Goal: Task Accomplishment & Management: Complete application form

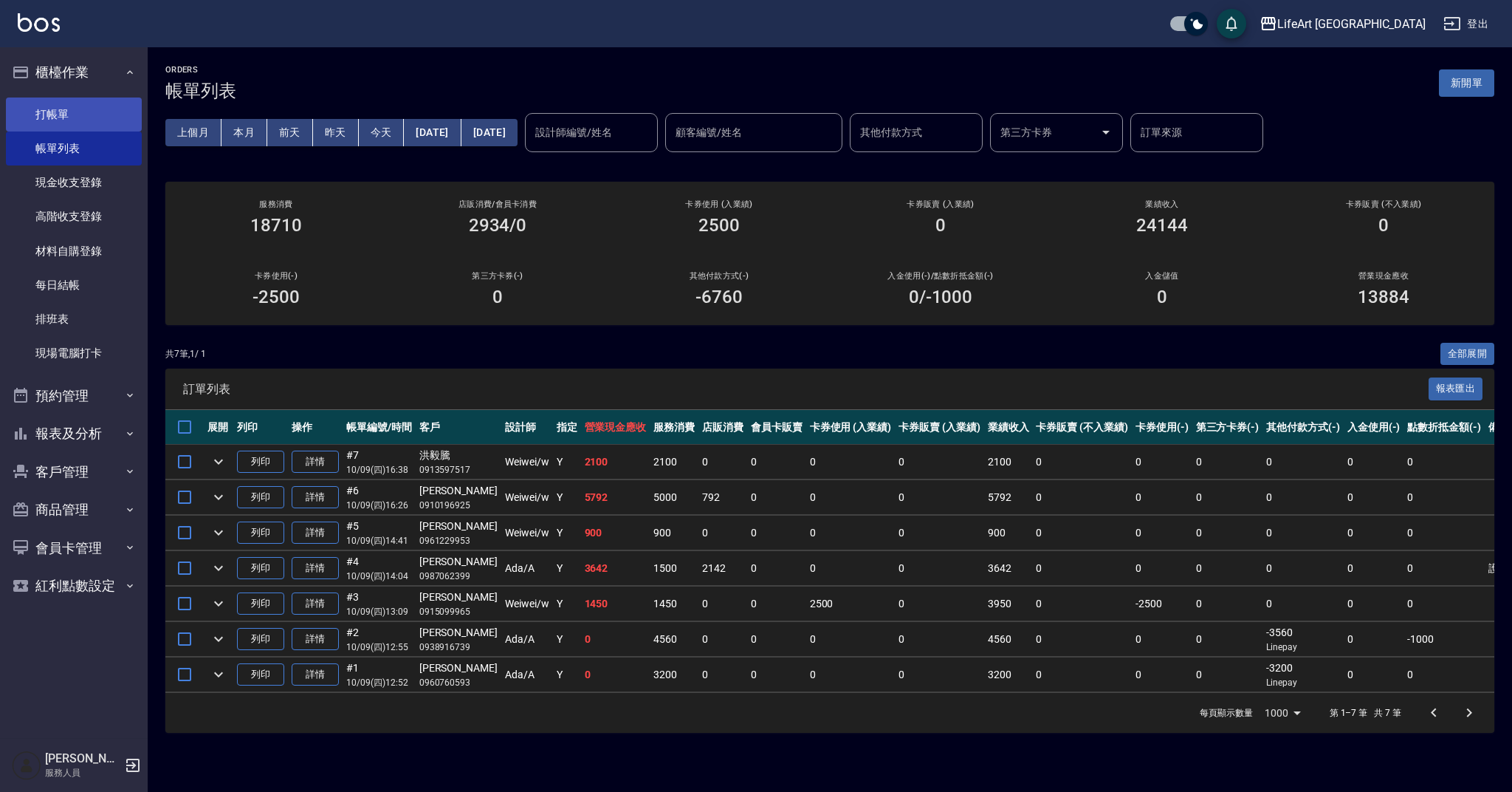
click at [57, 118] on link "打帳單" at bounding box center [73, 115] width 136 height 34
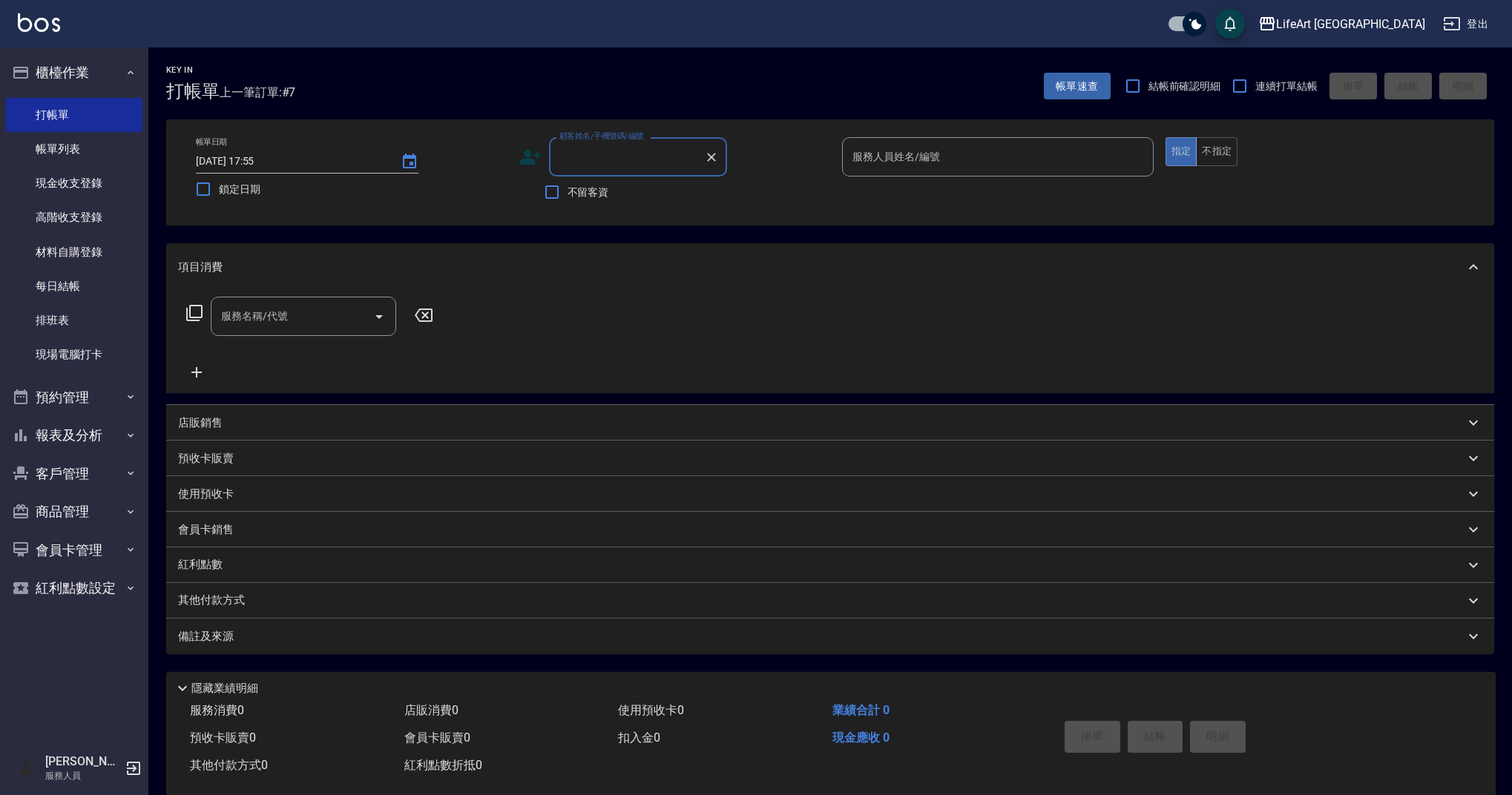
click at [646, 155] on input "顧客姓名/手機號碼/編號" at bounding box center [627, 156] width 142 height 26
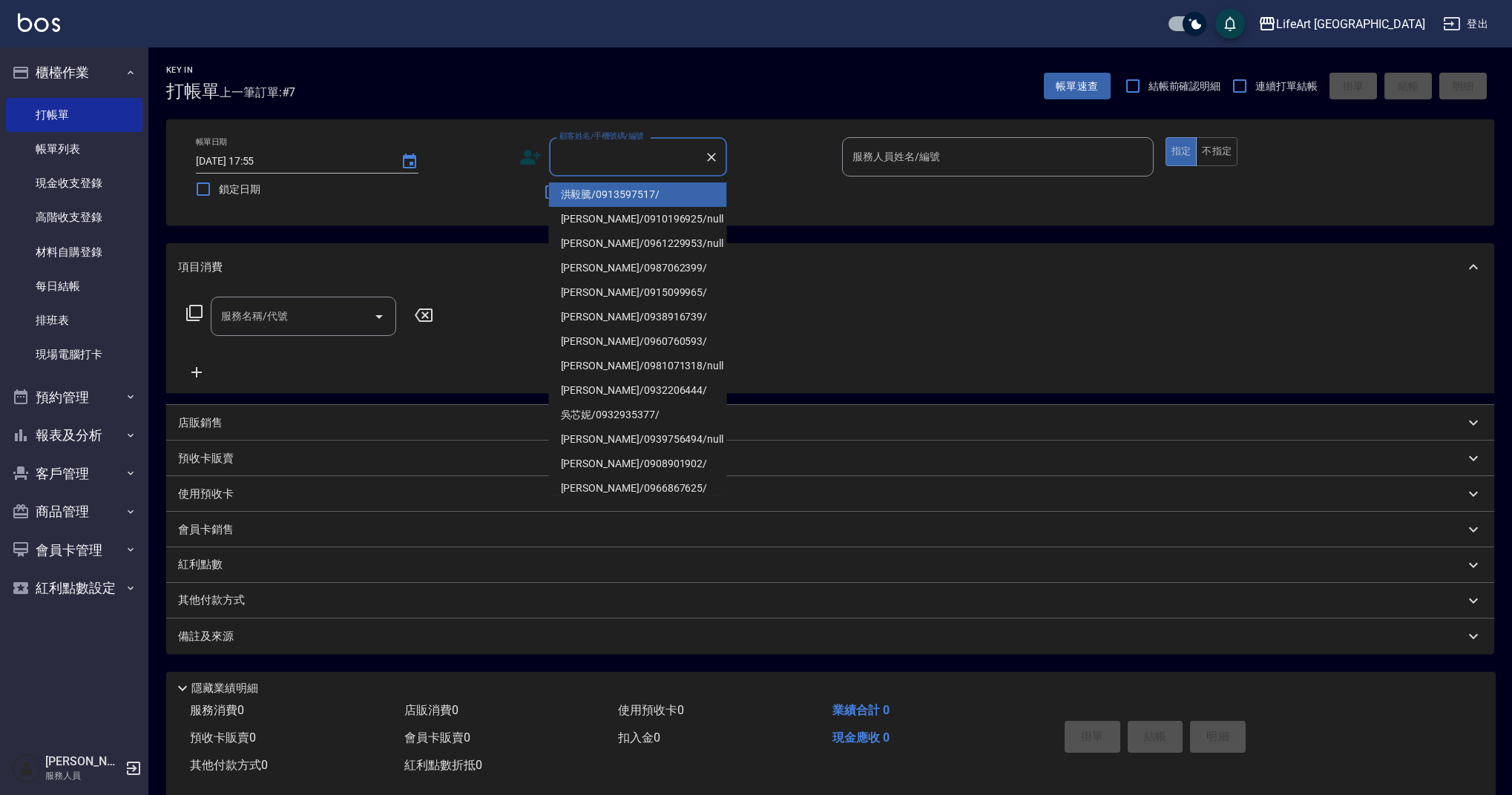
type input "i"
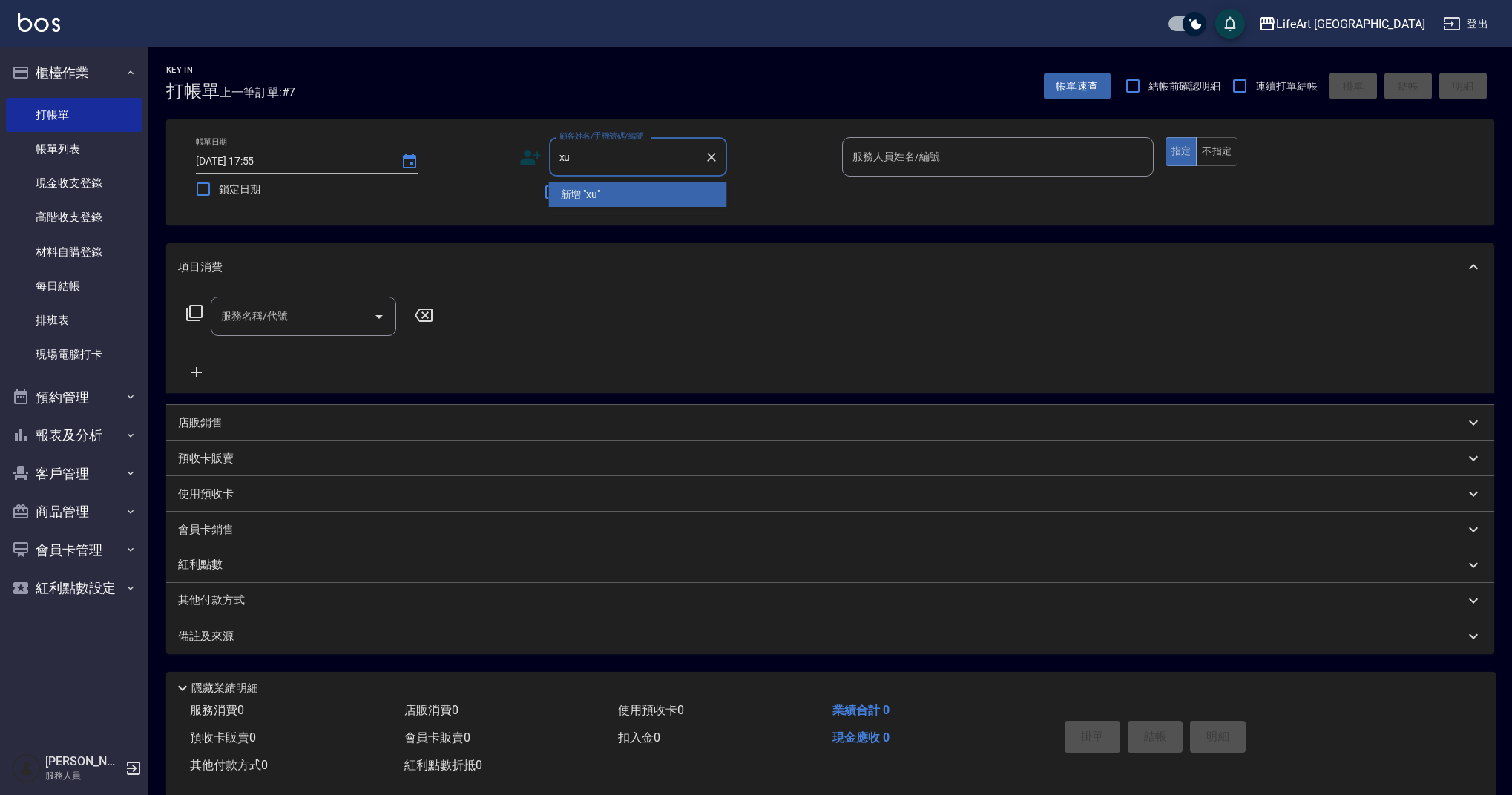
type input "x"
click at [623, 188] on li "[PERSON_NAME]/0968747619/" at bounding box center [638, 195] width 178 height 25
type input "[PERSON_NAME]/0968747619/"
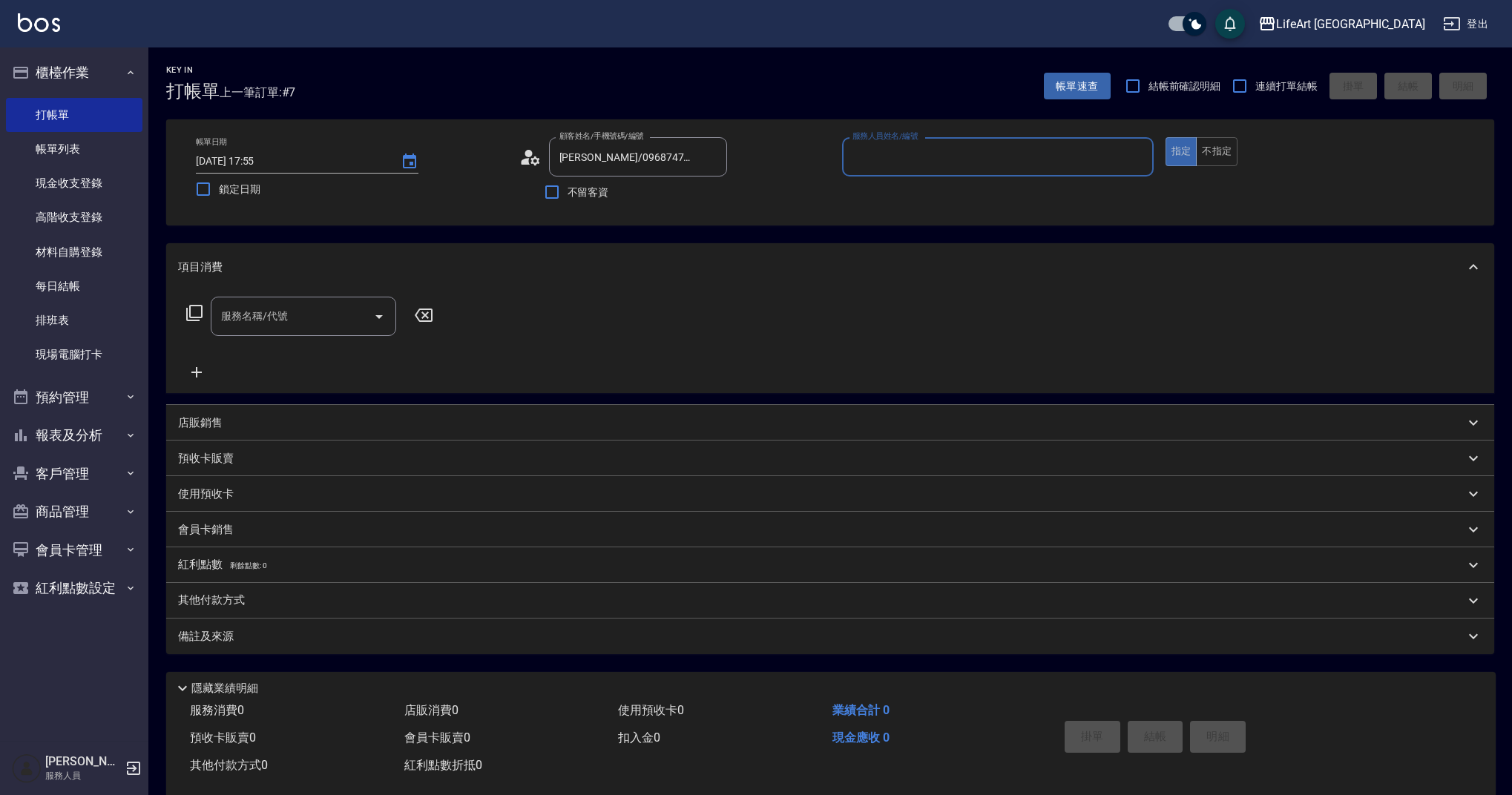
type input "Weiwei-w"
click at [321, 317] on input "服務名稱/代號" at bounding box center [292, 321] width 150 height 26
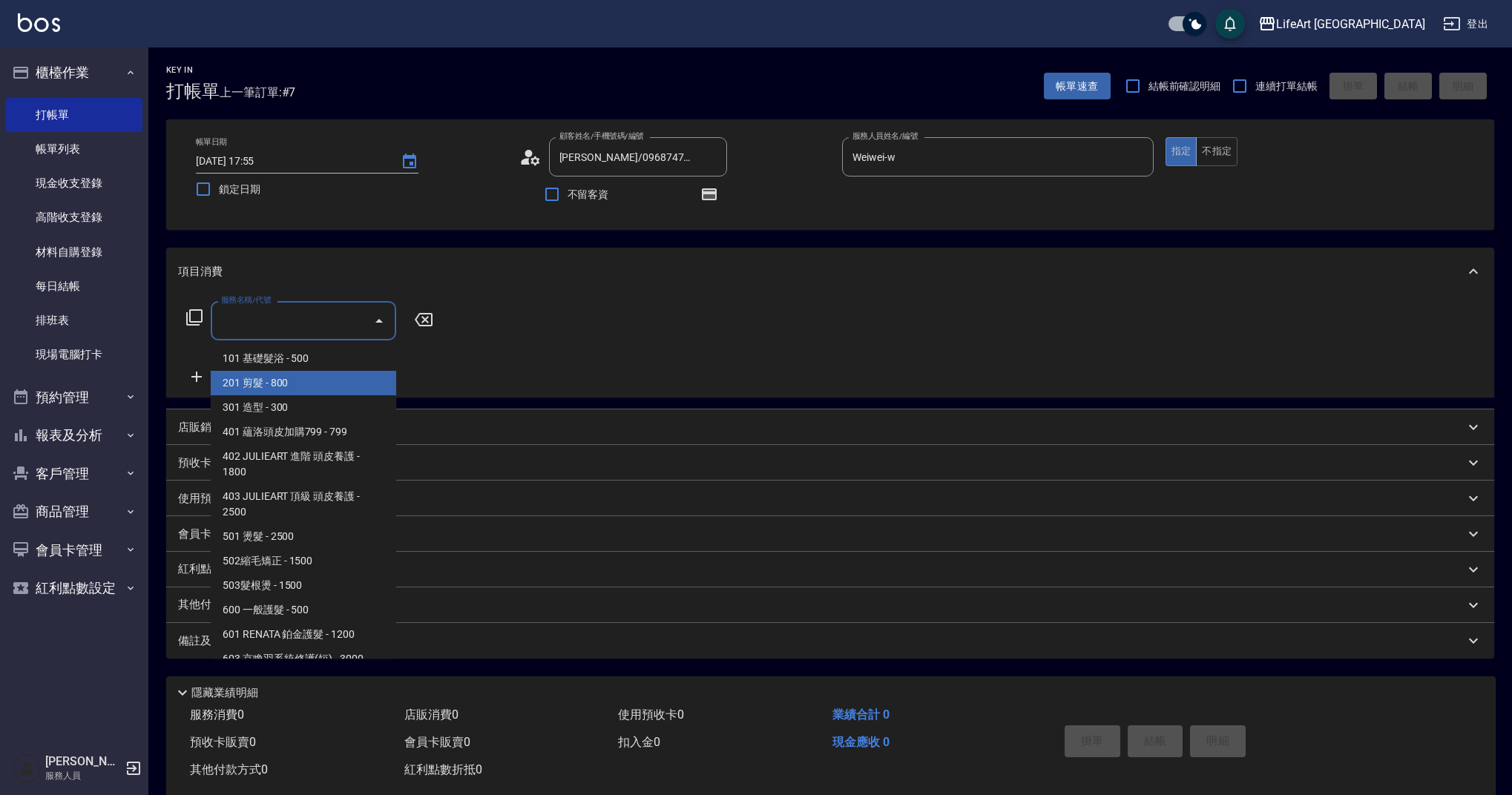
click at [295, 390] on span "201 剪髮 - 800" at bounding box center [303, 382] width 185 height 25
type input "201 剪髮(201)"
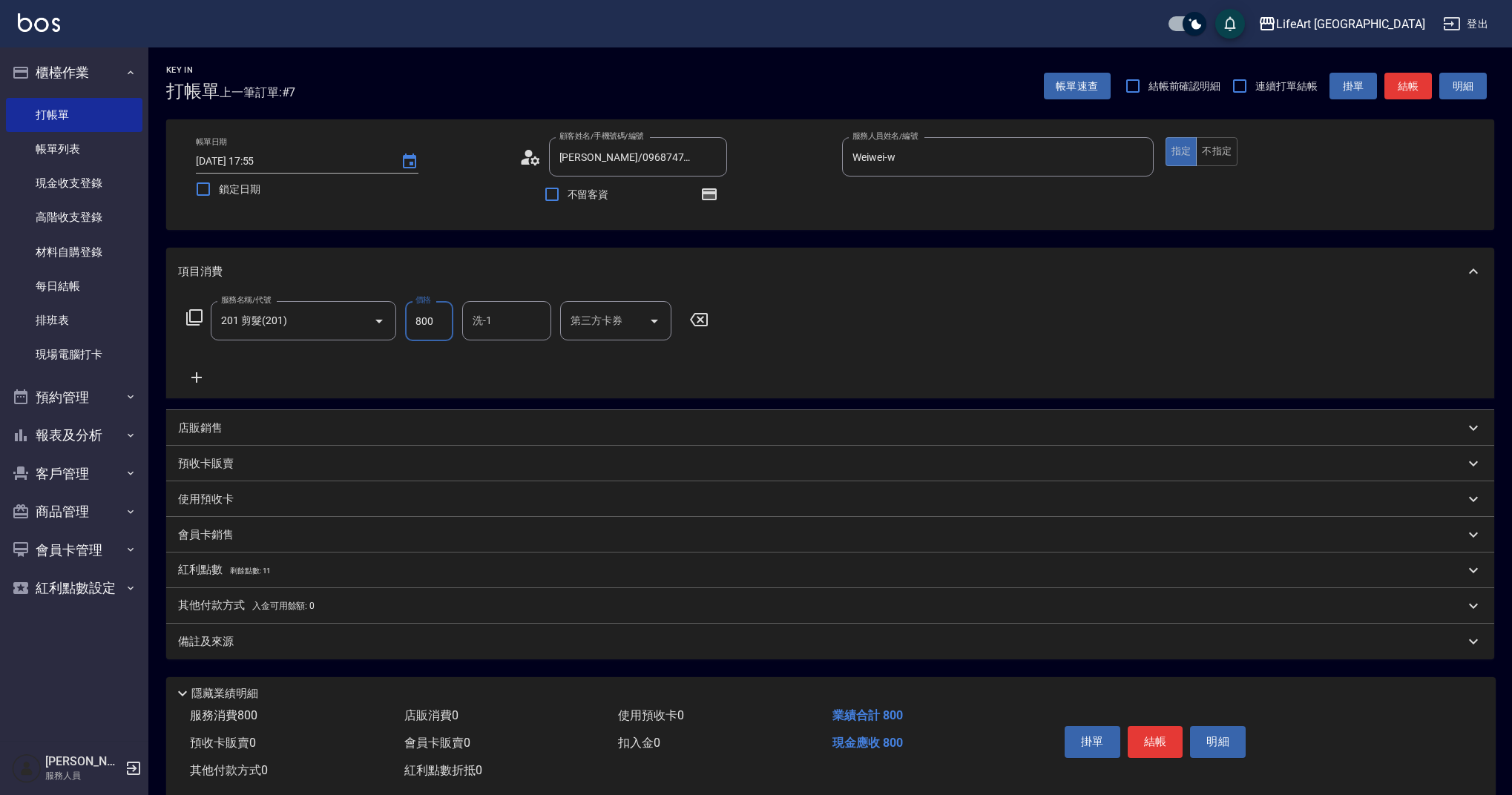
drag, startPoint x: 437, startPoint y: 325, endPoint x: 403, endPoint y: 319, distance: 34.5
click at [403, 319] on div "服務名稱/代號 201 剪髮(201) 服務名稱/代號 價格 800 價格 洗-1 洗-1 第三方卡券 第三方卡券" at bounding box center [447, 321] width 539 height 40
type input "900"
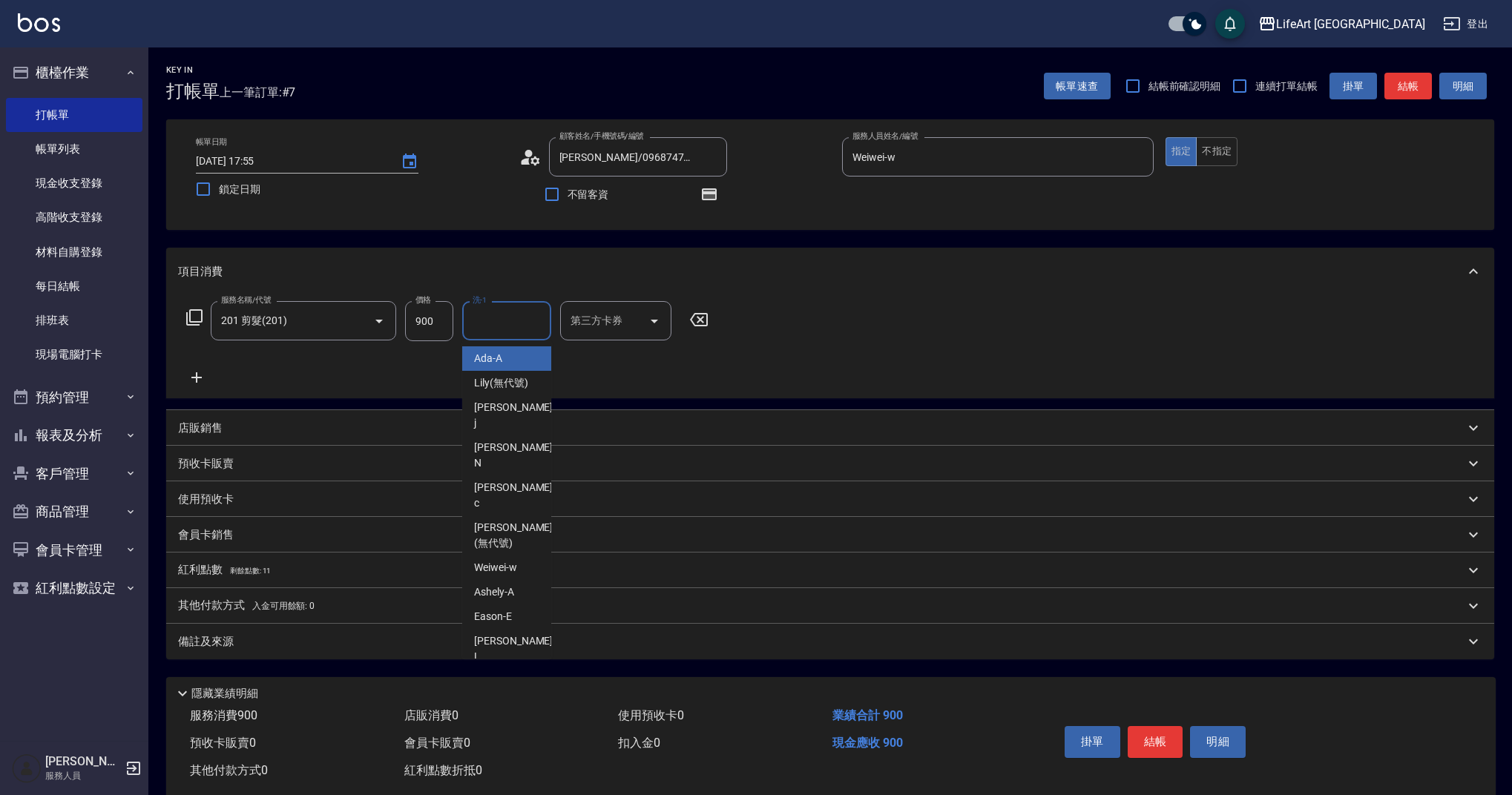
click at [490, 325] on input "洗-1" at bounding box center [506, 321] width 75 height 26
click at [525, 713] on span "Ally (無代號)" at bounding box center [501, 721] width 55 height 15
type input "Ally(無代號)"
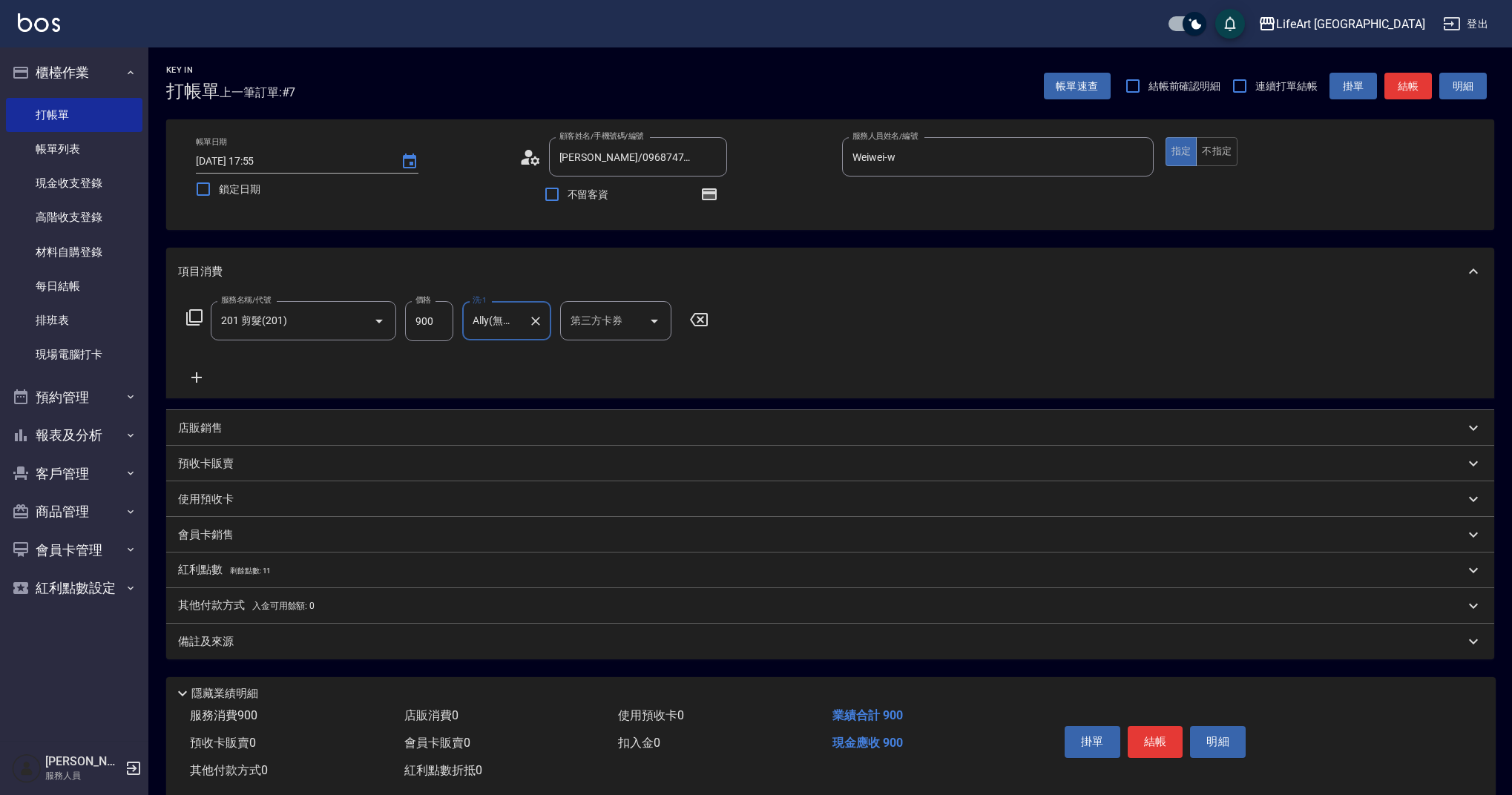
click at [231, 639] on p "備註及來源" at bounding box center [206, 642] width 56 height 15
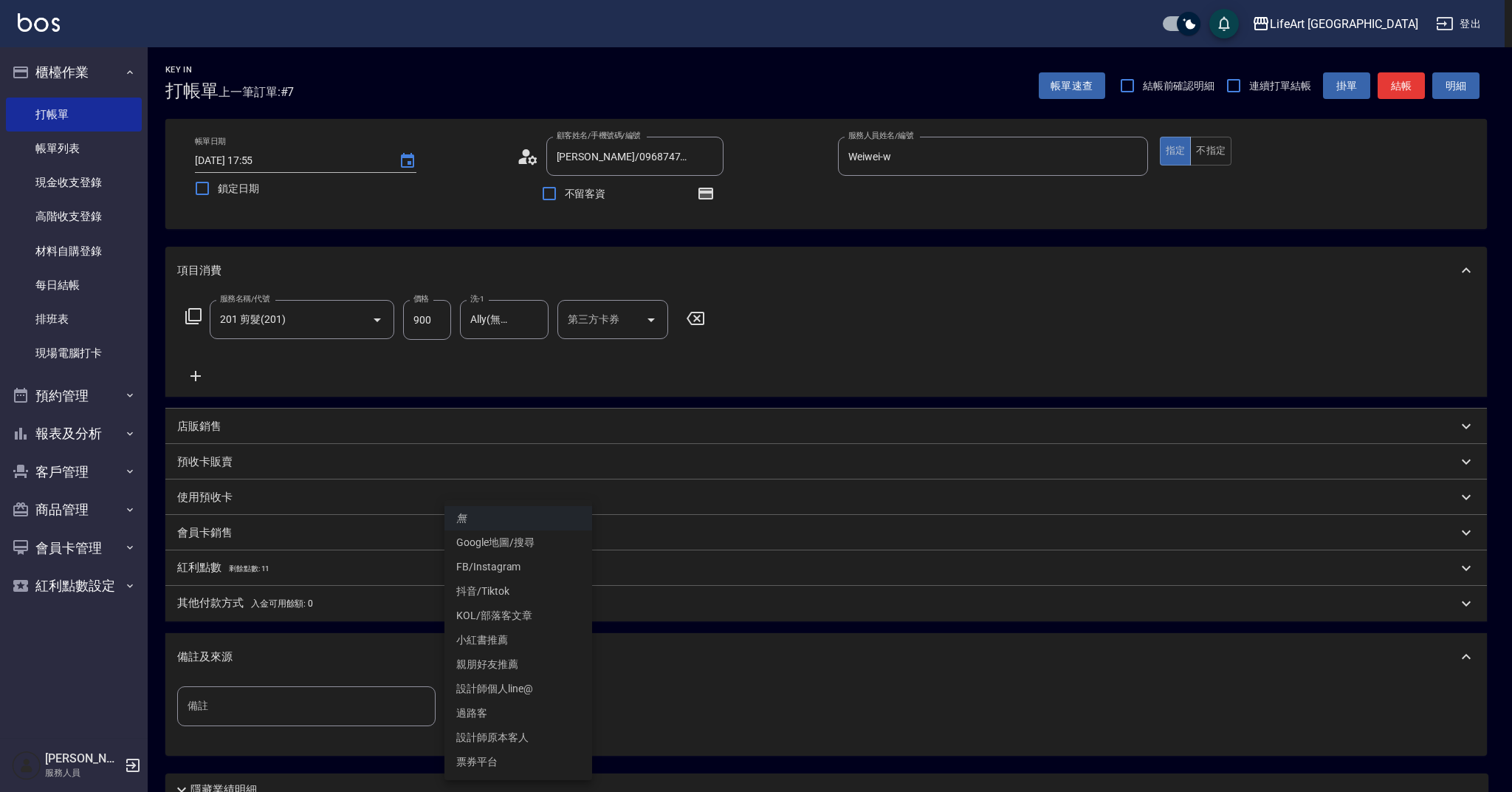
click at [513, 714] on body "LifeArt 蘆洲 登出 櫃檯作業 打帳單 帳單列表 現金收支登錄 高階收支登錄 材料自購登錄 每日結帳 排班表 現場電腦打卡 預約管理 預約管理 單日預約…" at bounding box center [756, 458] width 1512 height 916
click at [528, 740] on li "設計師原本客人" at bounding box center [518, 737] width 147 height 24
type input "設計師原本客人"
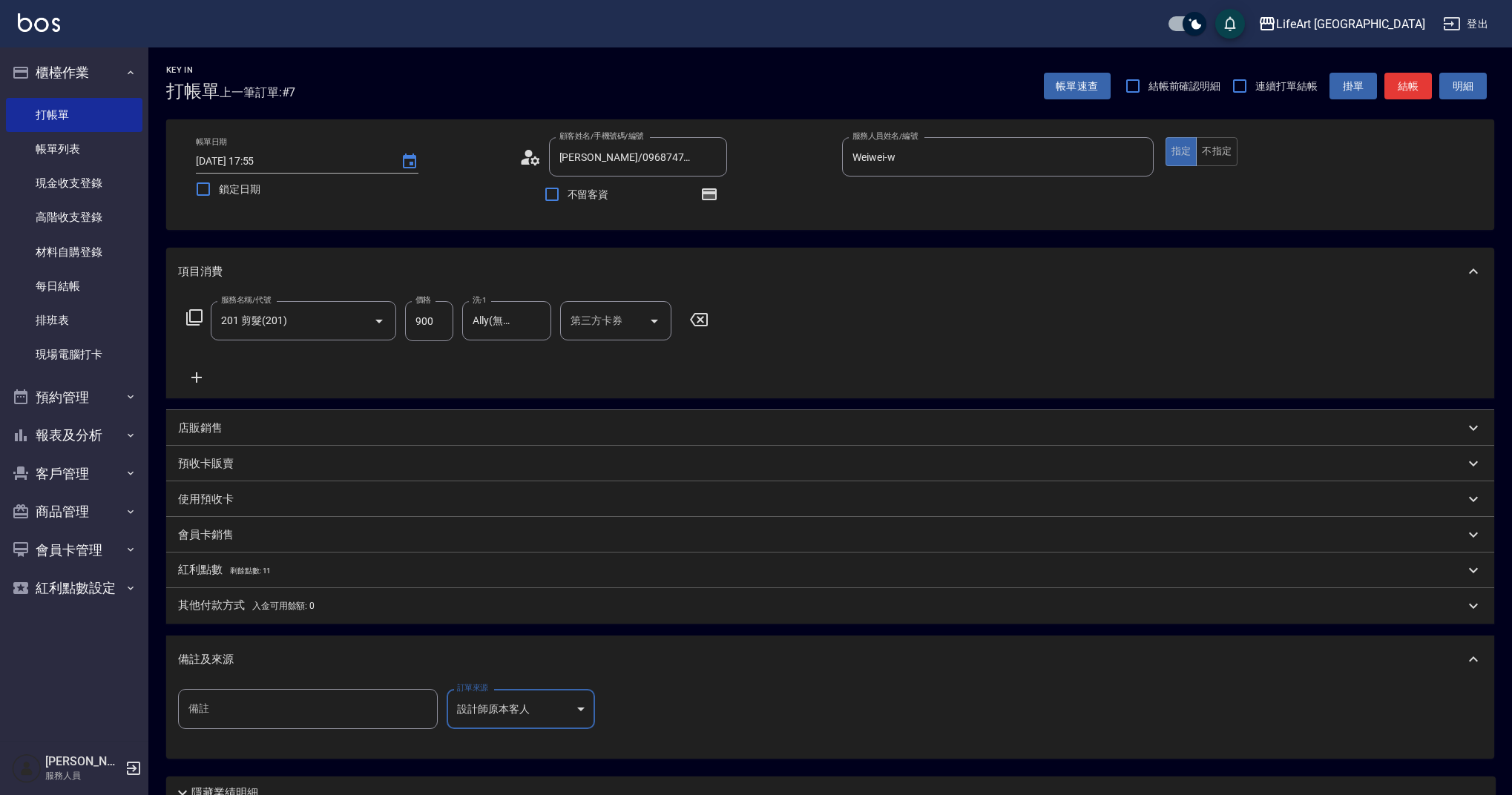
scroll to position [106, 0]
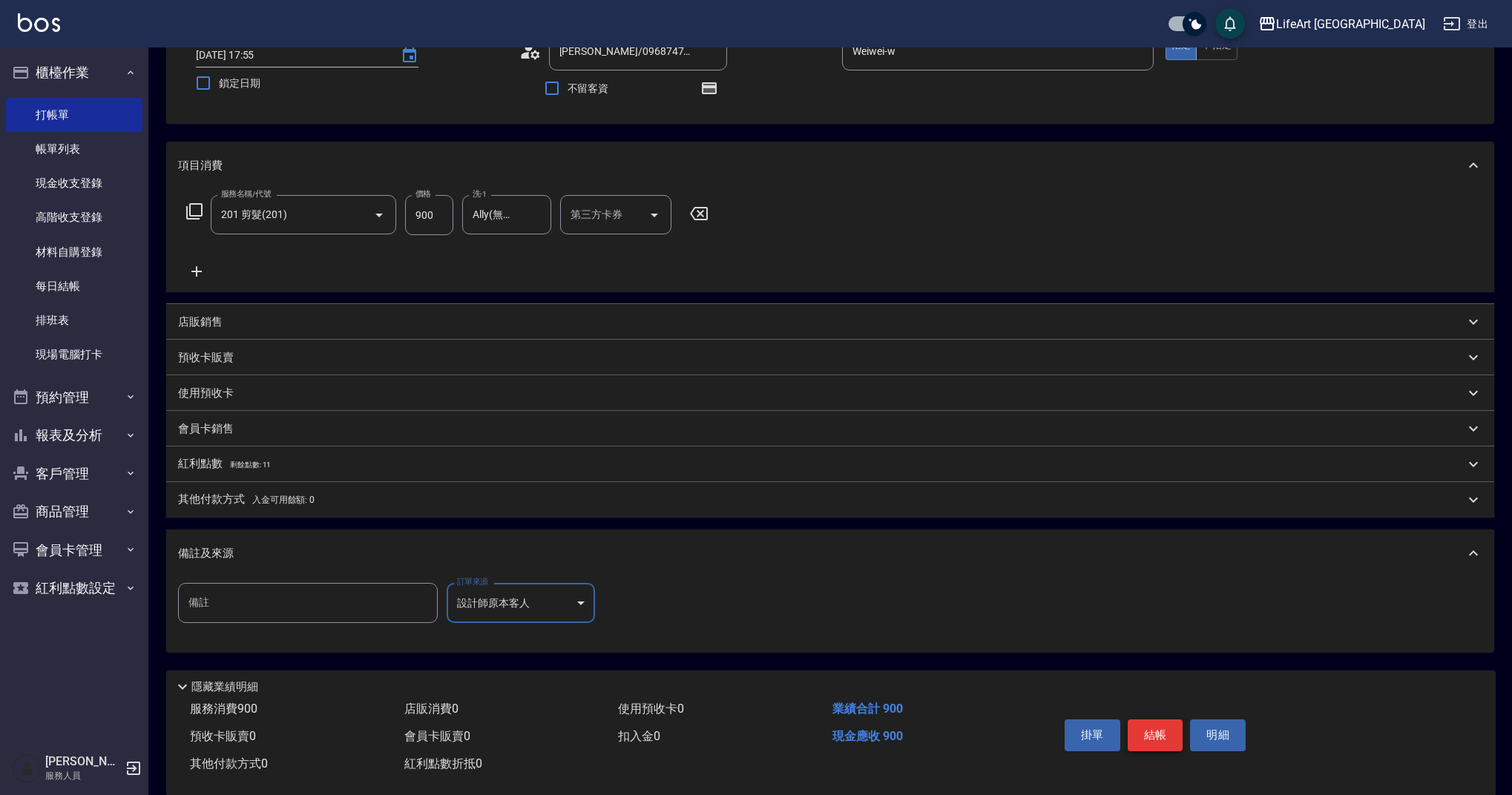
click at [1170, 731] on button "結帳" at bounding box center [1156, 734] width 56 height 31
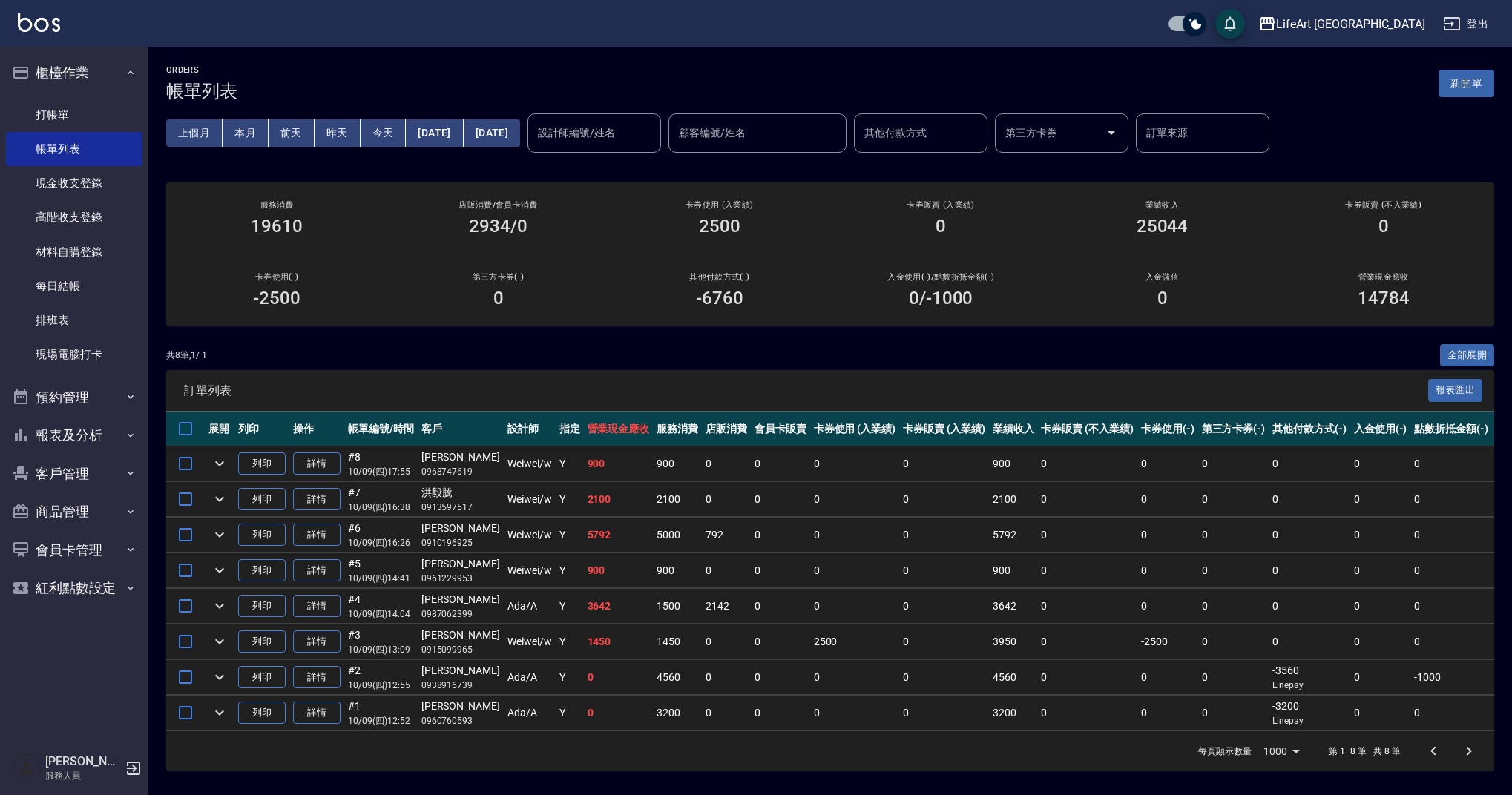
click at [962, 4] on div "LifeArt [PERSON_NAME]出" at bounding box center [756, 24] width 1512 height 47
click at [56, 118] on link "打帳單" at bounding box center [74, 115] width 136 height 34
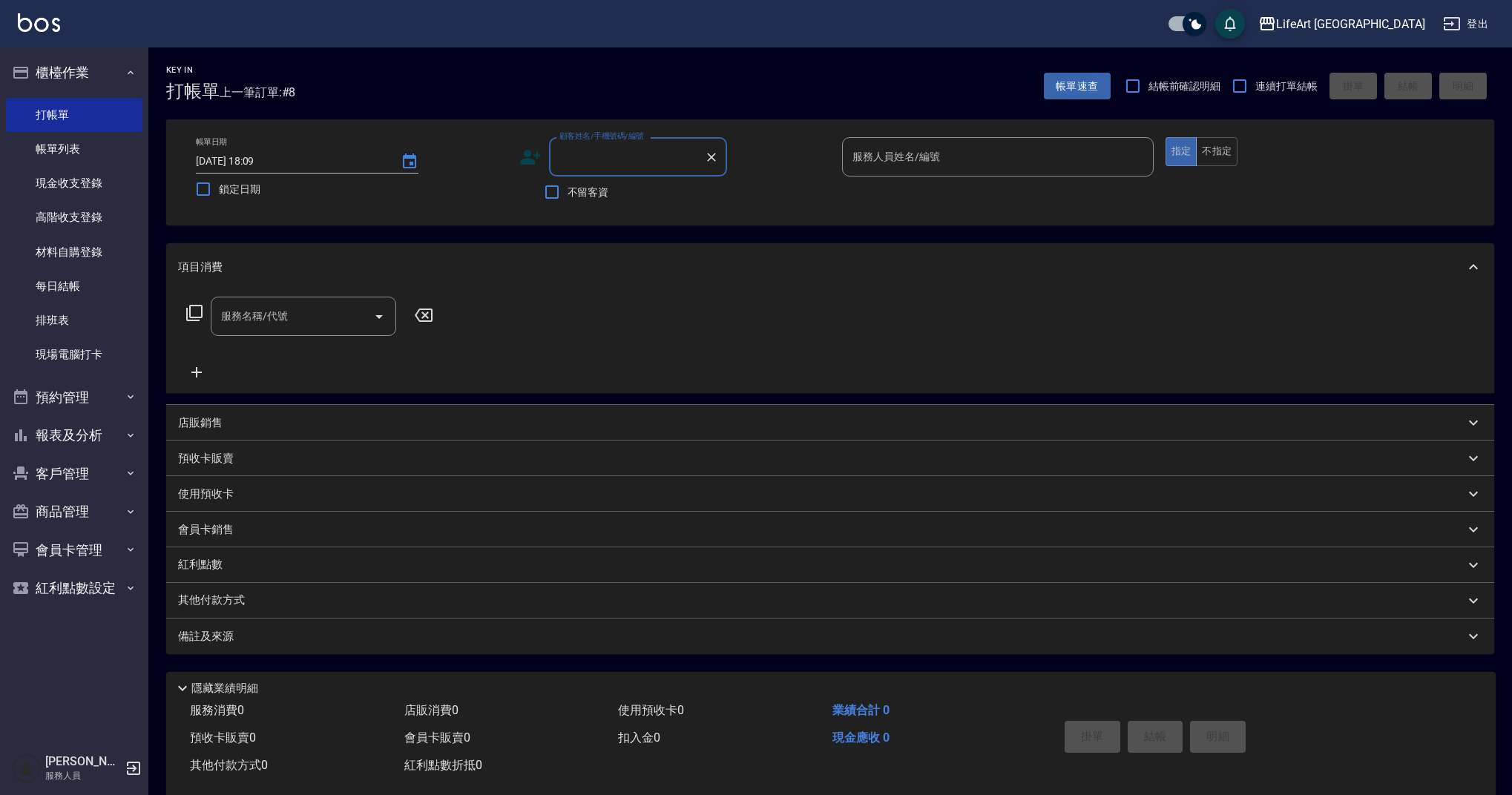
click at [606, 157] on input "顧客姓名/手機號碼/編號" at bounding box center [627, 156] width 142 height 26
click at [659, 190] on li "[PERSON_NAME]/0983974806/" at bounding box center [638, 195] width 178 height 25
type input "[PERSON_NAME]/0983974806/"
type input "Weiwei-w"
click at [319, 324] on input "服務名稱/代號" at bounding box center [292, 316] width 150 height 26
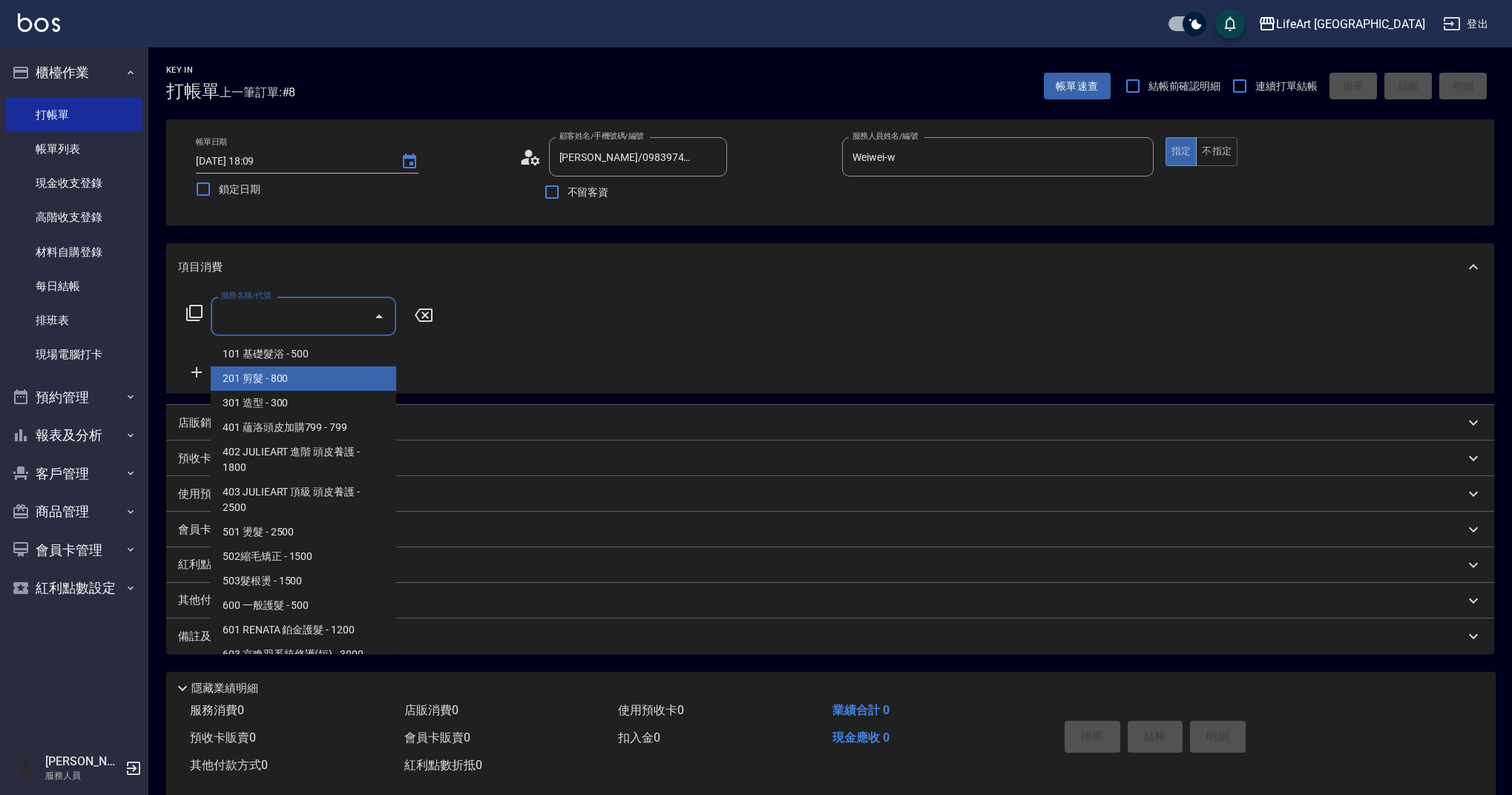
click at [294, 382] on span "201 剪髮 - 800" at bounding box center [303, 378] width 185 height 25
type input "201 剪髮(201)"
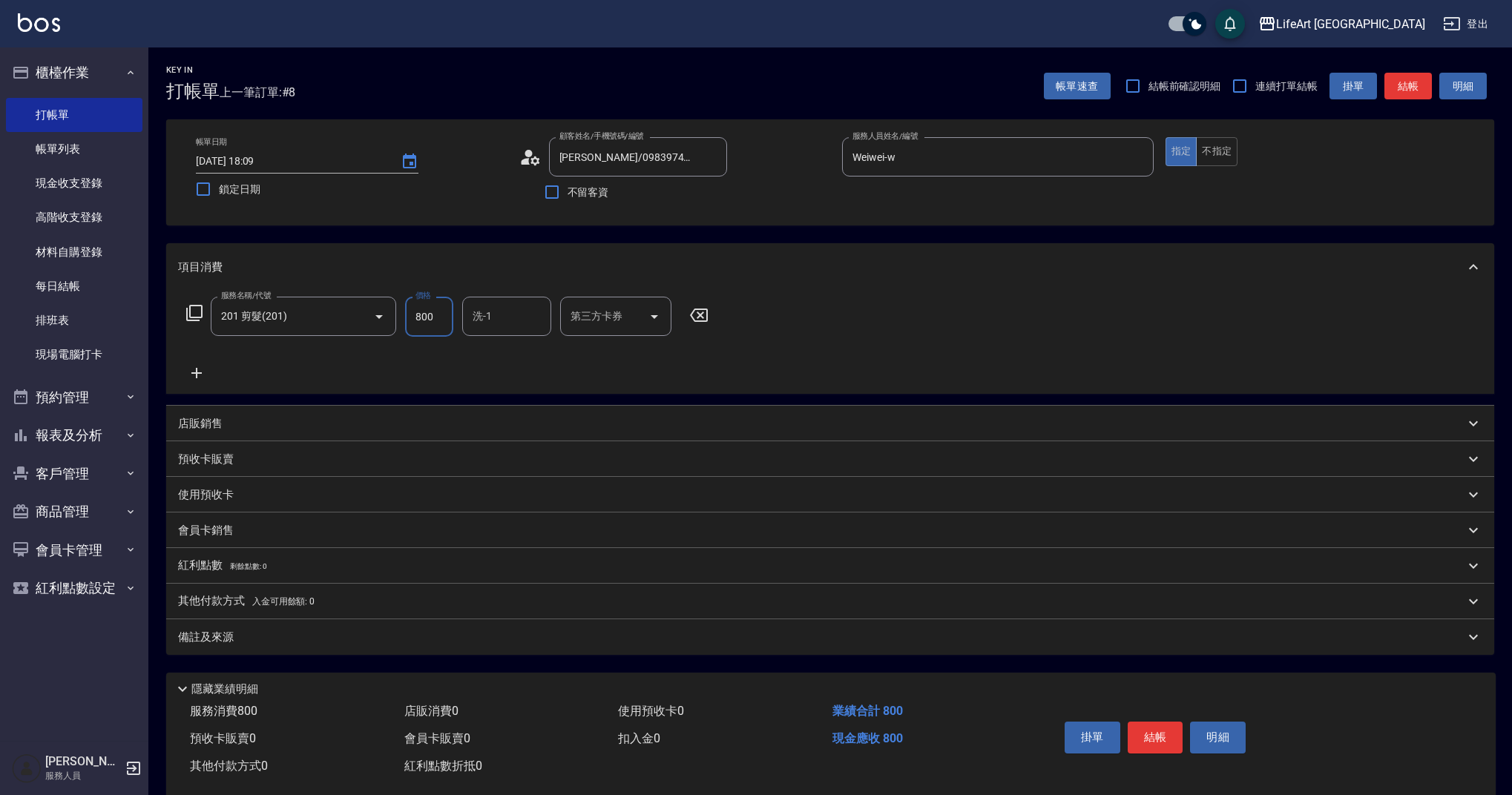
drag, startPoint x: 426, startPoint y: 316, endPoint x: 399, endPoint y: 315, distance: 27.0
click at [399, 315] on div "服務名稱/代號 201 剪髮(201) 服務名稱/代號 價格 800 價格 洗-1 洗-1 第三方卡券 第三方卡券" at bounding box center [447, 316] width 539 height 40
type input "100"
click at [370, 655] on div "Key In 打帳單 上一筆訂單:#8 帳單速查 結帳前確認明細 連續打單結帳 掛單 結帳 明細 帳單日期 [DATE] 18:09 鎖定日期 顧客姓名/手機…" at bounding box center [829, 431] width 1363 height 768
click at [371, 650] on div "備註及來源" at bounding box center [829, 637] width 1328 height 36
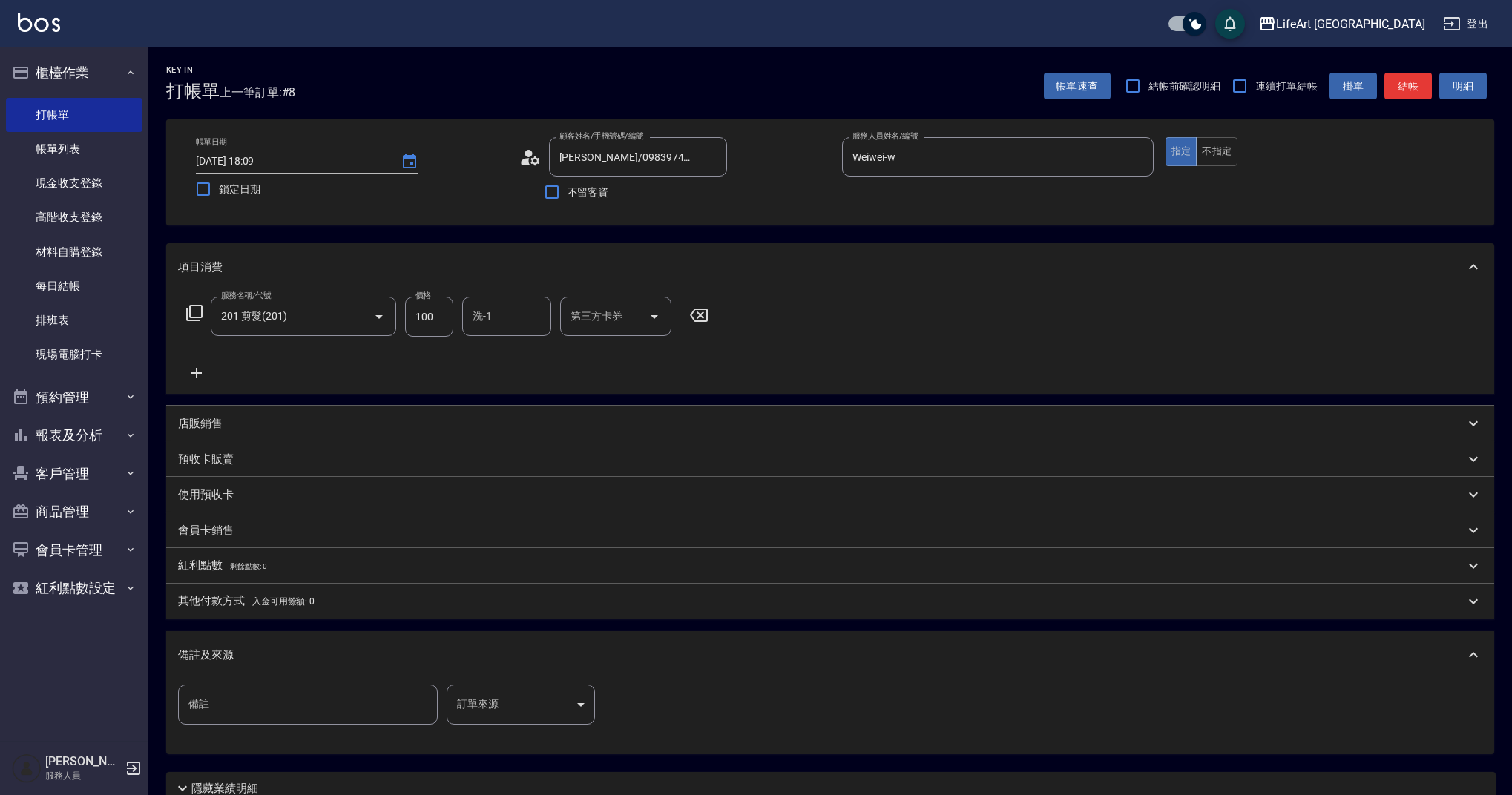
click at [524, 711] on body "LifeArt 蘆洲 登出 櫃檯作業 打帳單 帳單列表 現金收支登錄 高階收支登錄 材料自購登錄 每日結帳 排班表 現場電腦打卡 預約管理 預約管理 單日預約…" at bounding box center [756, 458] width 1512 height 915
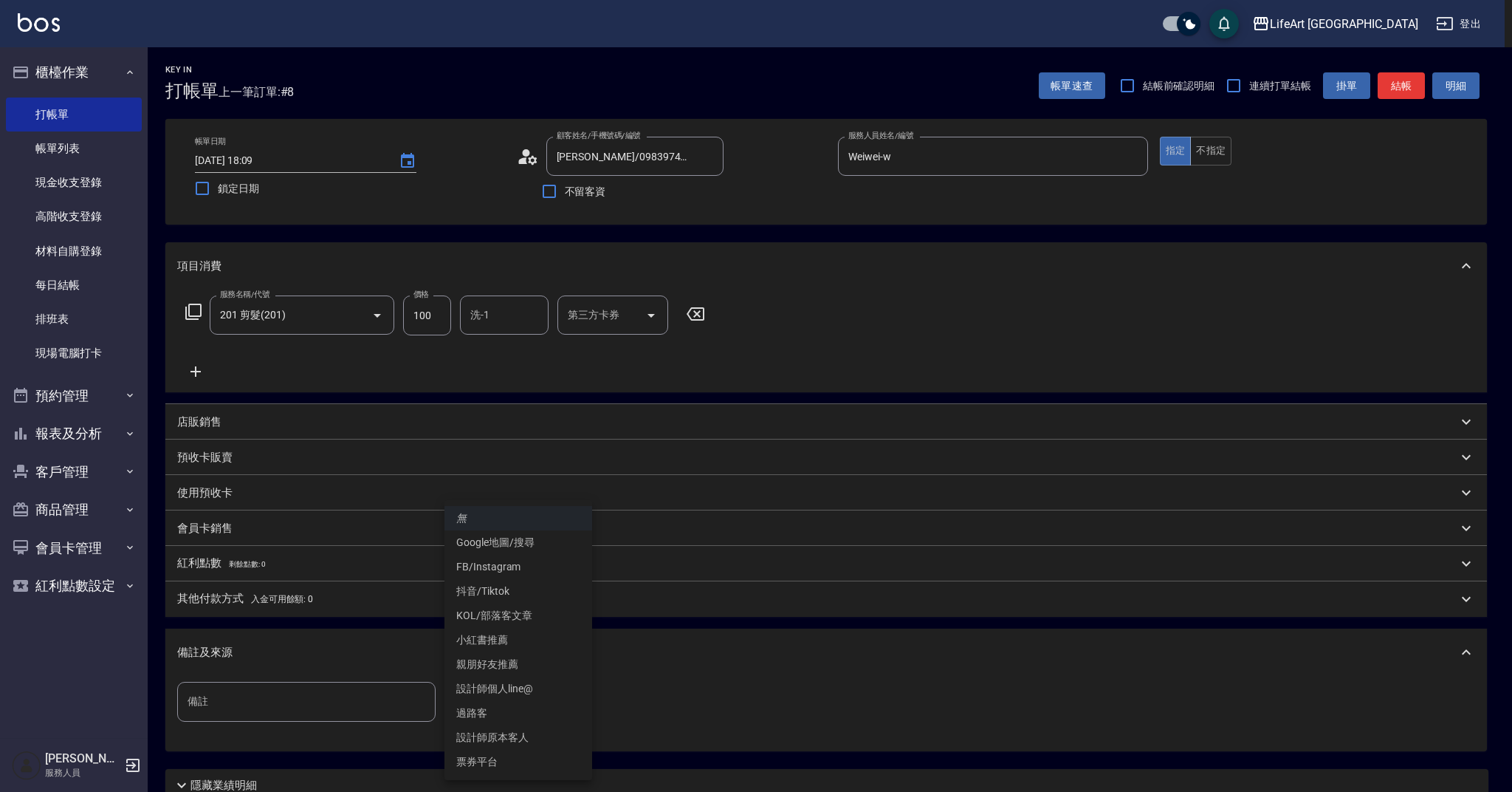
click at [530, 686] on li "設計師個人line@" at bounding box center [518, 688] width 147 height 24
type input "設計師個人line@"
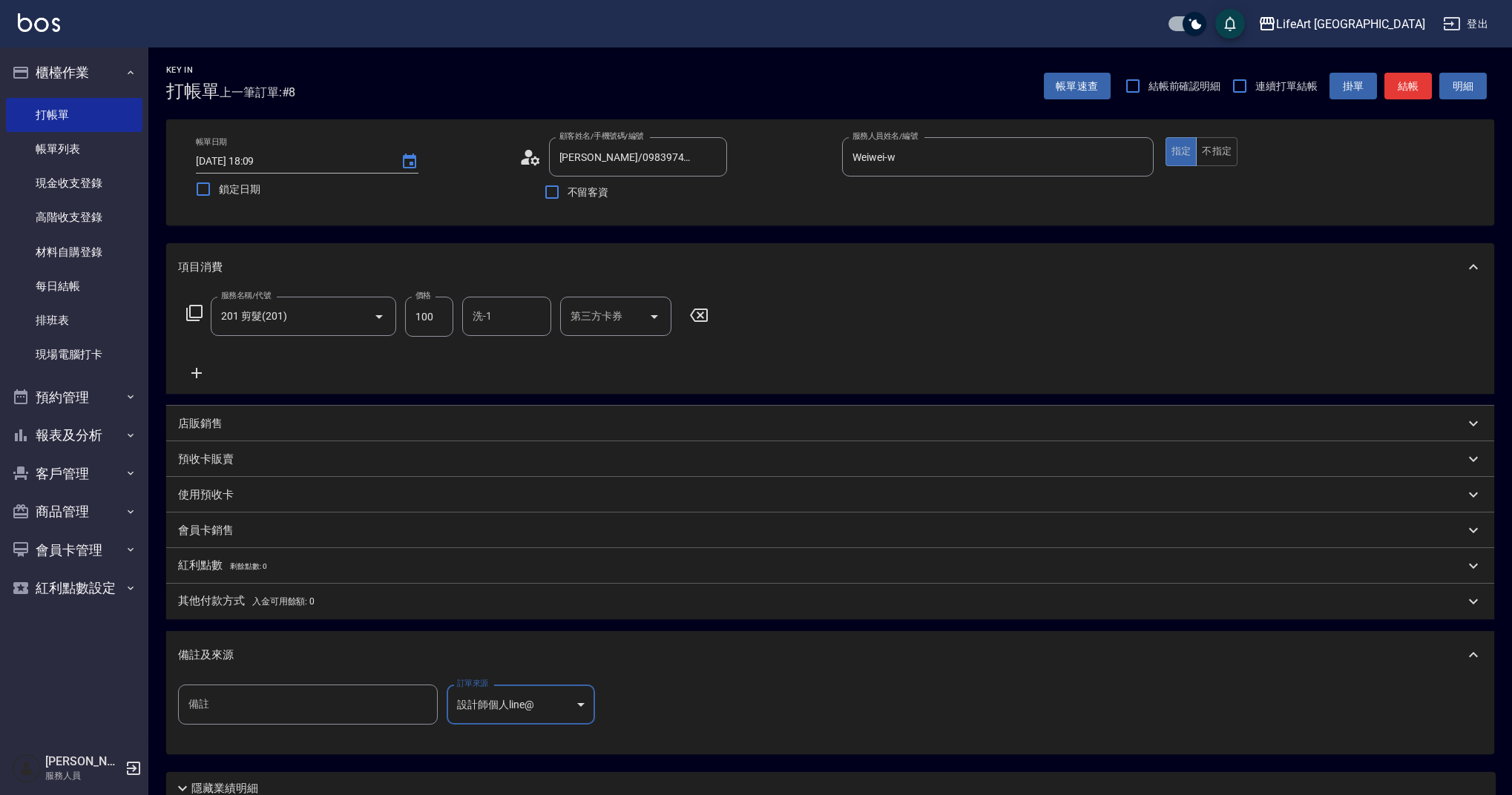
scroll to position [127, 0]
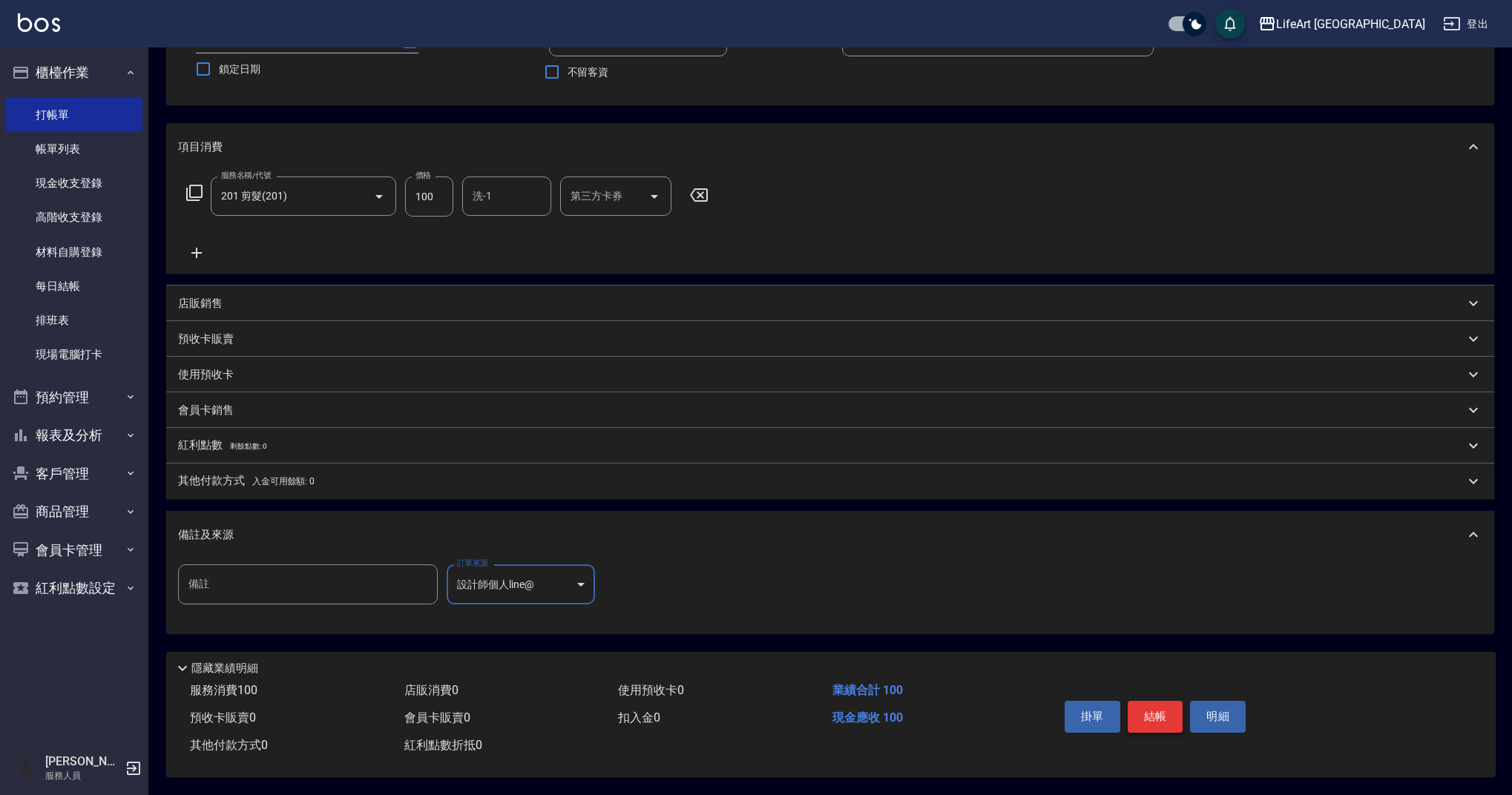
click at [1161, 711] on button "結帳" at bounding box center [1156, 716] width 56 height 31
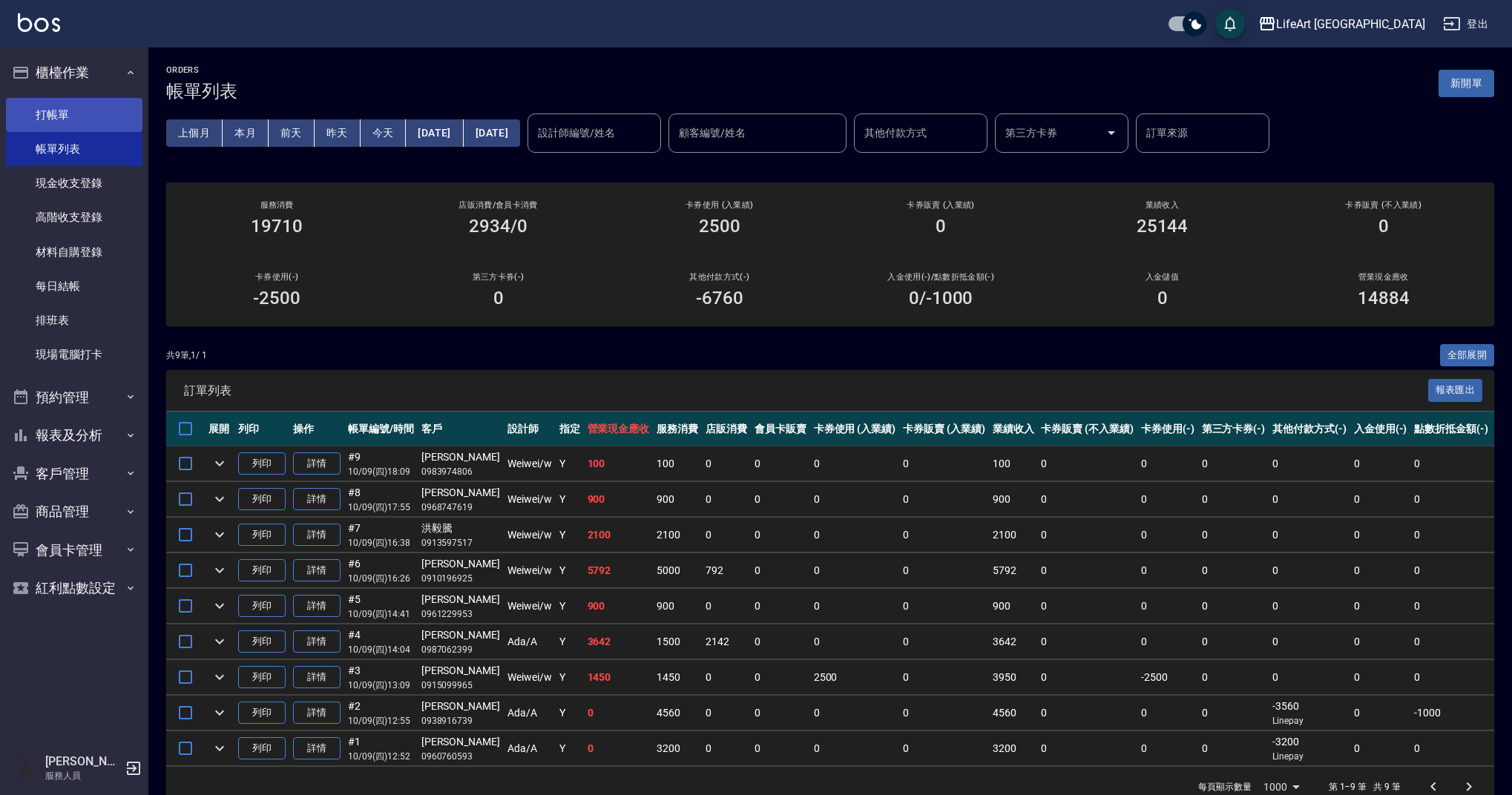
drag, startPoint x: 80, startPoint y: 118, endPoint x: 92, endPoint y: 118, distance: 12.0
click at [80, 118] on link "打帳單" at bounding box center [74, 115] width 136 height 34
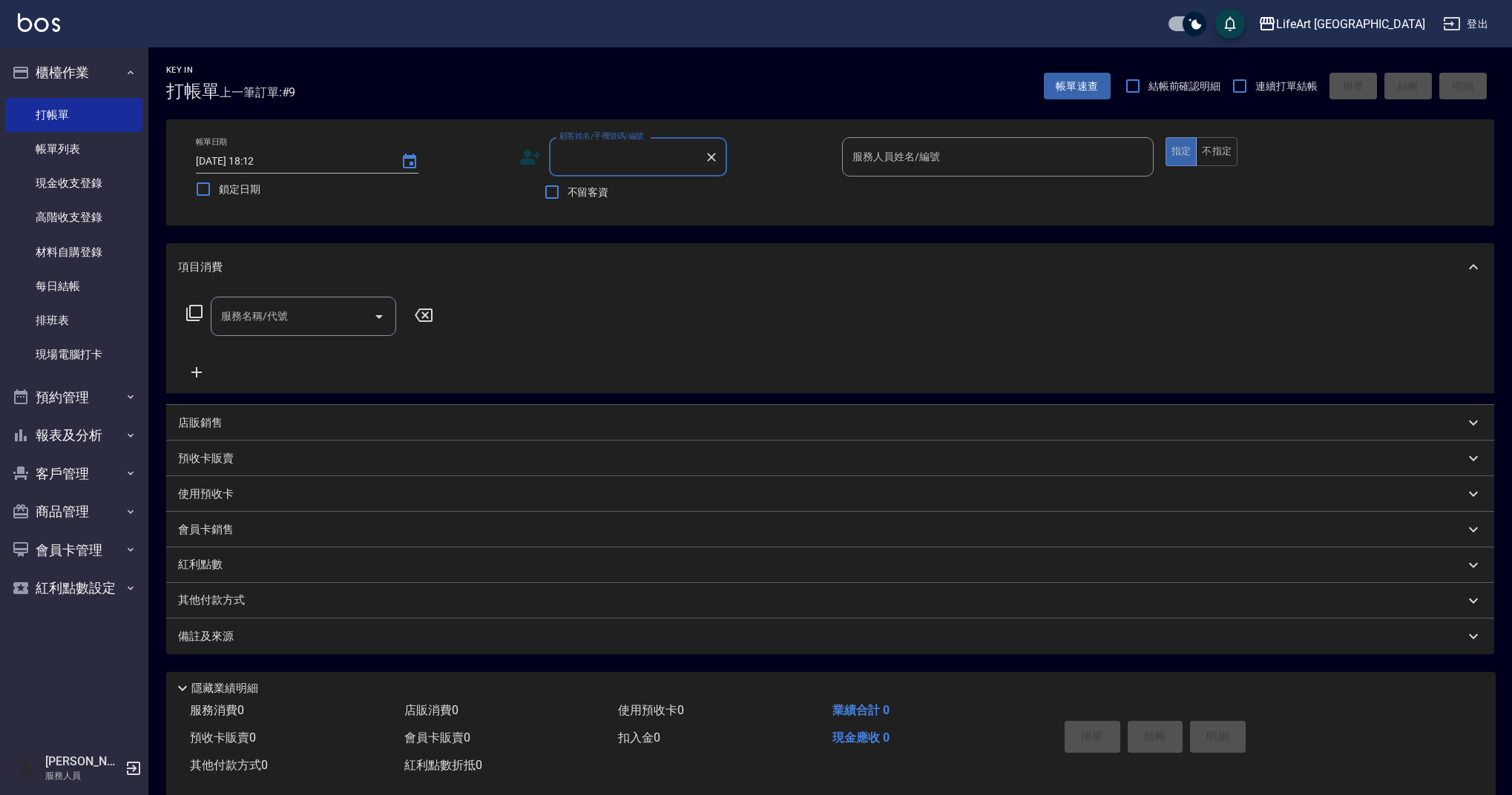
click at [633, 161] on input "顧客姓名/手機號碼/編號" at bounding box center [627, 156] width 142 height 26
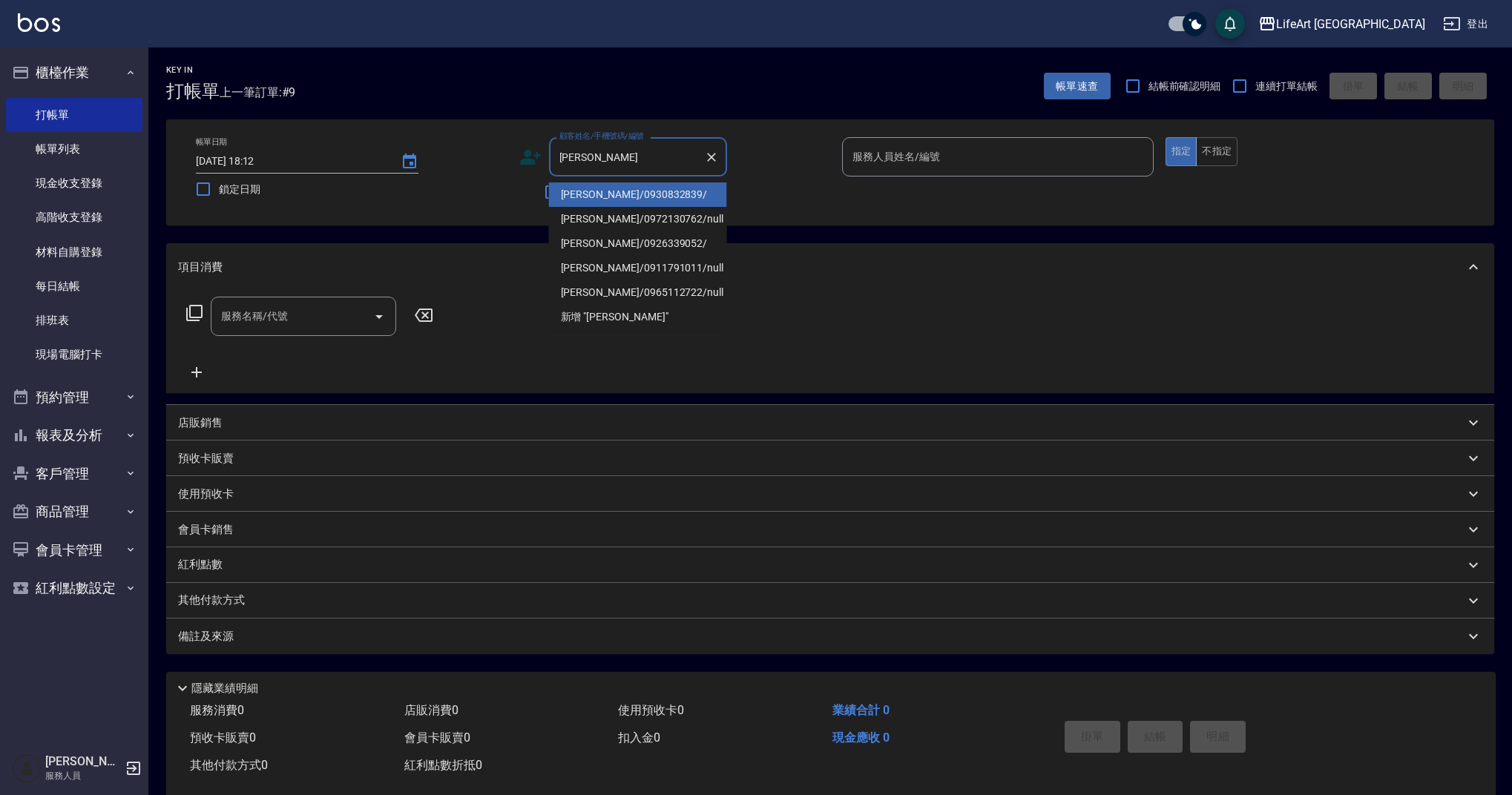
click at [629, 192] on li "[PERSON_NAME]/0930832839/" at bounding box center [638, 195] width 178 height 25
type input "[PERSON_NAME]/0930832839/"
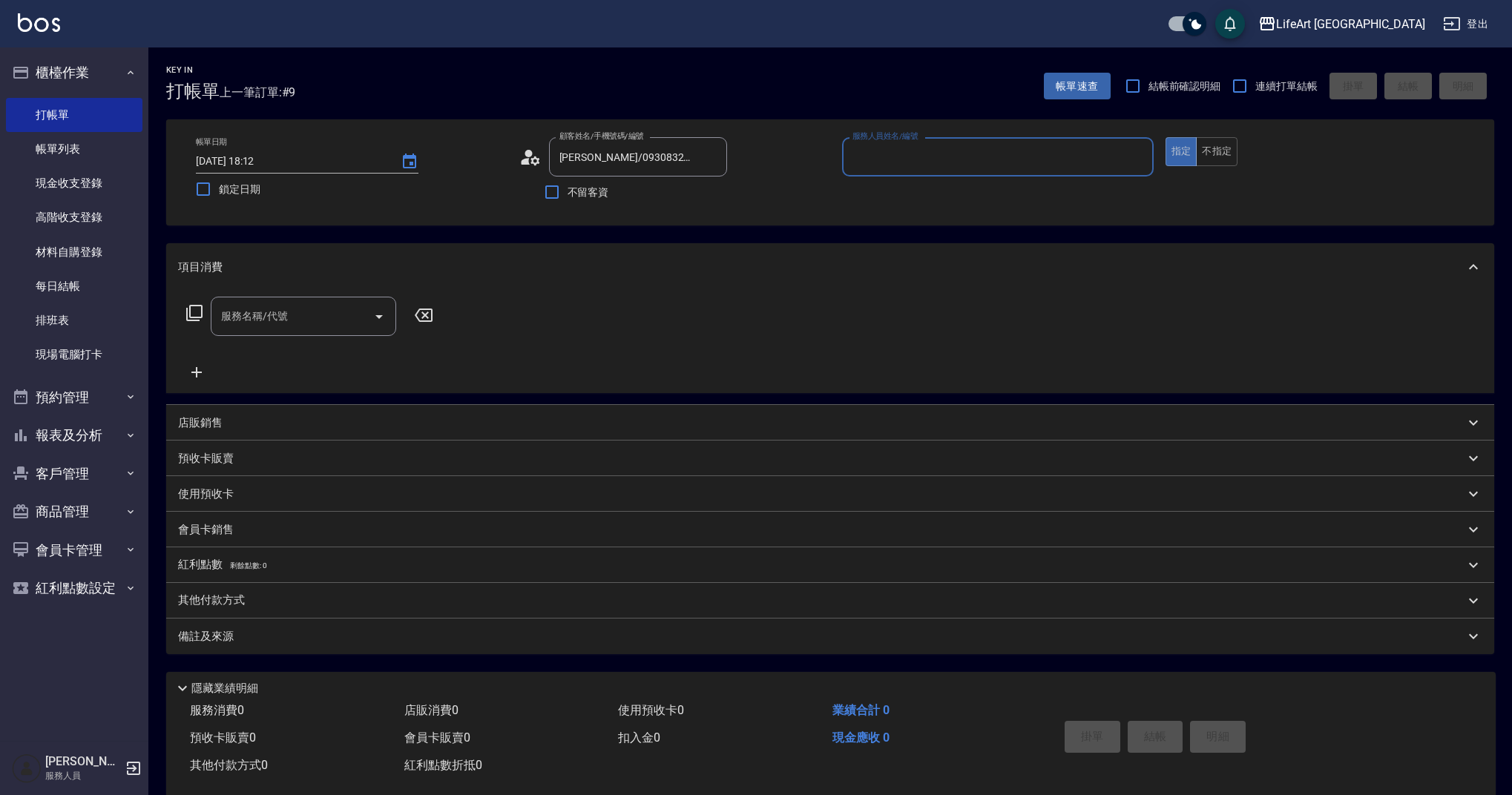
type input "Weiwei-w"
drag, startPoint x: 284, startPoint y: 331, endPoint x: 298, endPoint y: 328, distance: 14.3
click at [284, 331] on input "服務名稱/代號" at bounding box center [292, 321] width 150 height 26
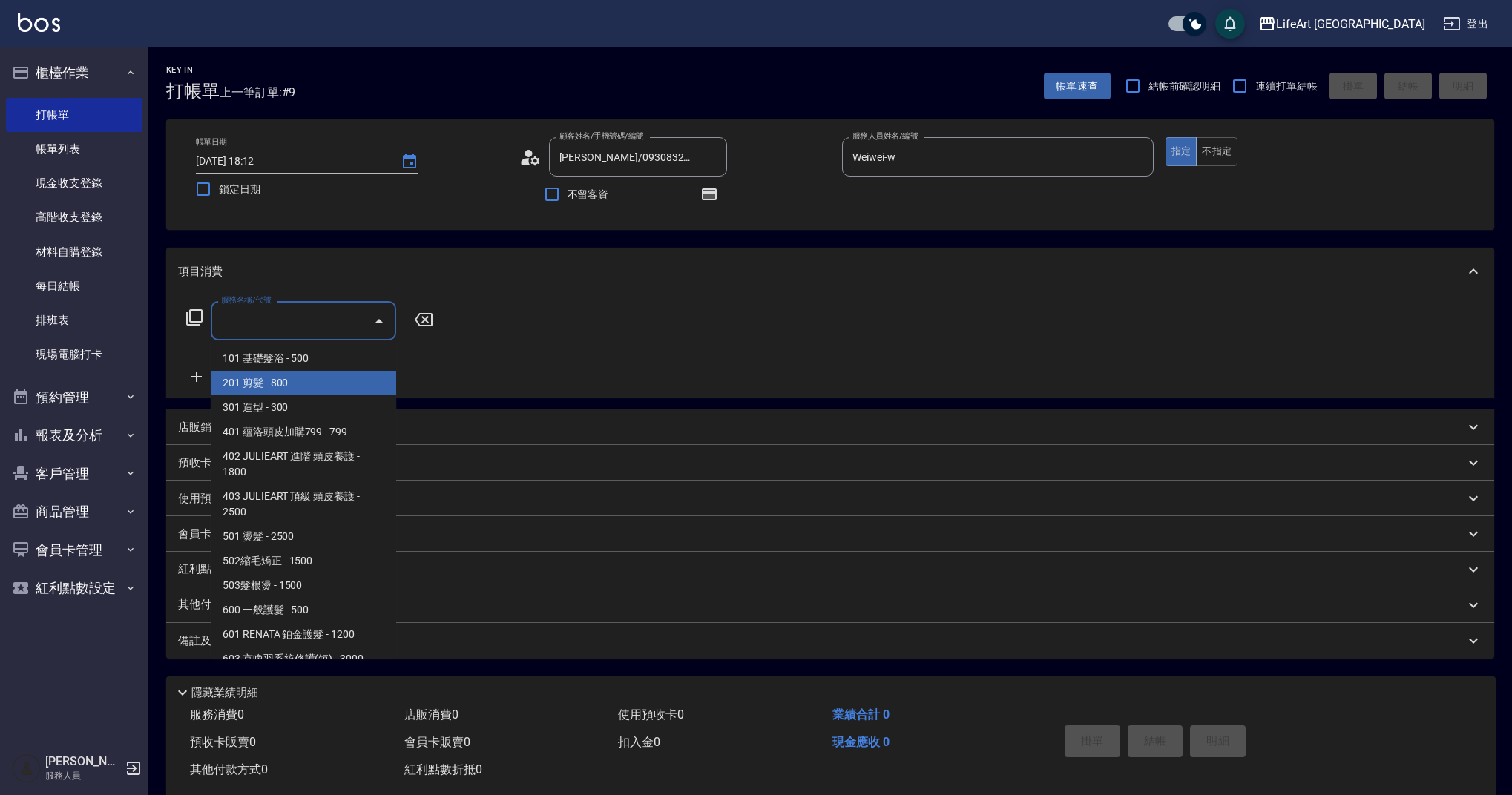
click at [274, 384] on span "201 剪髮 - 800" at bounding box center [303, 382] width 185 height 25
type input "201 剪髮(201)"
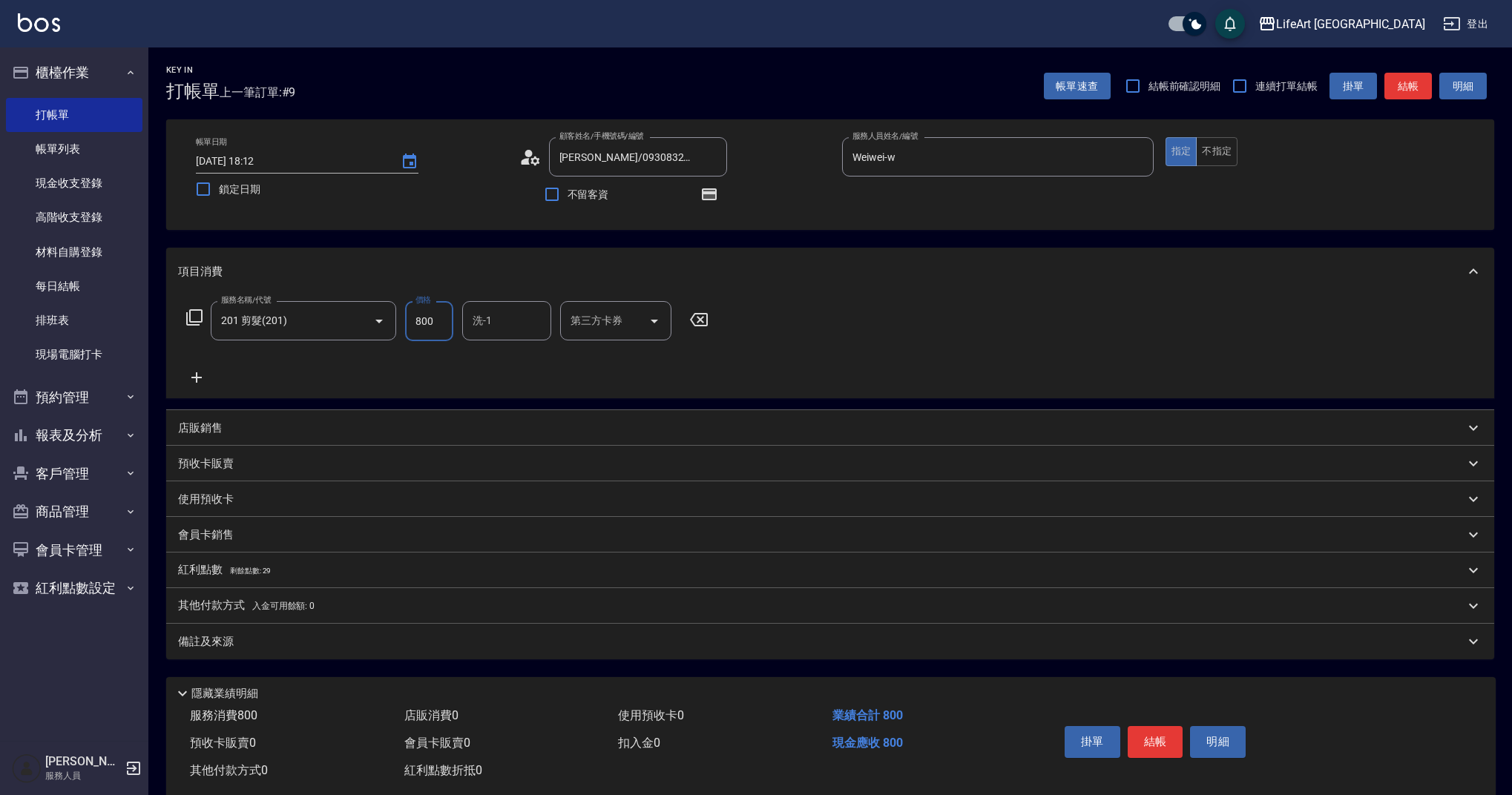
drag, startPoint x: 445, startPoint y: 321, endPoint x: 409, endPoint y: 319, distance: 36.1
click at [409, 319] on input "800" at bounding box center [429, 321] width 48 height 40
type input "900"
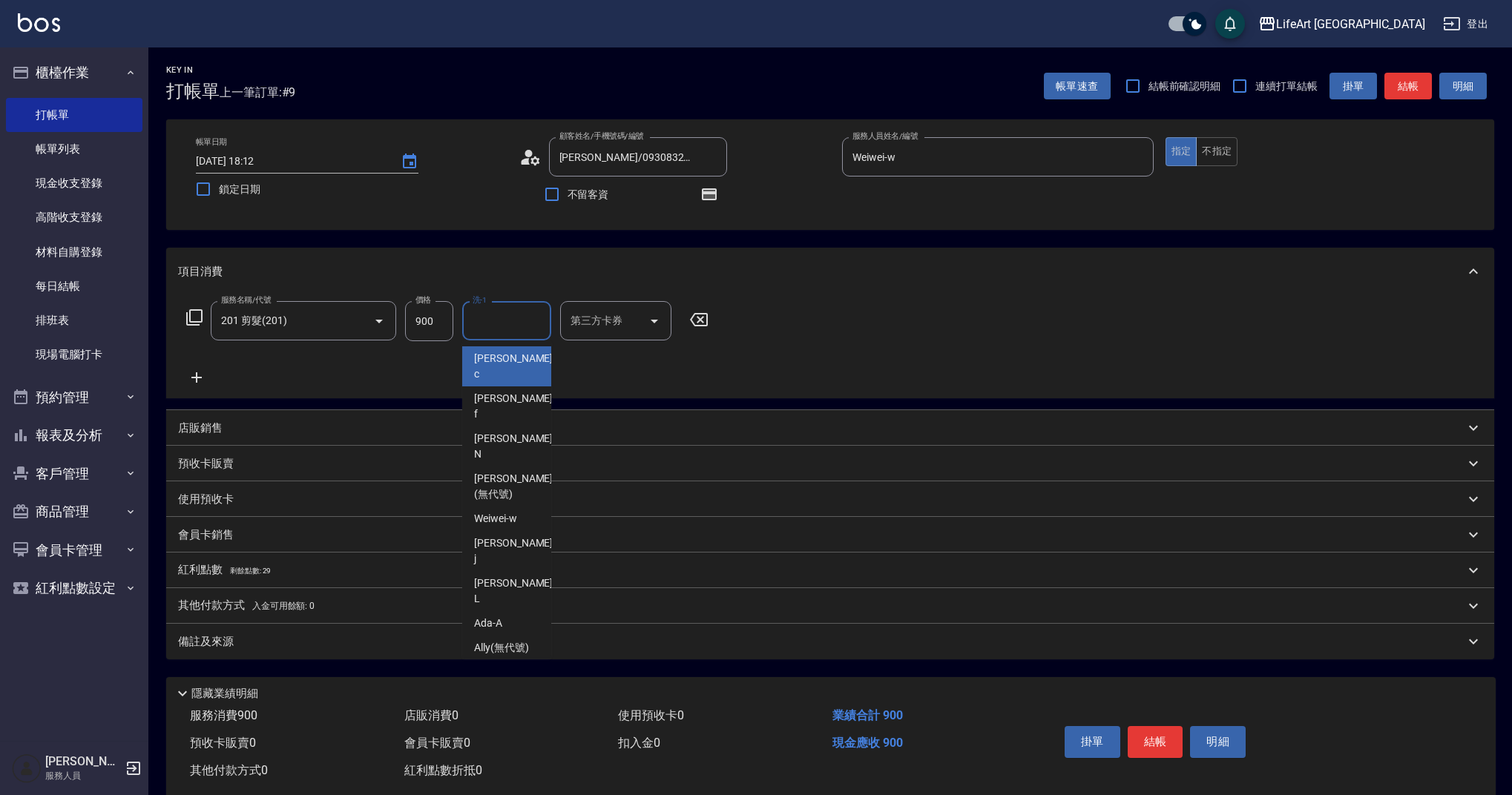
click at [503, 332] on input "洗-1" at bounding box center [506, 321] width 75 height 26
click at [511, 353] on div "Casey -c" at bounding box center [506, 365] width 89 height 40
type input "Casey-c"
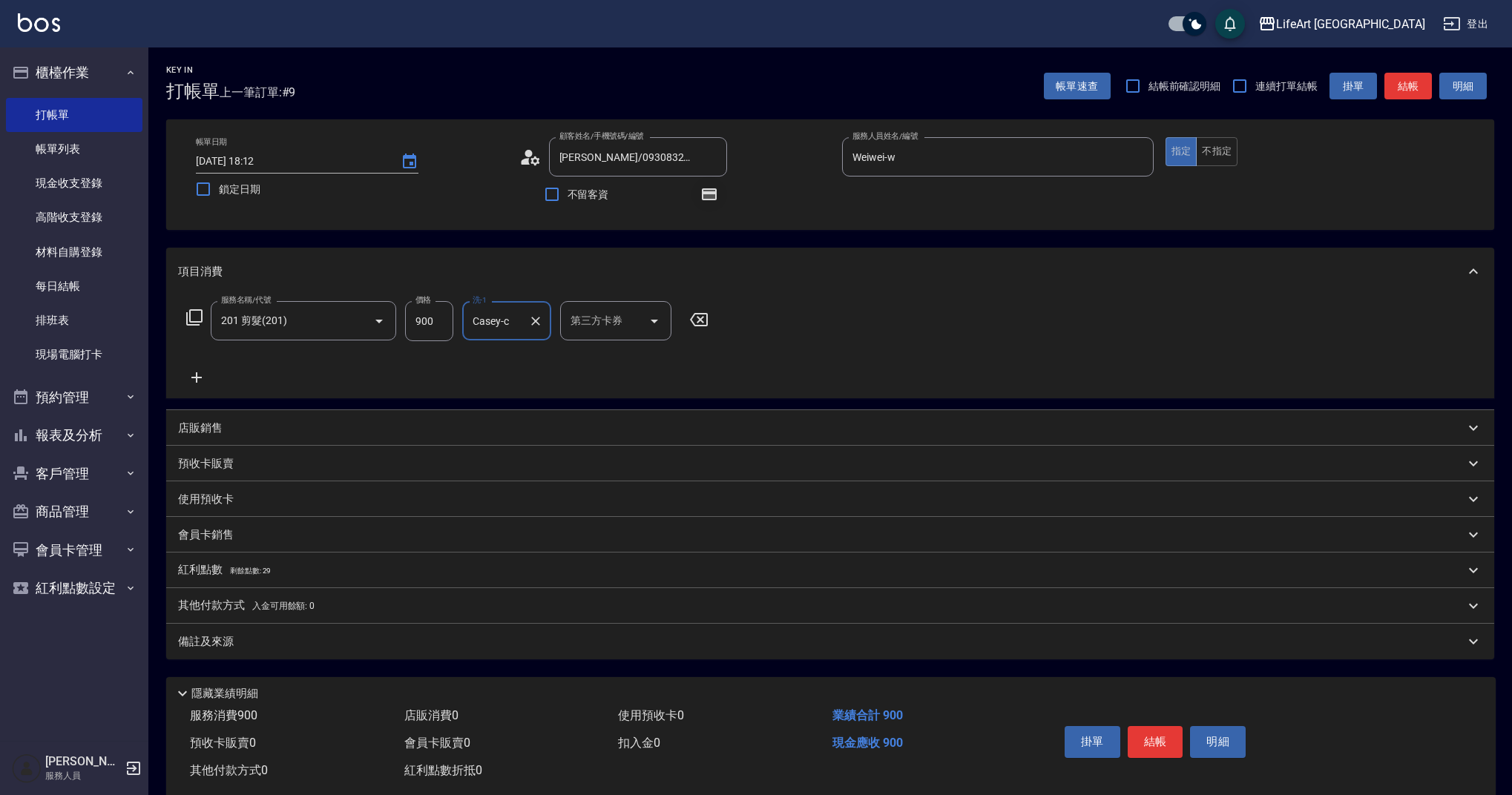
click at [701, 202] on button "button" at bounding box center [709, 195] width 36 height 36
click at [701, 202] on icon "button" at bounding box center [709, 194] width 18 height 18
click at [316, 574] on div "紅利點數 剩餘點數: 29" at bounding box center [821, 570] width 1286 height 16
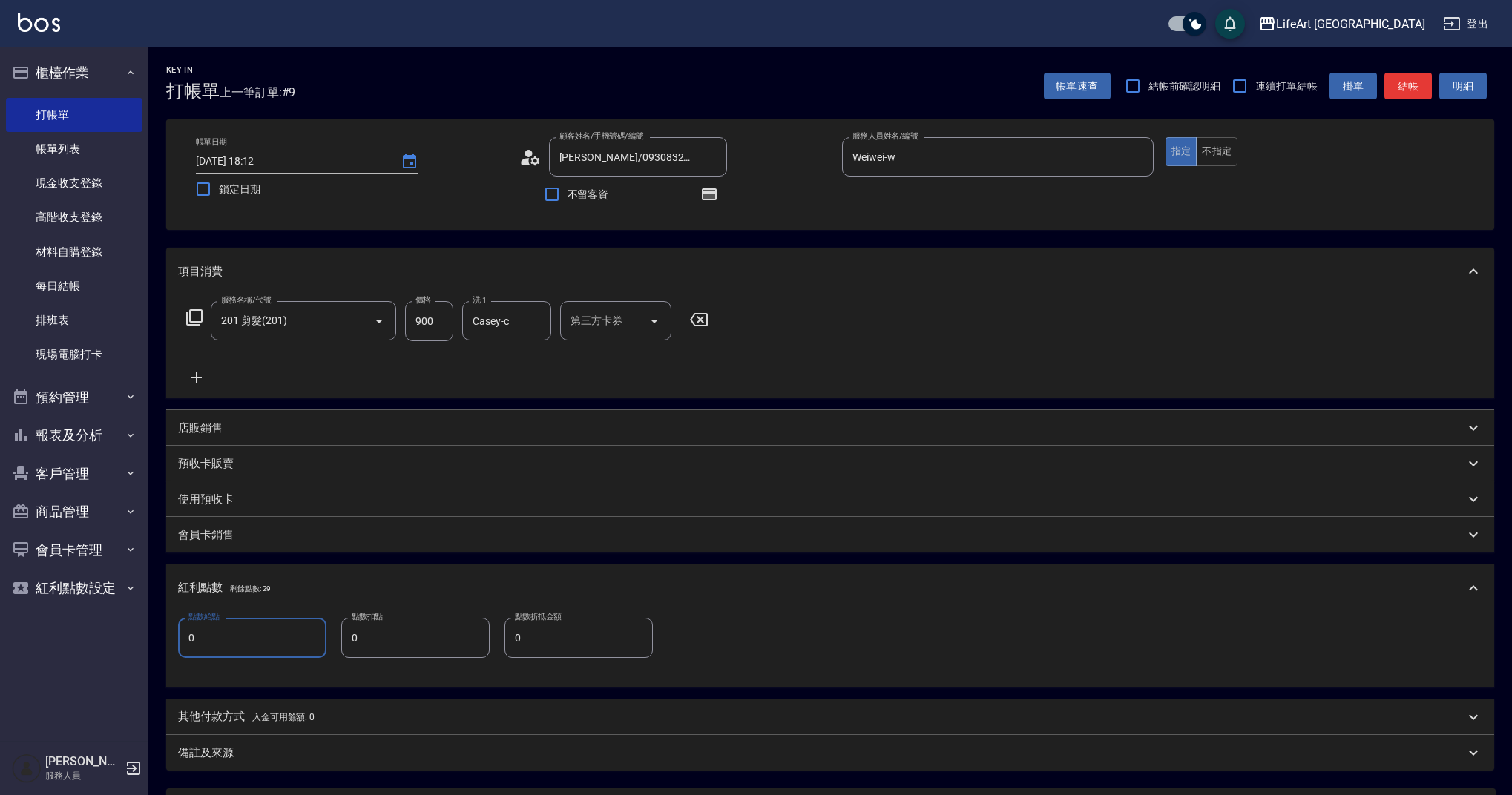
drag, startPoint x: 239, startPoint y: 636, endPoint x: 174, endPoint y: 626, distance: 65.8
click at [174, 626] on div "點數給點 0 點數給點 點數扣點 0 點數扣點 點數折抵金額 0 點數折抵金額" at bounding box center [829, 649] width 1328 height 75
type input "1"
click at [261, 759] on div "備註及來源" at bounding box center [821, 753] width 1286 height 15
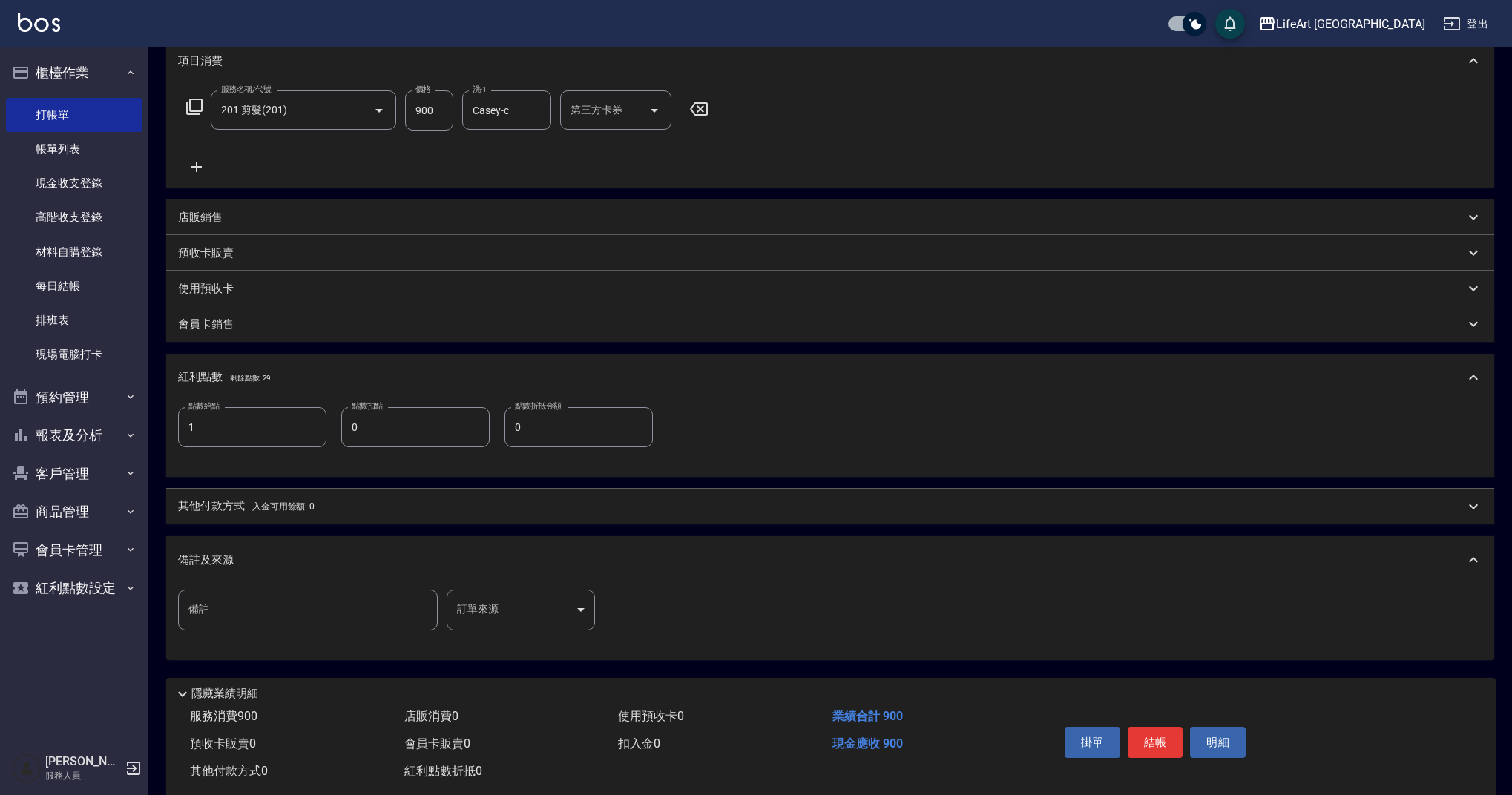
scroll to position [235, 0]
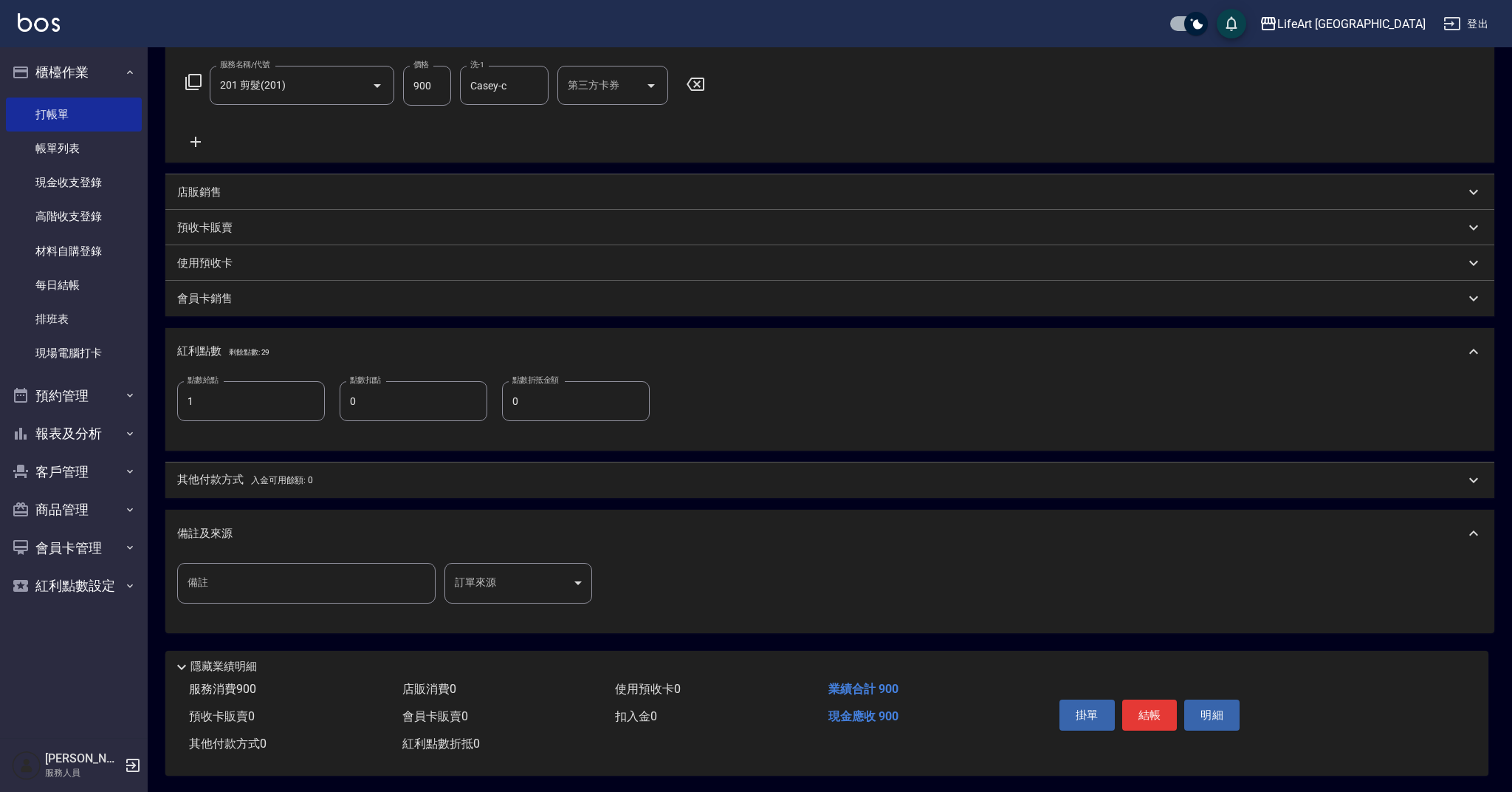
click at [586, 585] on body "LifeArt 蘆洲 登出 櫃檯作業 打帳單 帳單列表 現金收支登錄 高階收支登錄 材料自購登錄 每日結帳 排班表 現場電腦打卡 預約管理 預約管理 單日預約…" at bounding box center [756, 279] width 1512 height 1027
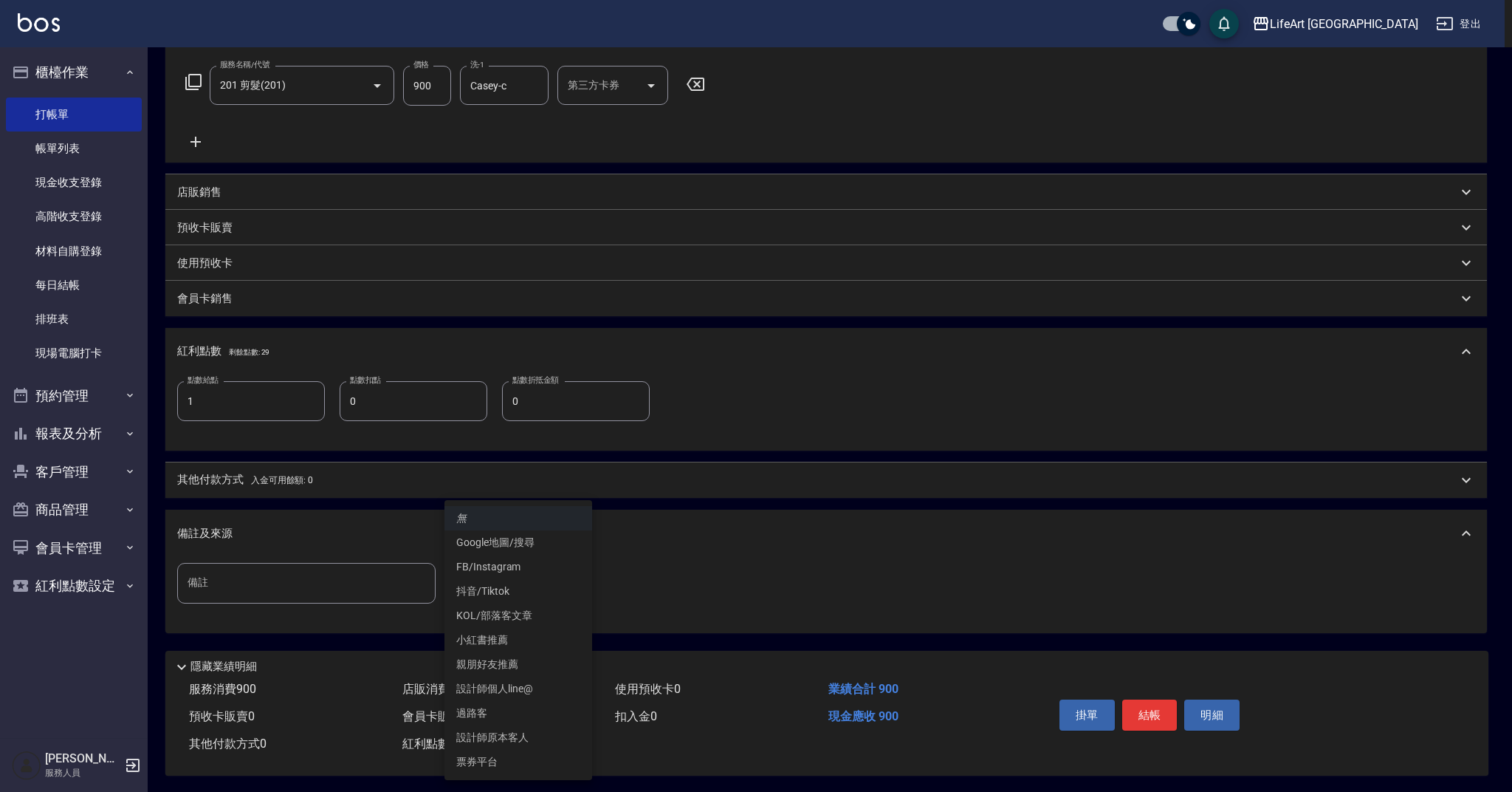
click at [512, 734] on li "設計師原本客人" at bounding box center [518, 737] width 147 height 24
type input "設計師原本客人"
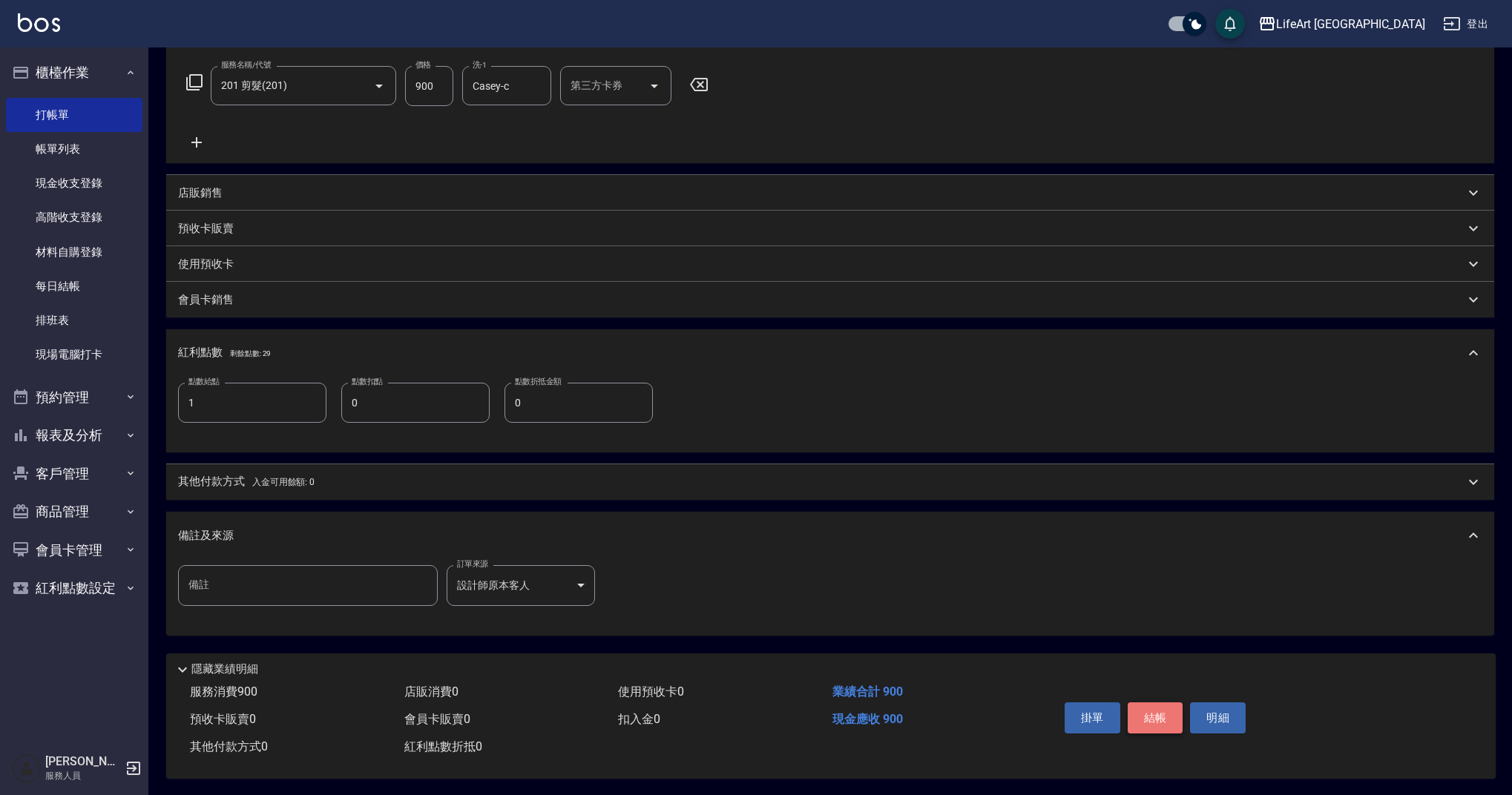
click at [1168, 712] on button "結帳" at bounding box center [1156, 717] width 56 height 31
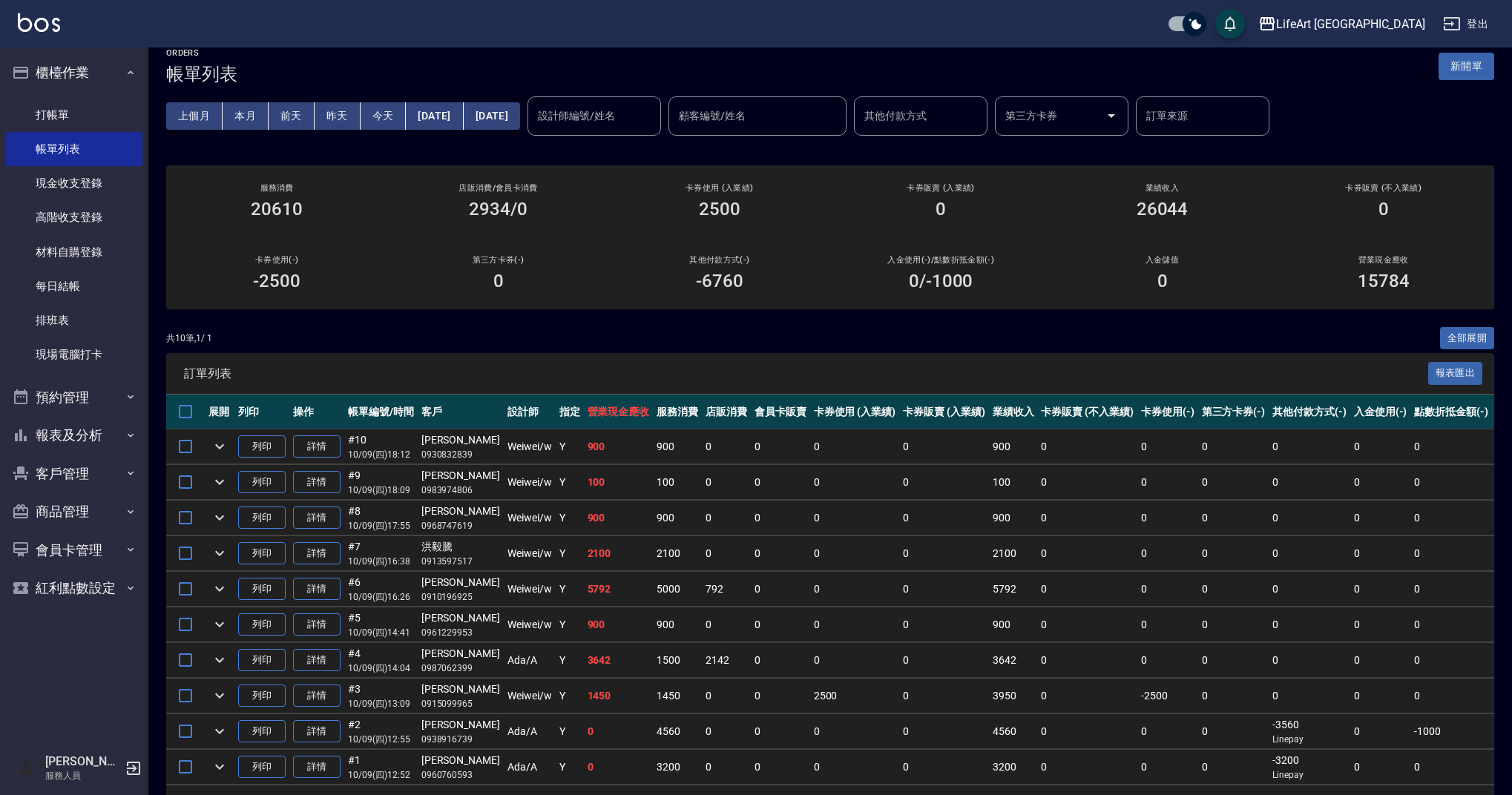
scroll to position [15, 0]
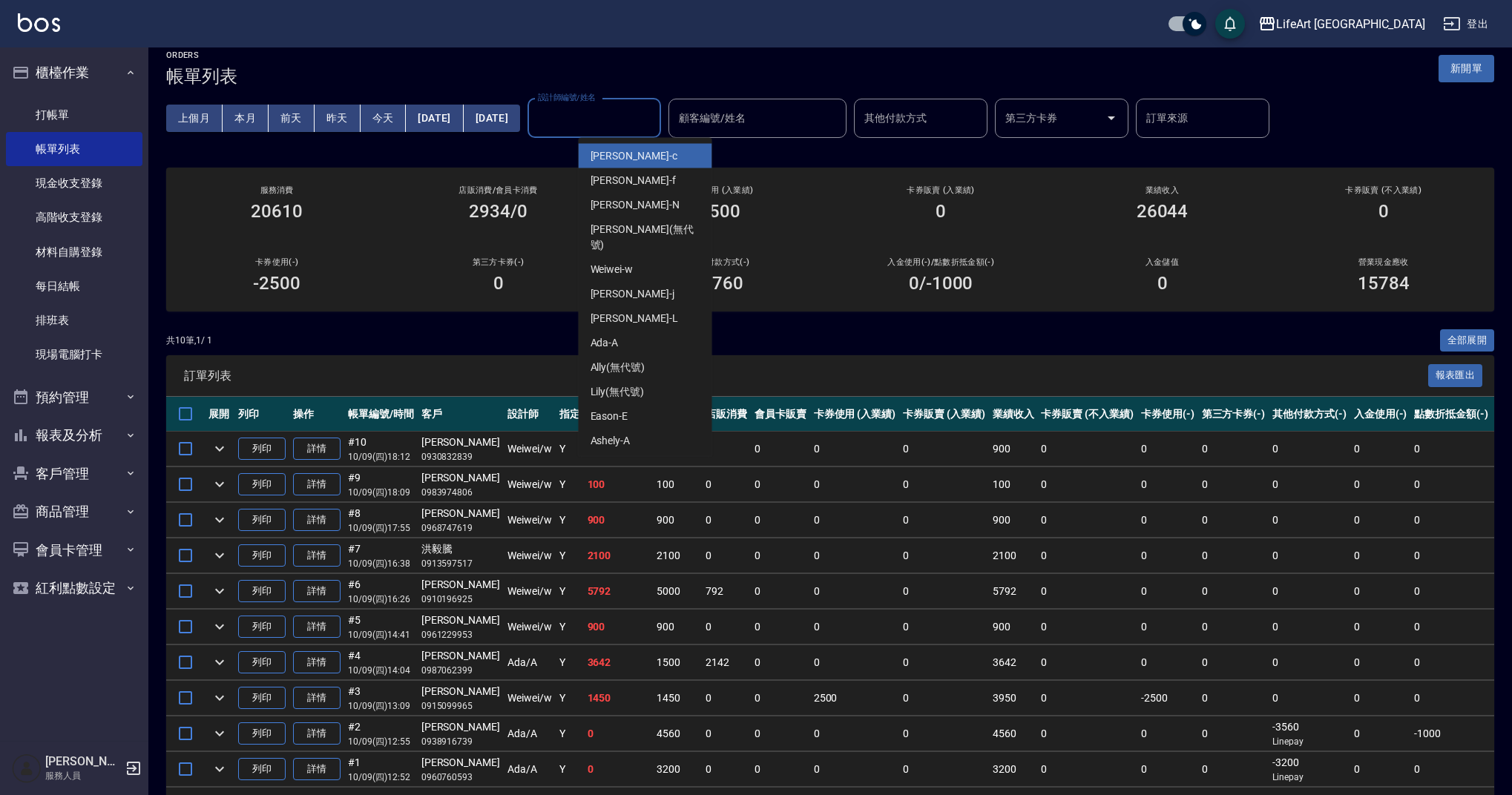
click at [654, 112] on input "設計師編號/姓名" at bounding box center [594, 118] width 120 height 26
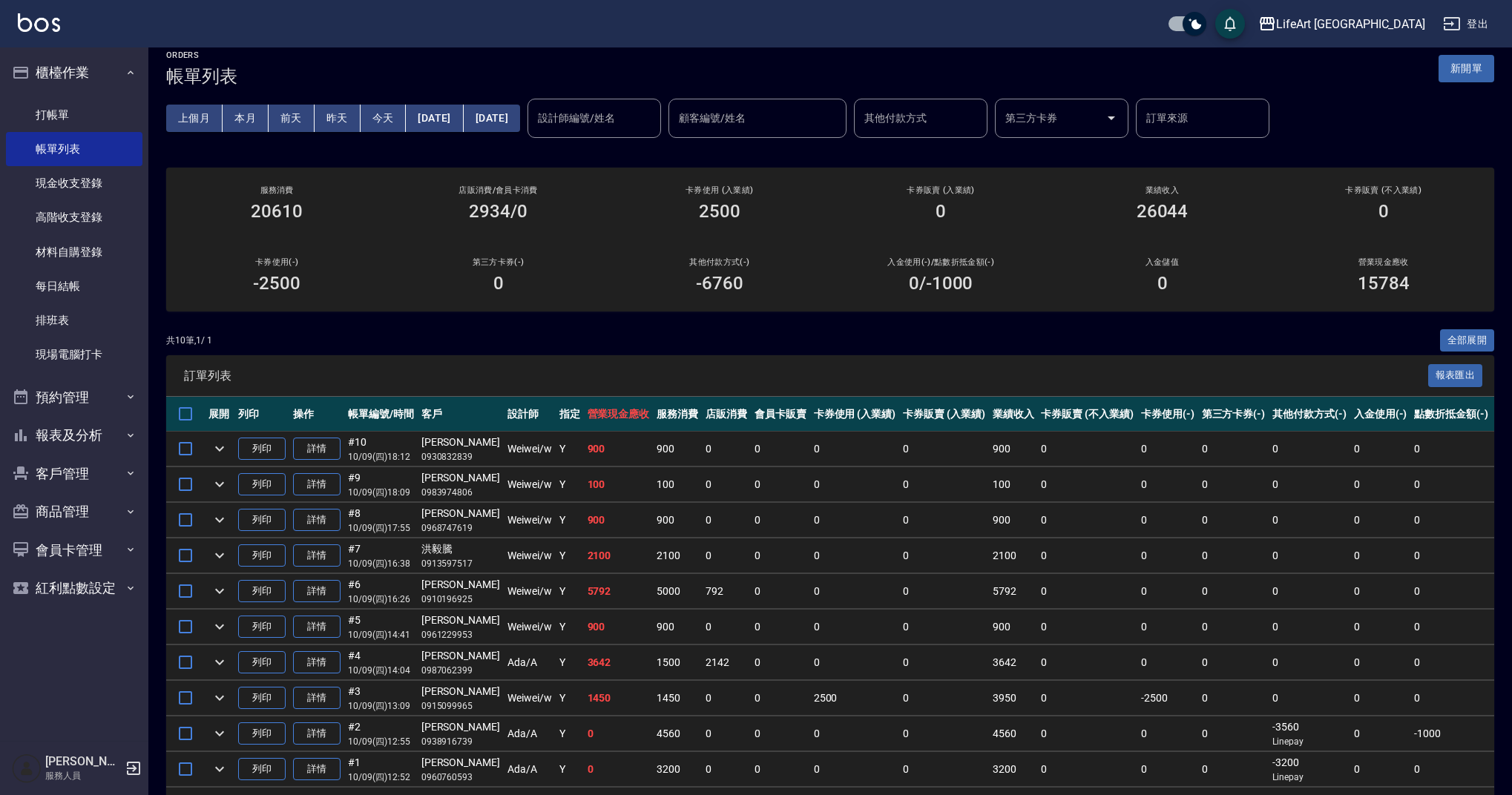
click at [864, 366] on div "訂單列表 報表匯出" at bounding box center [829, 376] width 1328 height 41
click at [654, 125] on input "設計師編號/姓名" at bounding box center [594, 118] width 120 height 26
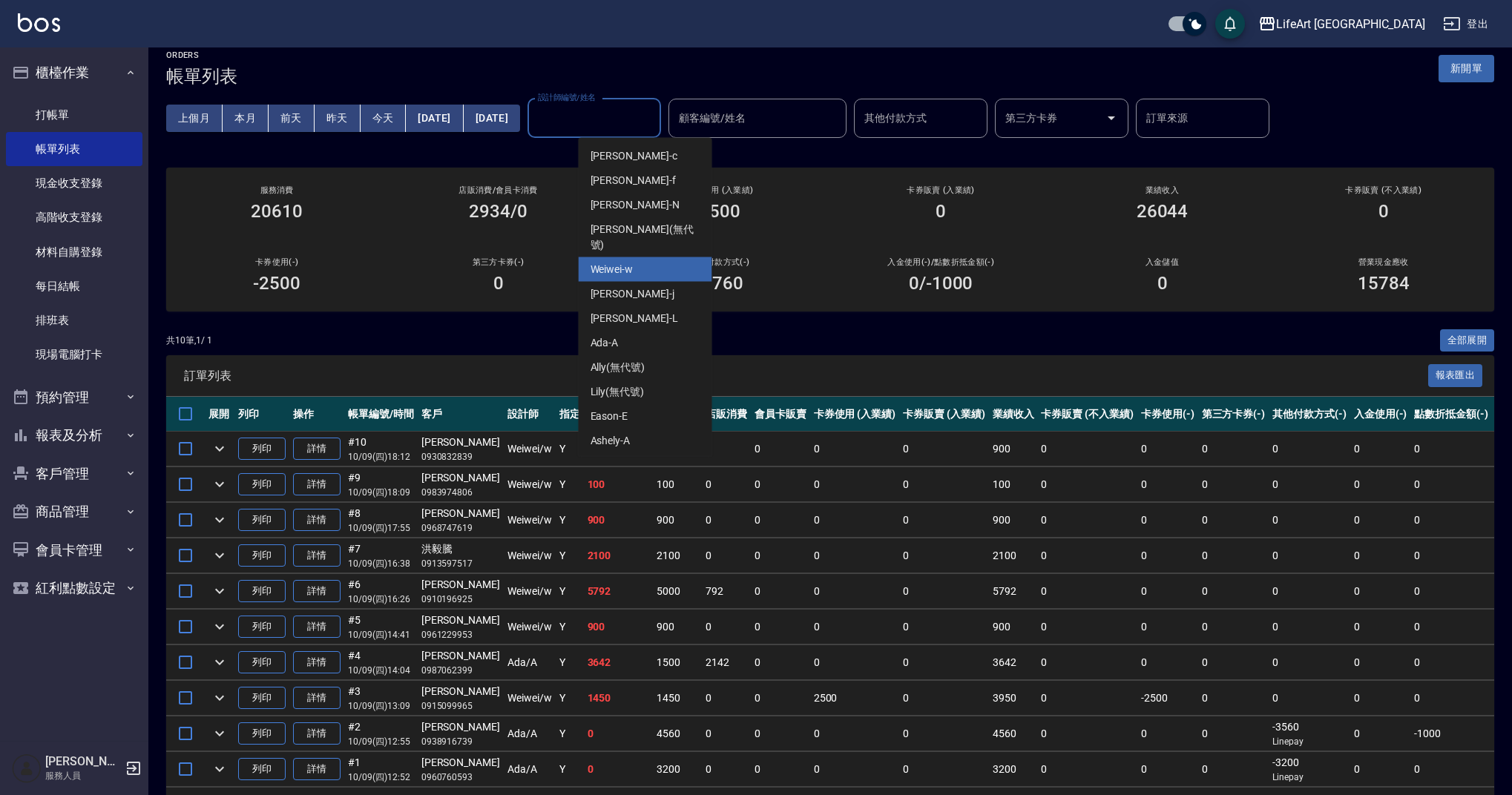
click at [667, 257] on div "Weiwei -w" at bounding box center [646, 269] width 134 height 25
type input "Weiwei-w"
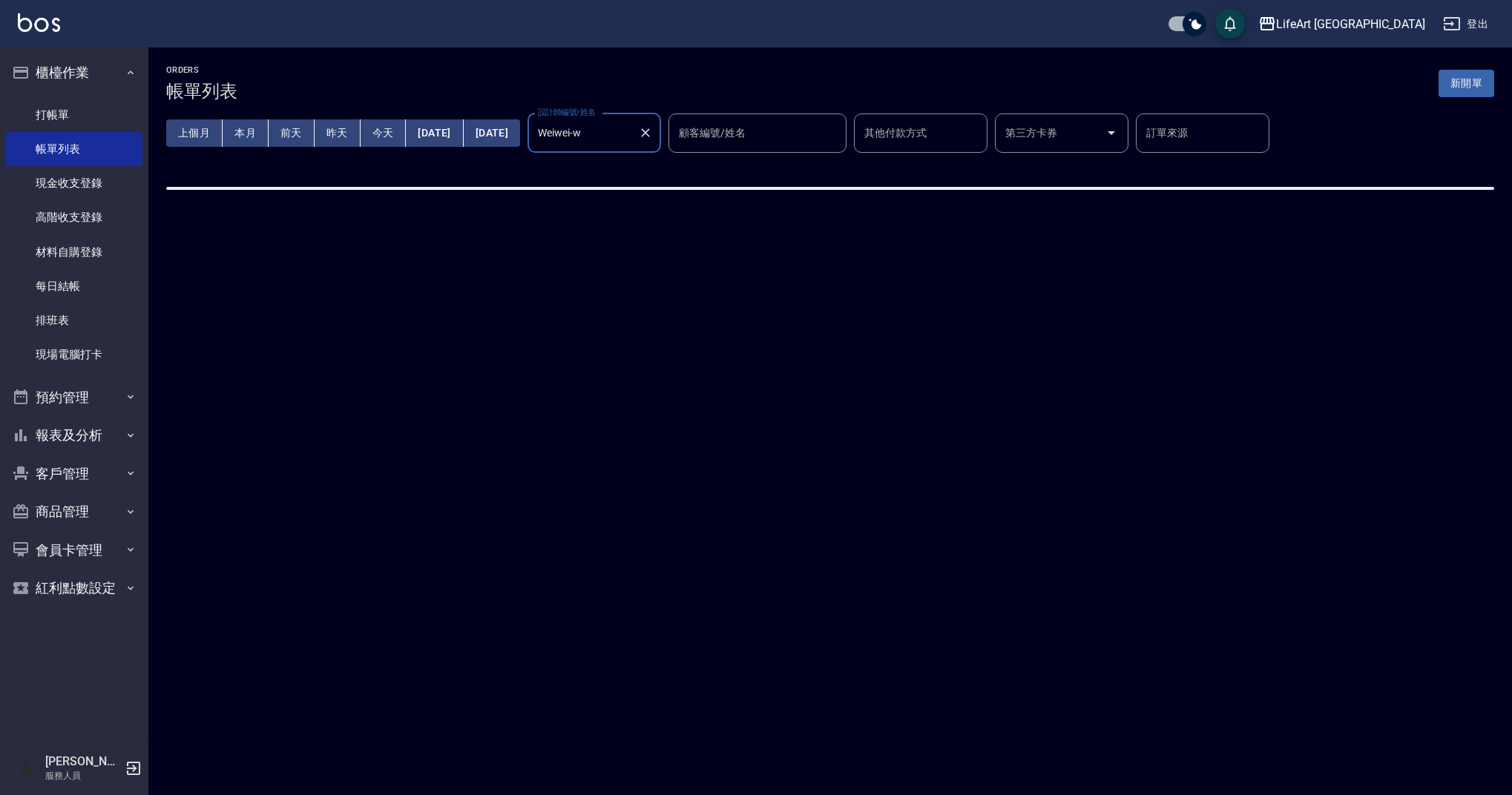
scroll to position [0, 0]
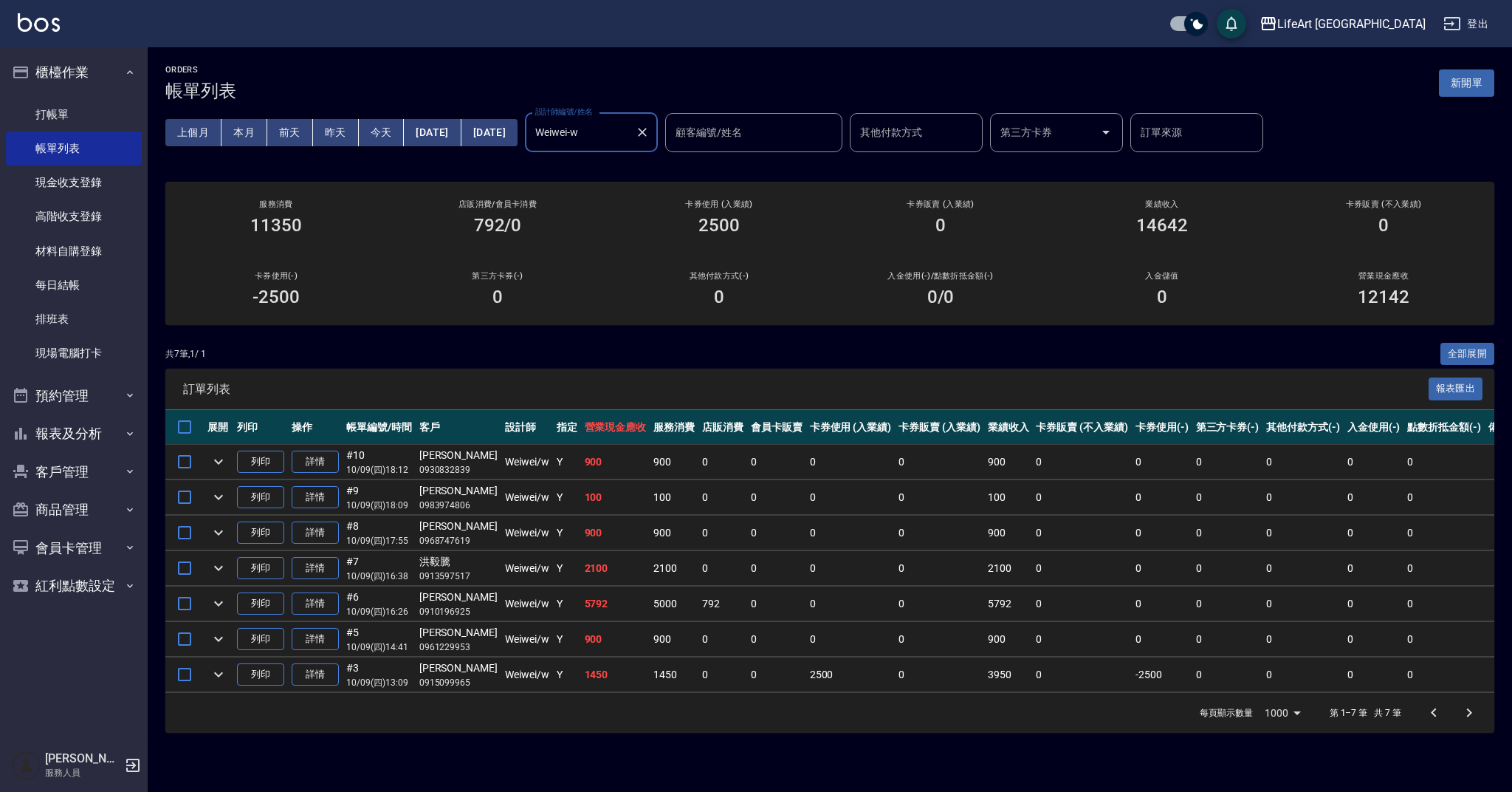
click at [1472, 96] on button "新開單" at bounding box center [1467, 83] width 56 height 27
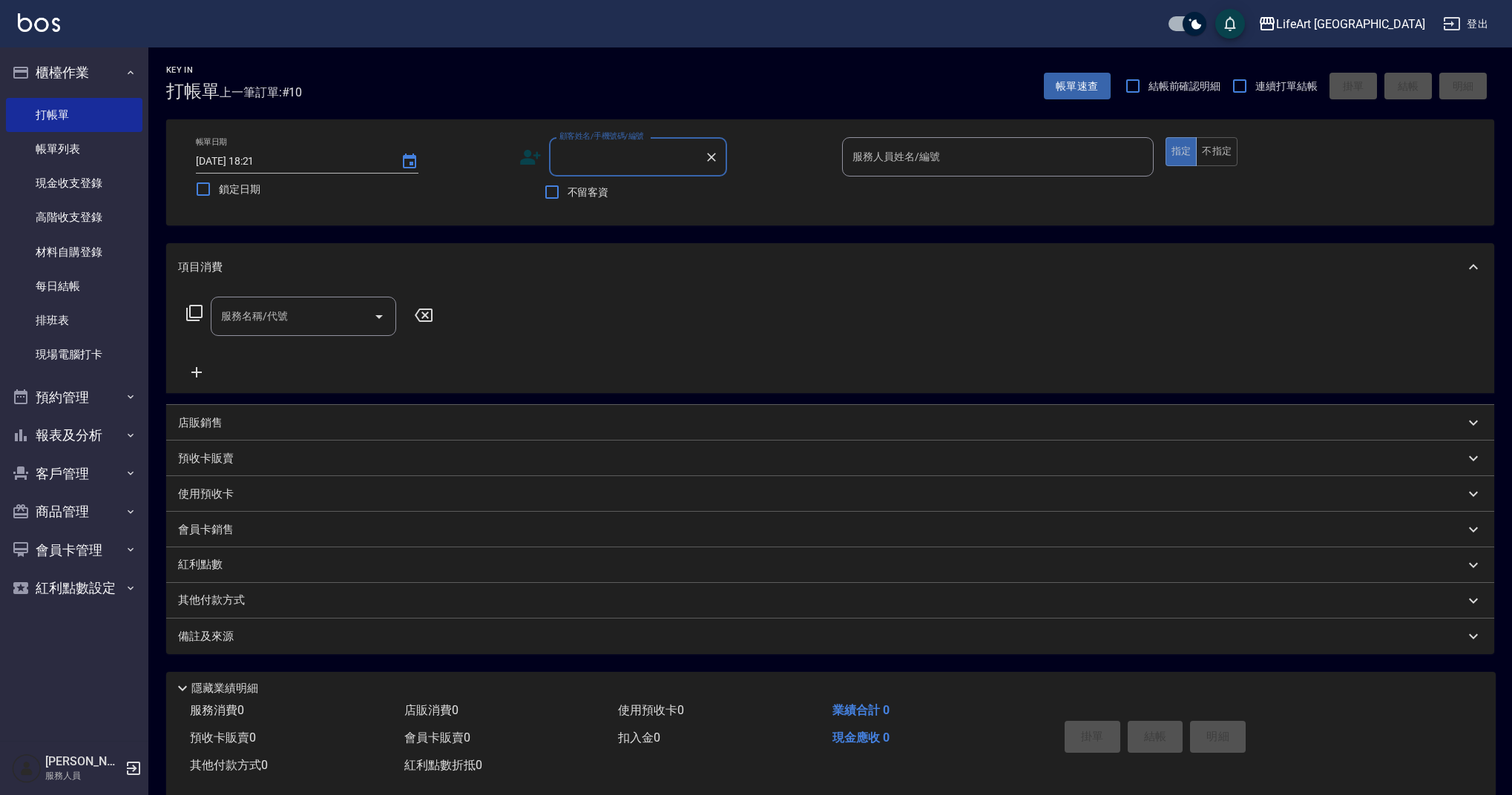
click at [663, 154] on input "顧客姓名/手機號碼/編號" at bounding box center [627, 156] width 142 height 26
click at [652, 195] on li "新增 "盈如"" at bounding box center [638, 195] width 178 height 25
click at [604, 162] on input "盈[PERSON_NAME]" at bounding box center [627, 156] width 142 height 26
type input "盈"
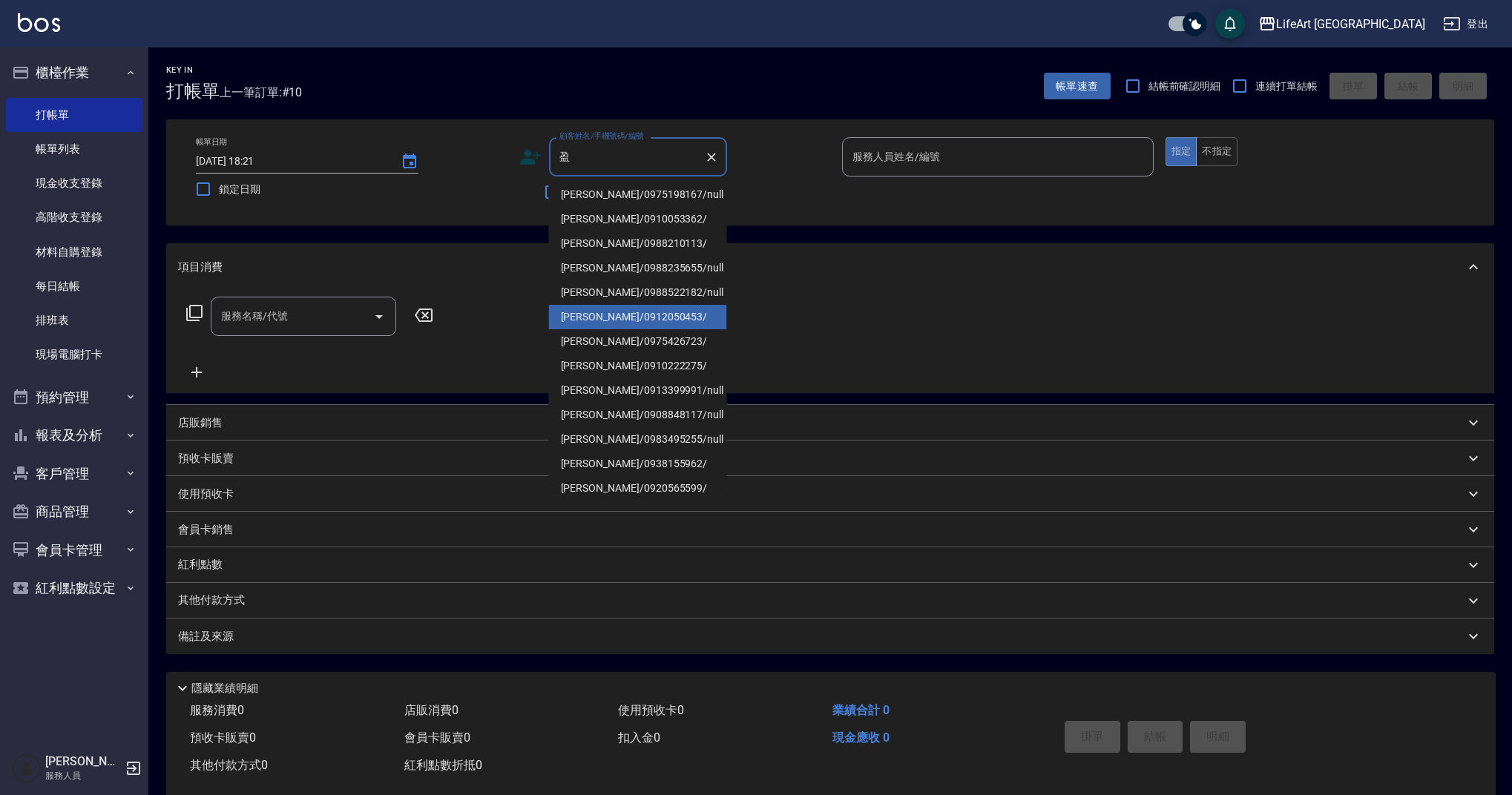
click at [592, 321] on li "[PERSON_NAME]/0912050453/" at bounding box center [638, 316] width 178 height 25
type input "[PERSON_NAME]/0912050453/"
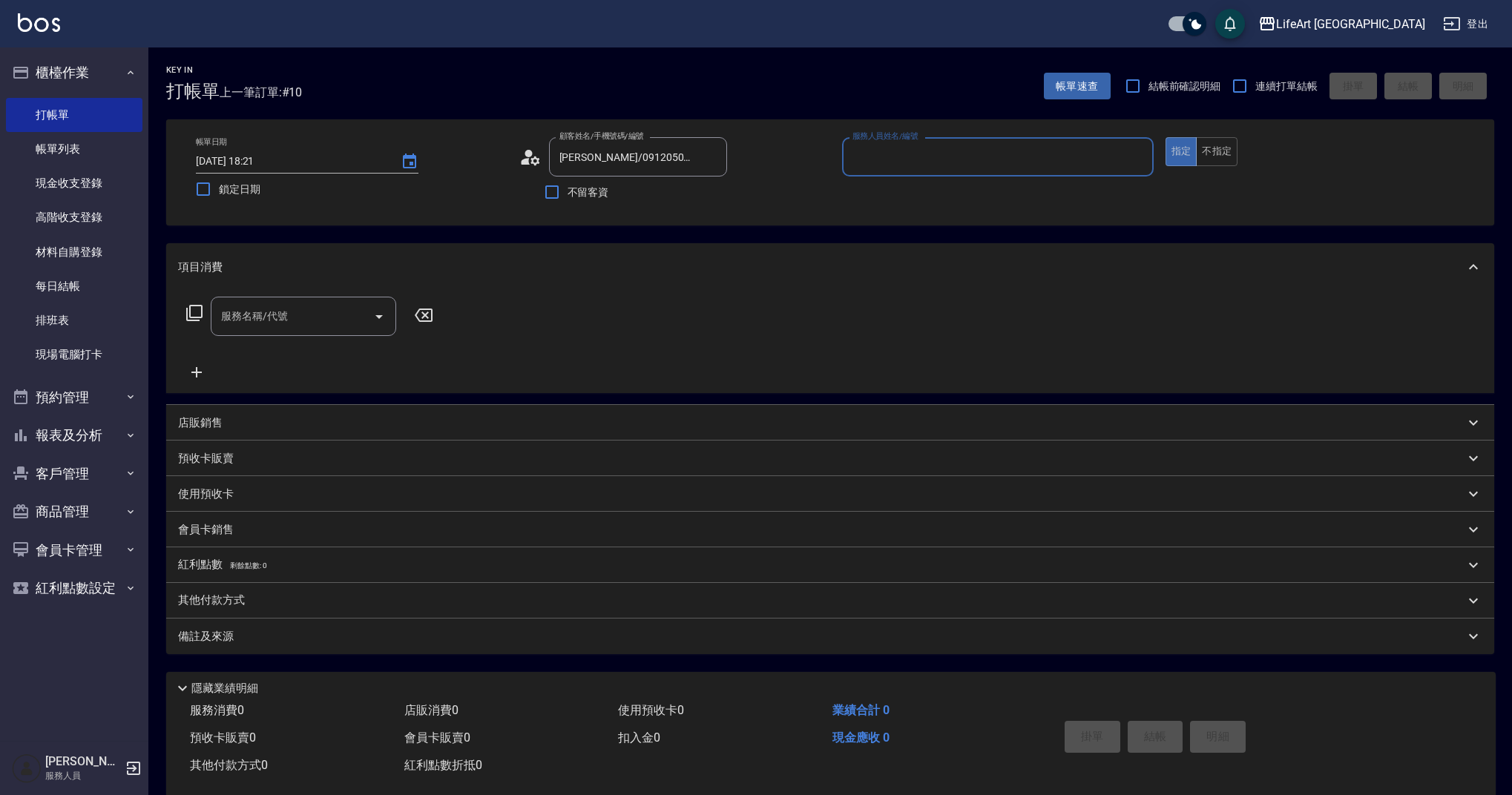
type input "Weiwei-w"
click at [701, 189] on icon "button" at bounding box center [709, 194] width 18 height 18
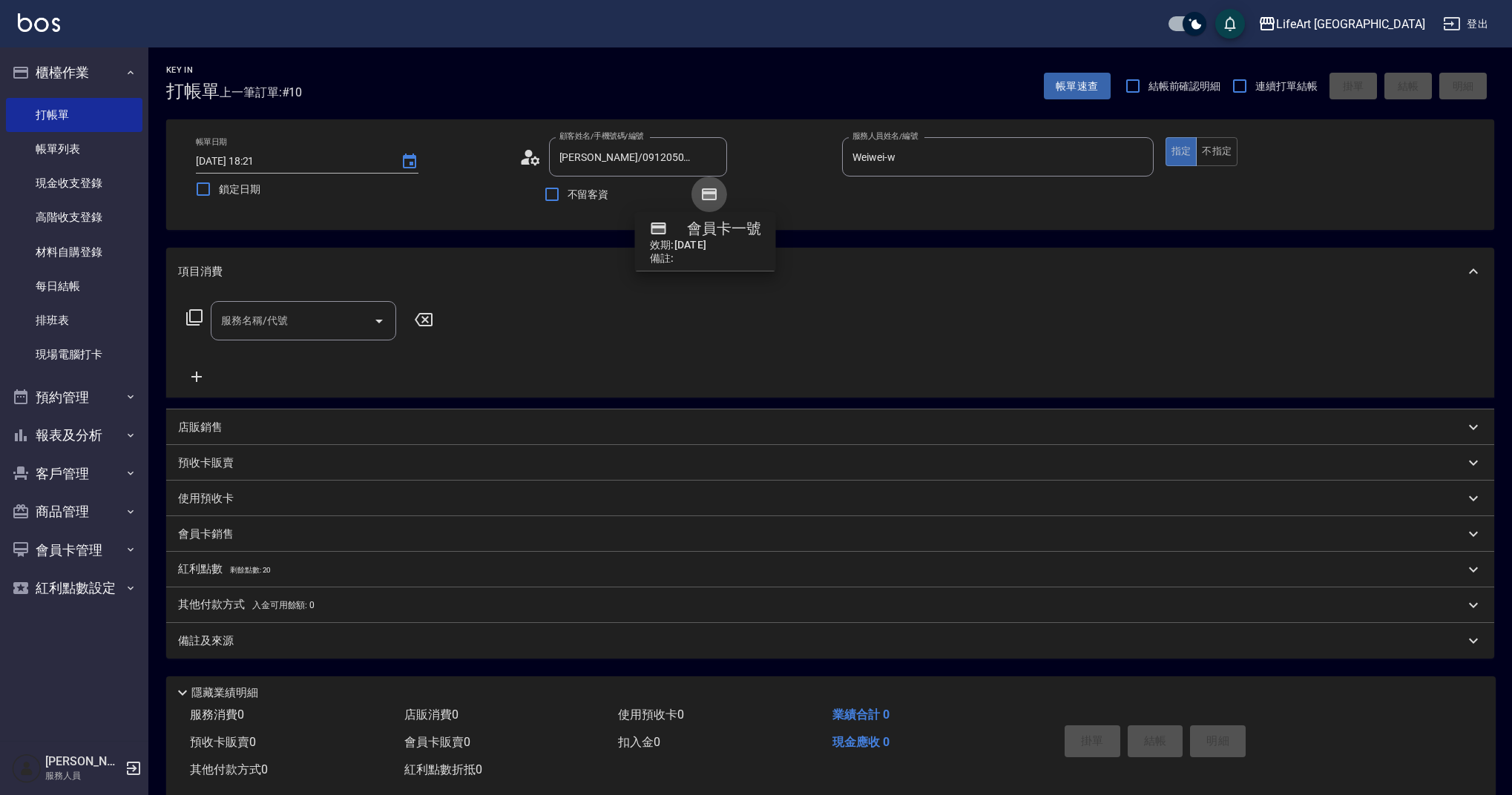
click at [702, 192] on icon "button" at bounding box center [709, 195] width 15 height 12
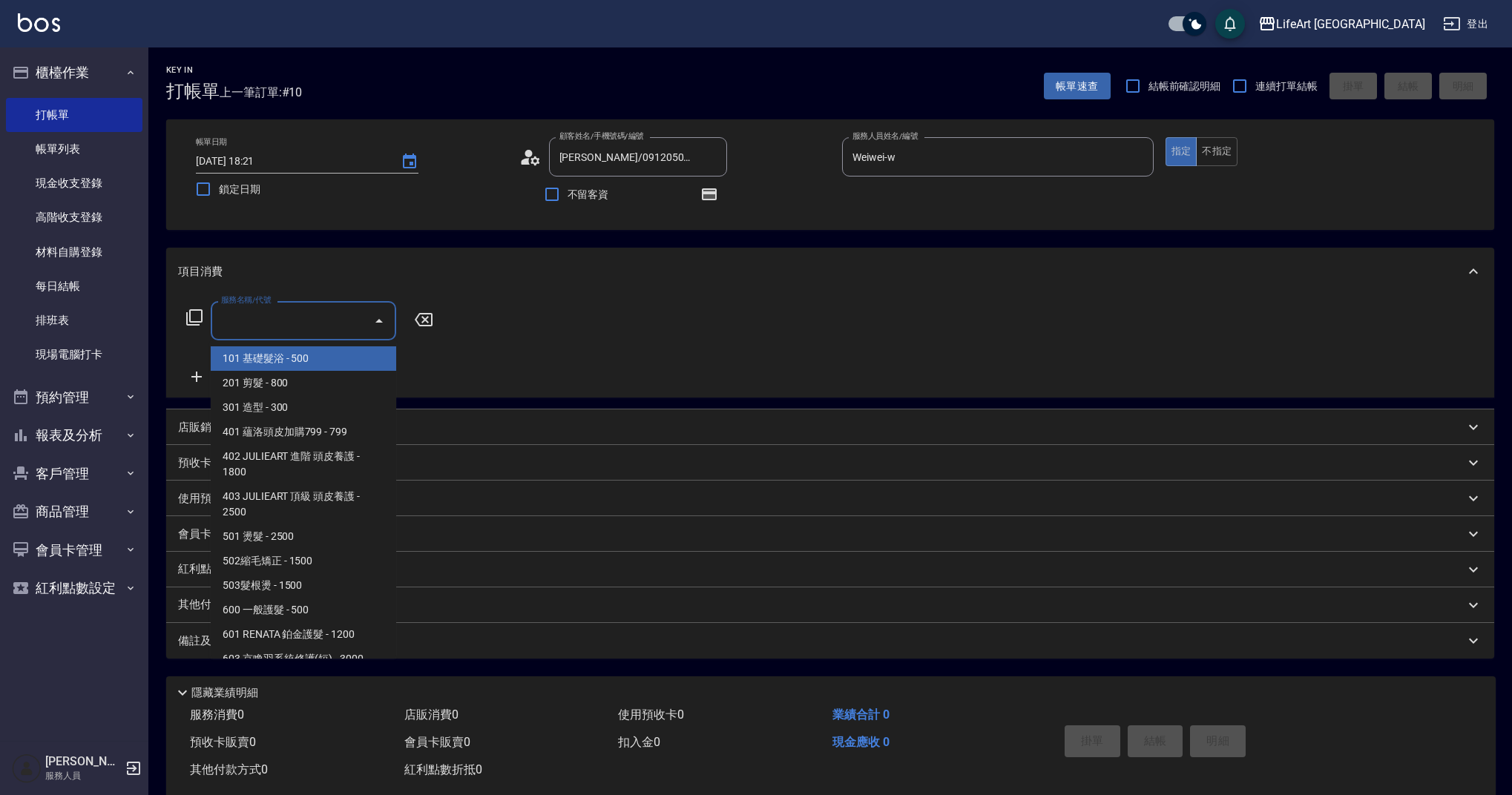
click at [310, 315] on input "服務名稱/代號" at bounding box center [292, 321] width 150 height 26
click at [310, 355] on span "101 基礎髮浴 - 500" at bounding box center [303, 358] width 185 height 25
type input "101 基礎髮浴 (101)"
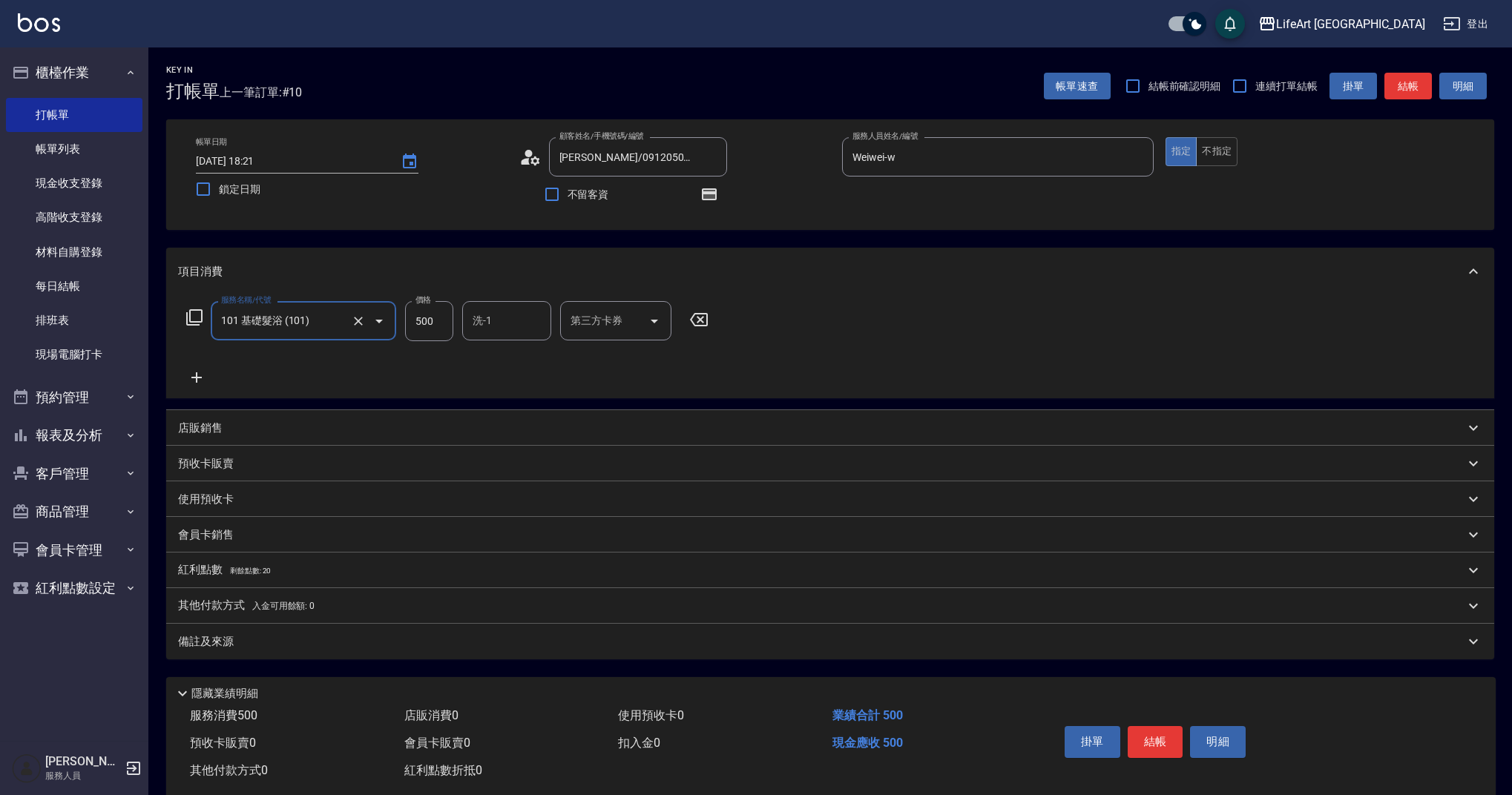
click at [196, 376] on icon at bounding box center [196, 377] width 10 height 10
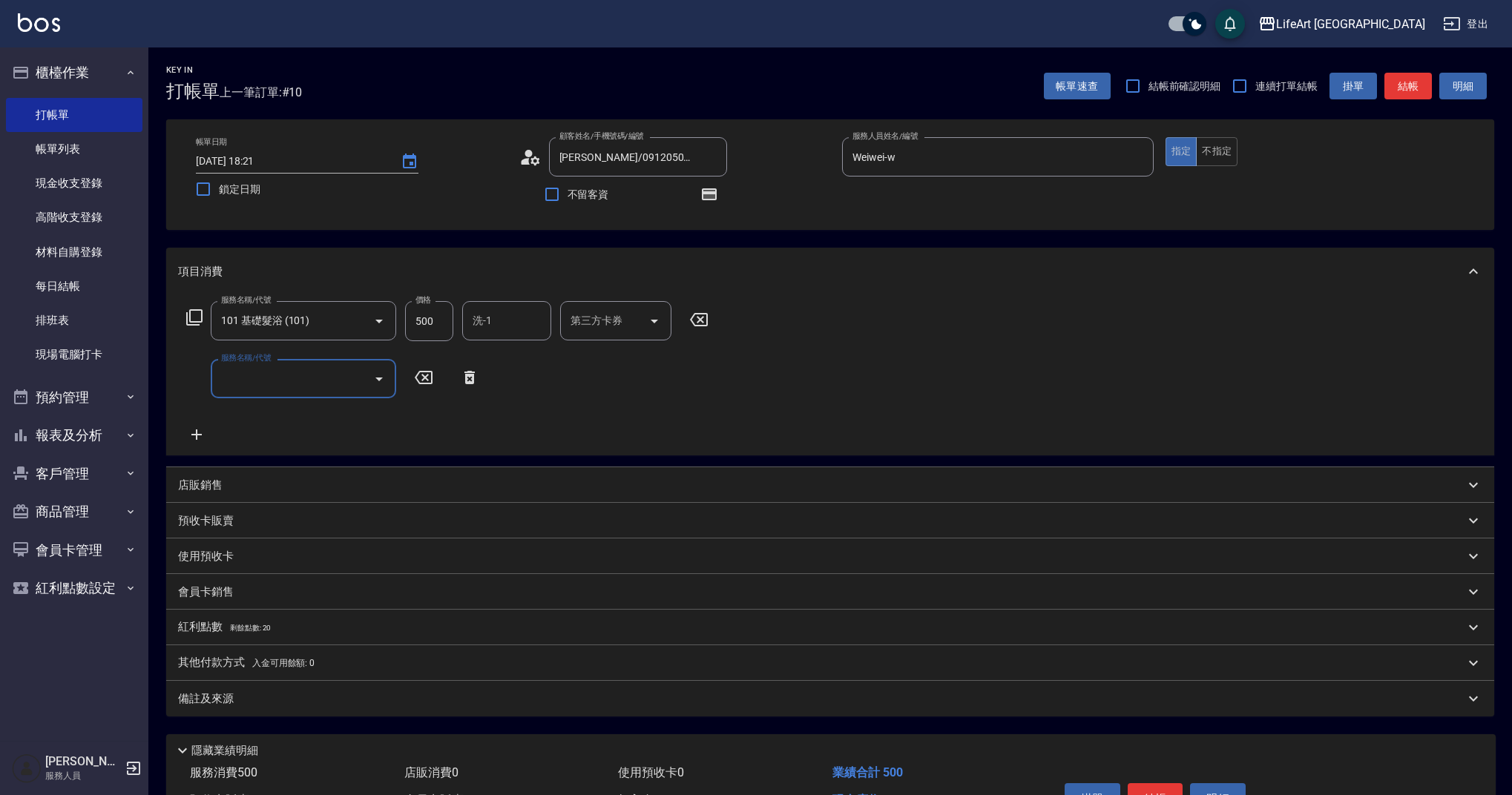
click at [283, 383] on input "服務名稱/代號" at bounding box center [292, 378] width 150 height 26
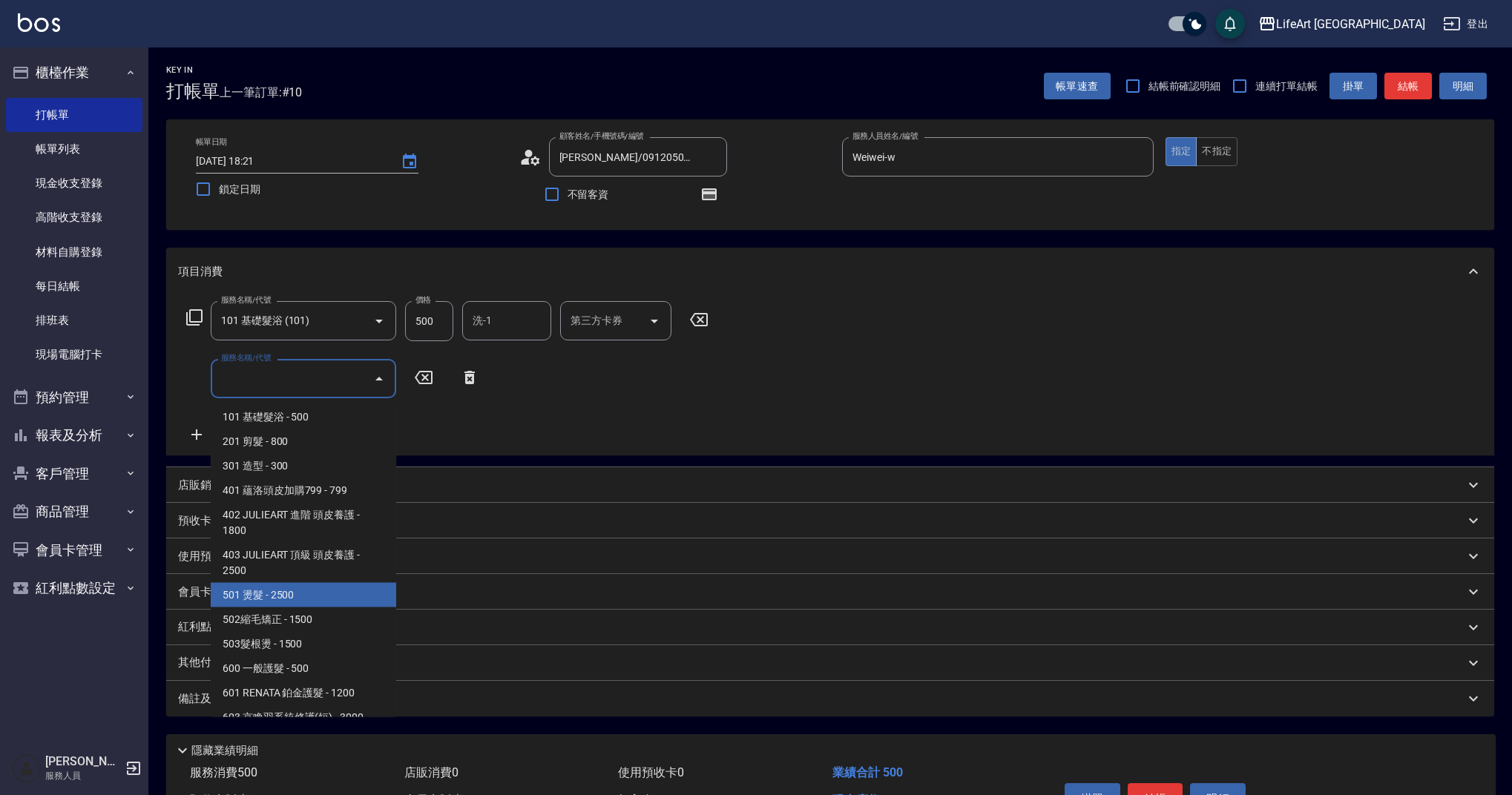
click at [338, 602] on span "501 燙髮 - 2500" at bounding box center [303, 595] width 185 height 25
type input "501 燙髮(501)"
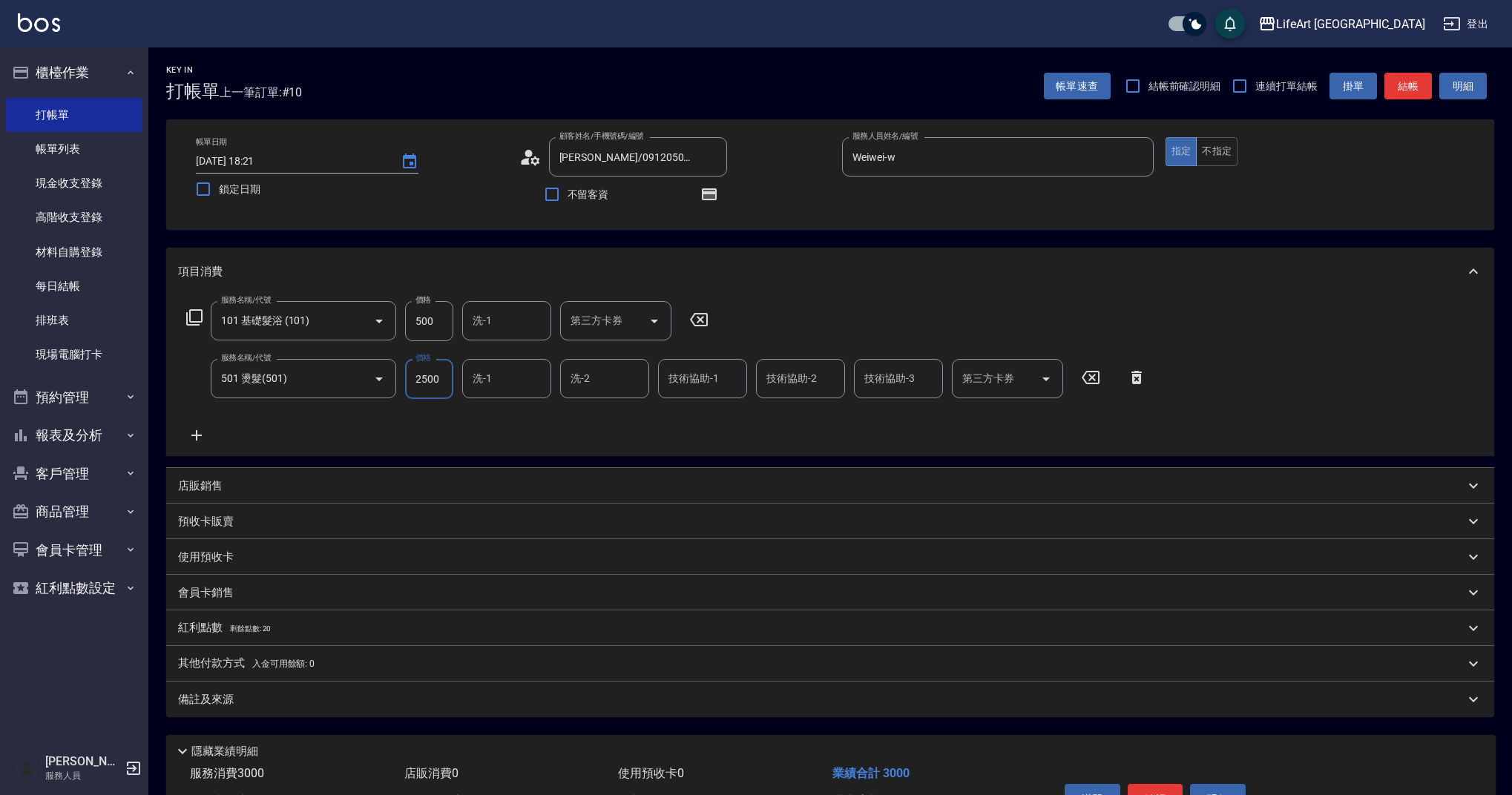
click at [435, 377] on input "2500" at bounding box center [429, 378] width 48 height 40
type input "1000"
click at [435, 326] on input "500" at bounding box center [429, 321] width 48 height 40
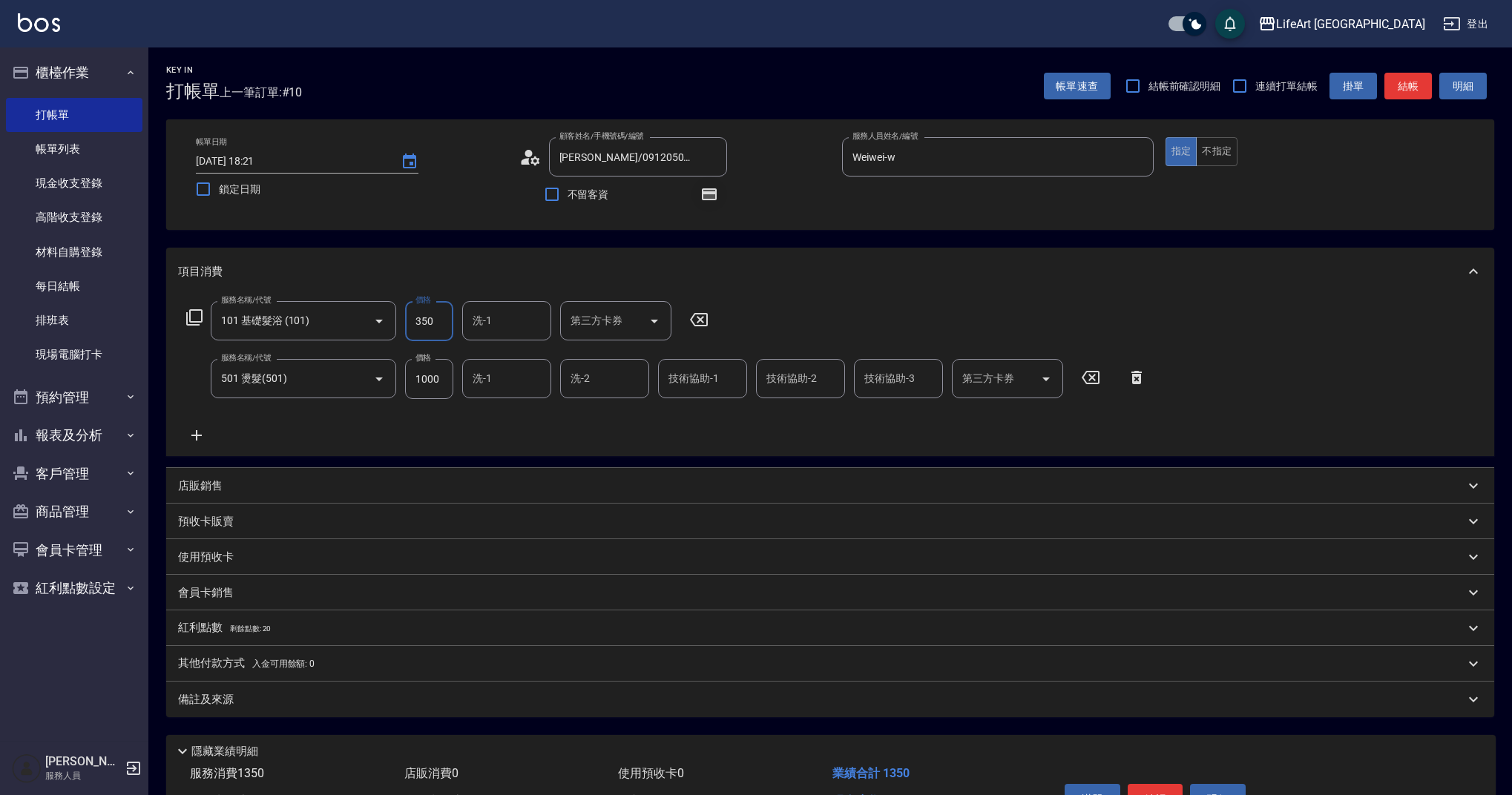
type input "350"
click at [711, 195] on icon "button" at bounding box center [709, 195] width 15 height 12
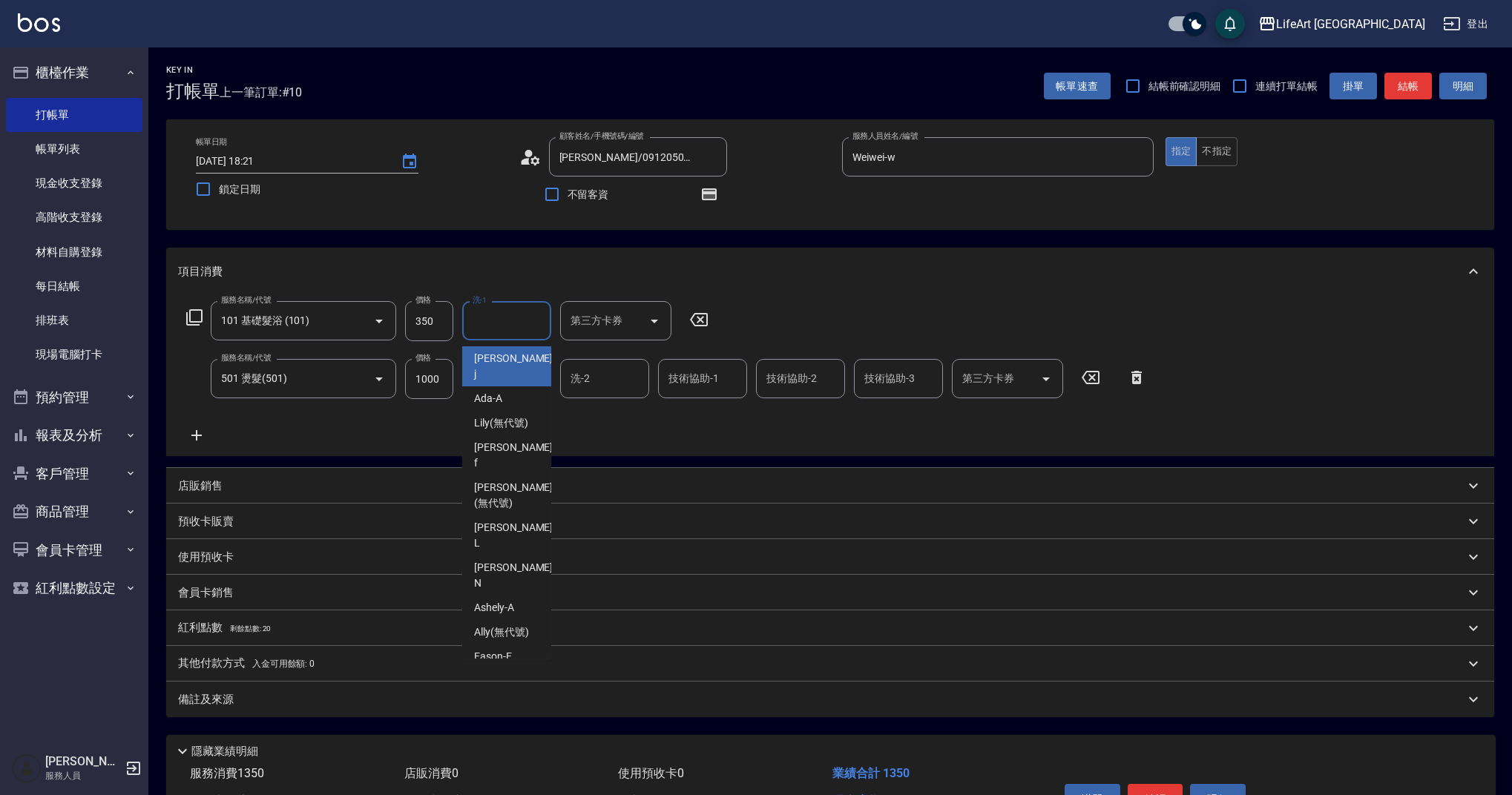
click at [507, 330] on input "洗-1" at bounding box center [506, 321] width 75 height 26
click at [509, 358] on span "Casey -c" at bounding box center [514, 366] width 81 height 31
type input "Casey-c"
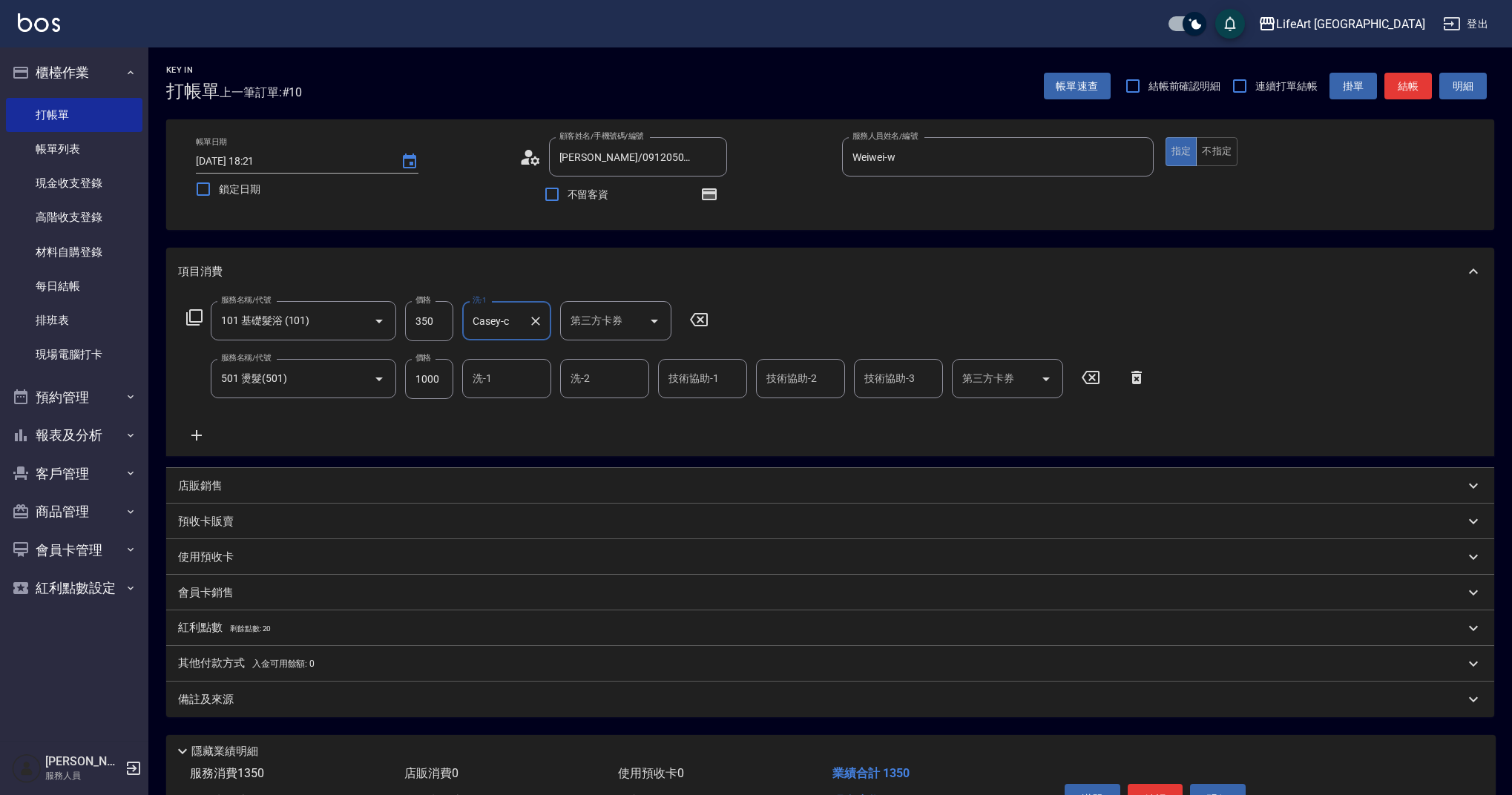
click at [732, 376] on input "技術協助-1" at bounding box center [702, 378] width 75 height 26
click at [721, 416] on div "Casey -c" at bounding box center [702, 425] width 89 height 40
type input "Casey-c"
click at [258, 623] on p "紅利點數 剩餘點數: 20" at bounding box center [224, 628] width 93 height 16
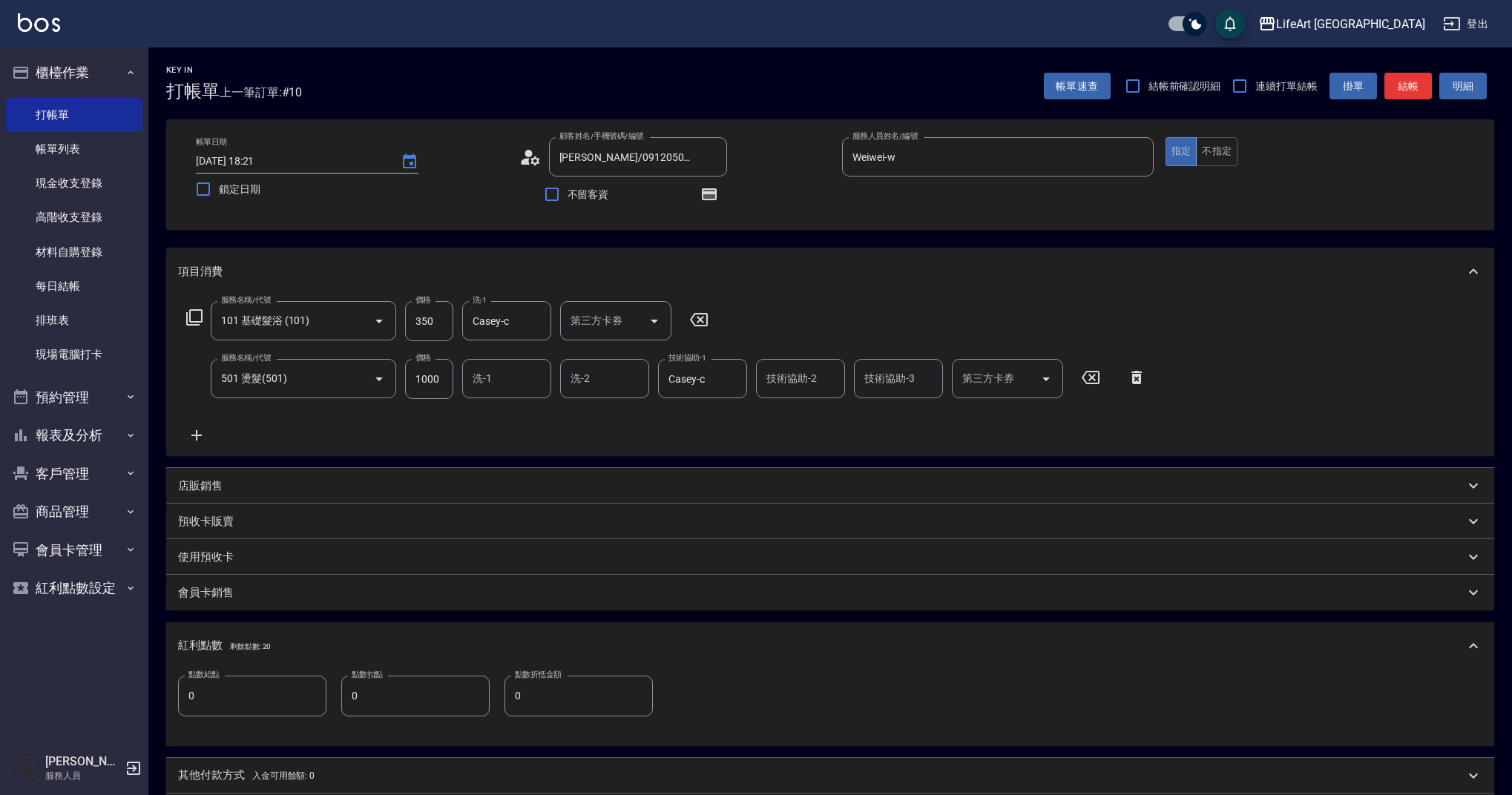
click at [234, 710] on input "0" at bounding box center [251, 695] width 148 height 40
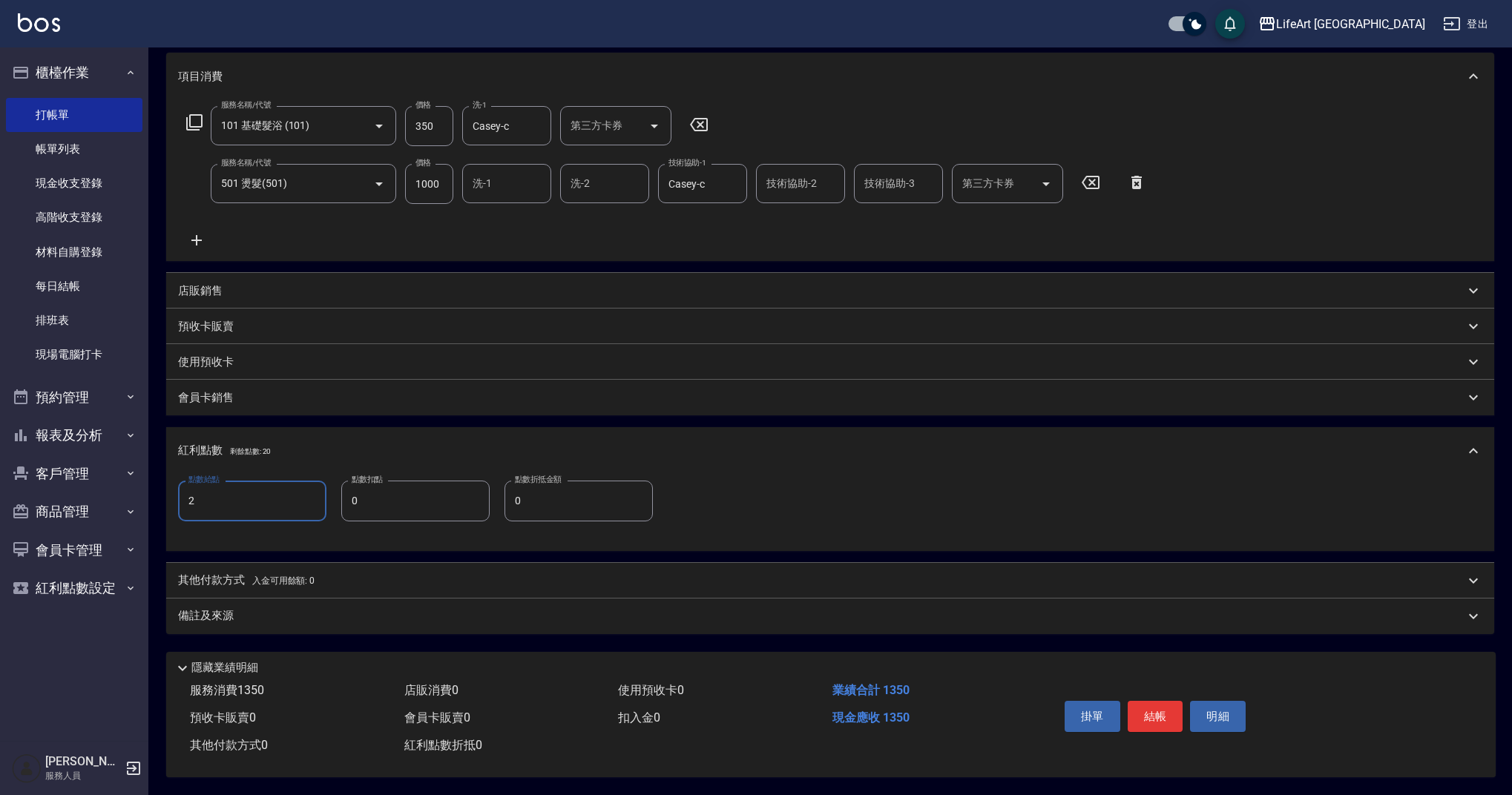
type input "2"
click at [418, 611] on div "備註及來源" at bounding box center [821, 616] width 1286 height 15
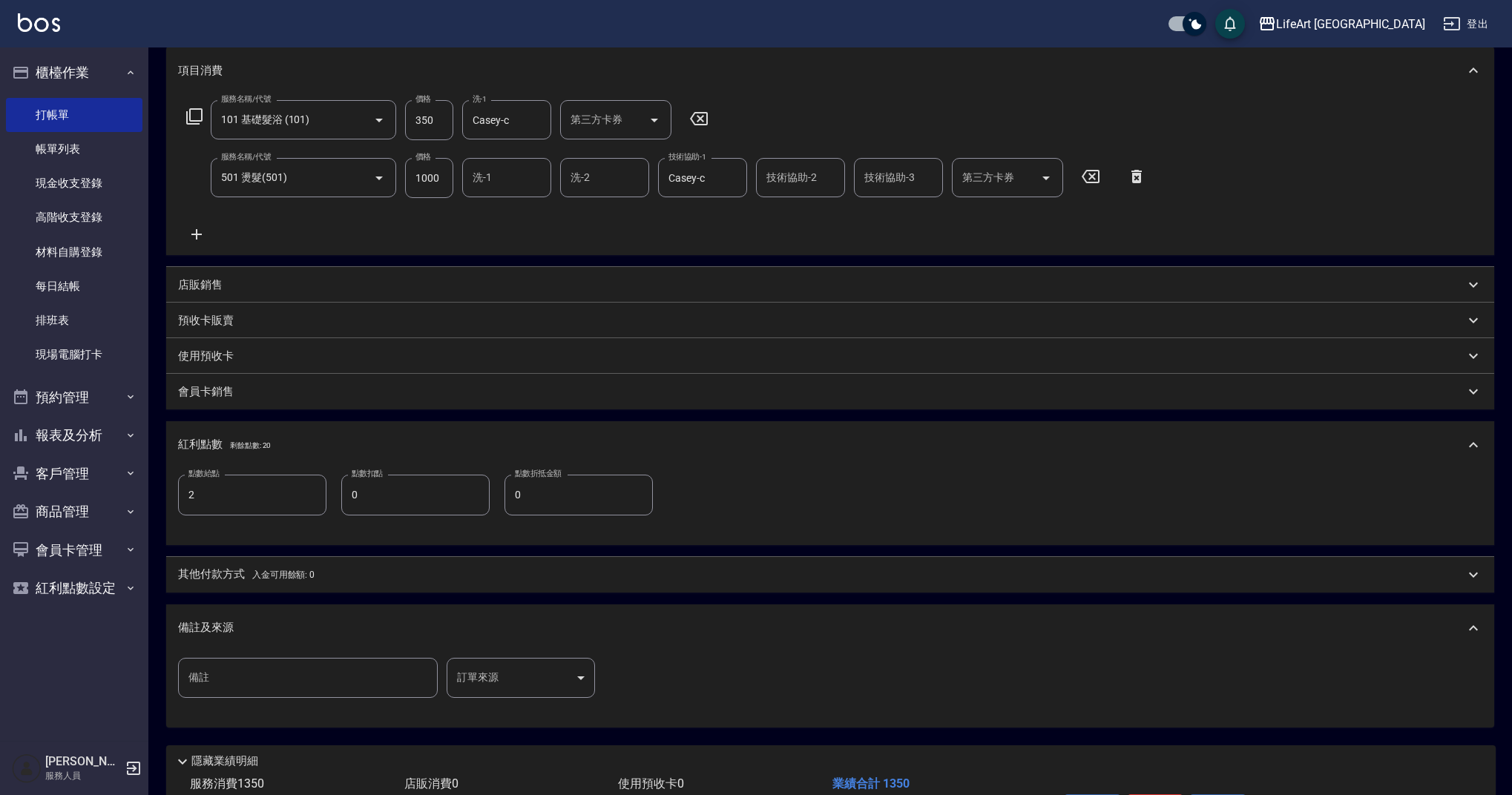
click at [539, 677] on body "LifeArt 蘆洲 登出 櫃檯作業 打帳單 帳單列表 現金收支登錄 高階收支登錄 材料自購登錄 每日結帳 排班表 現場電腦打卡 預約管理 預約管理 單日預約…" at bounding box center [756, 343] width 1512 height 1089
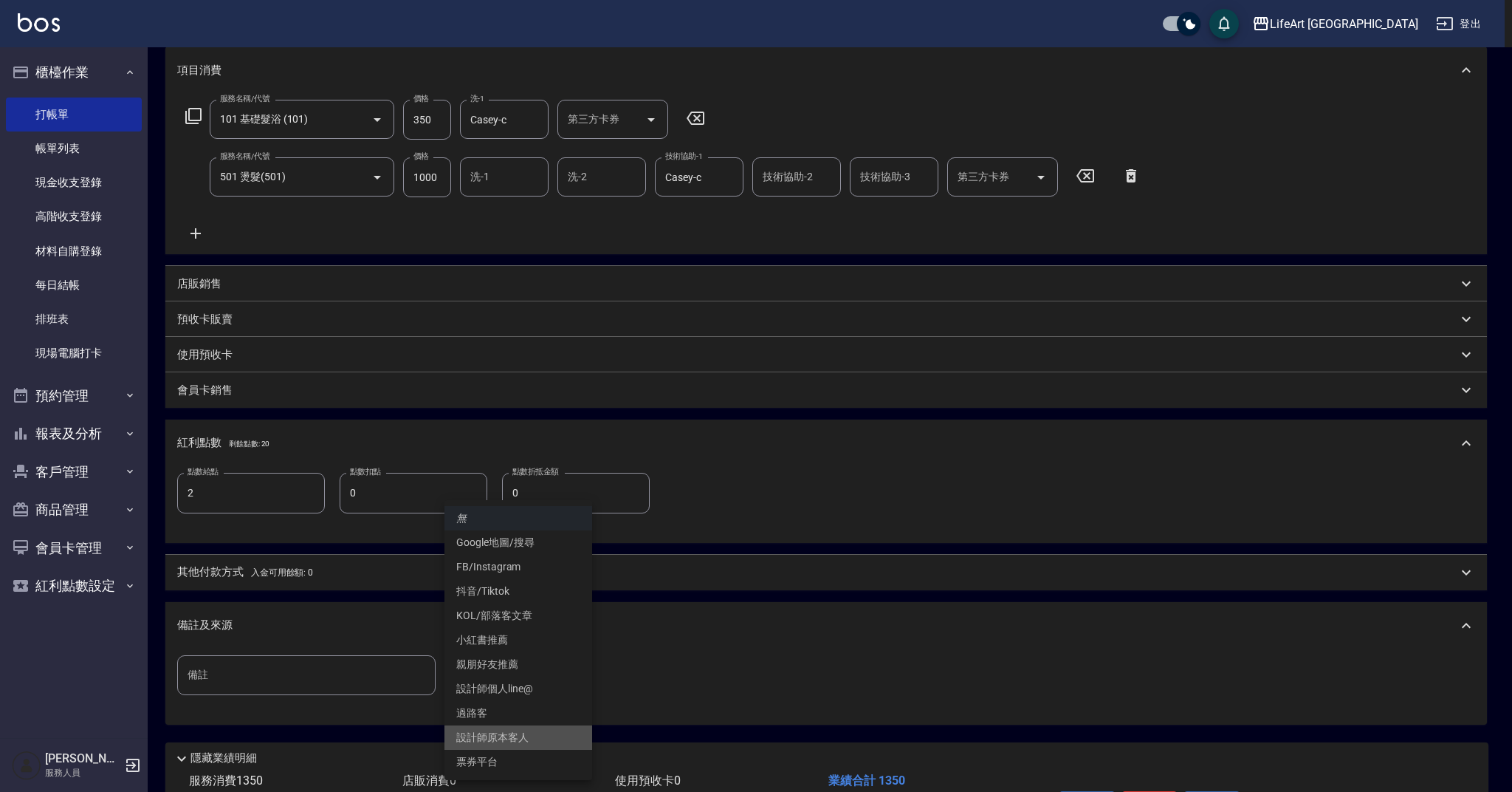
click at [526, 736] on li "設計師原本客人" at bounding box center [518, 737] width 147 height 24
type input "設計師原本客人"
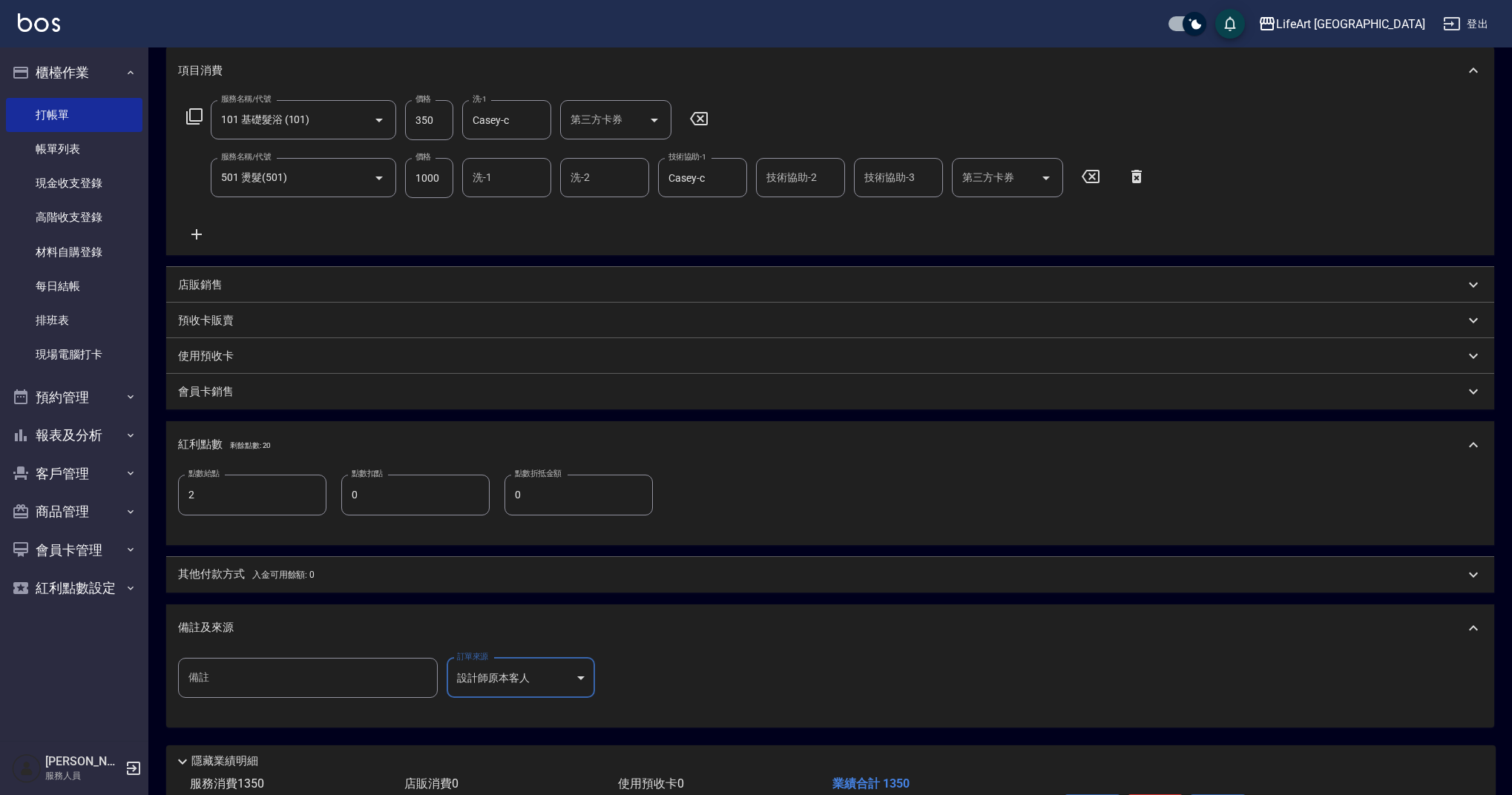
scroll to position [301, 0]
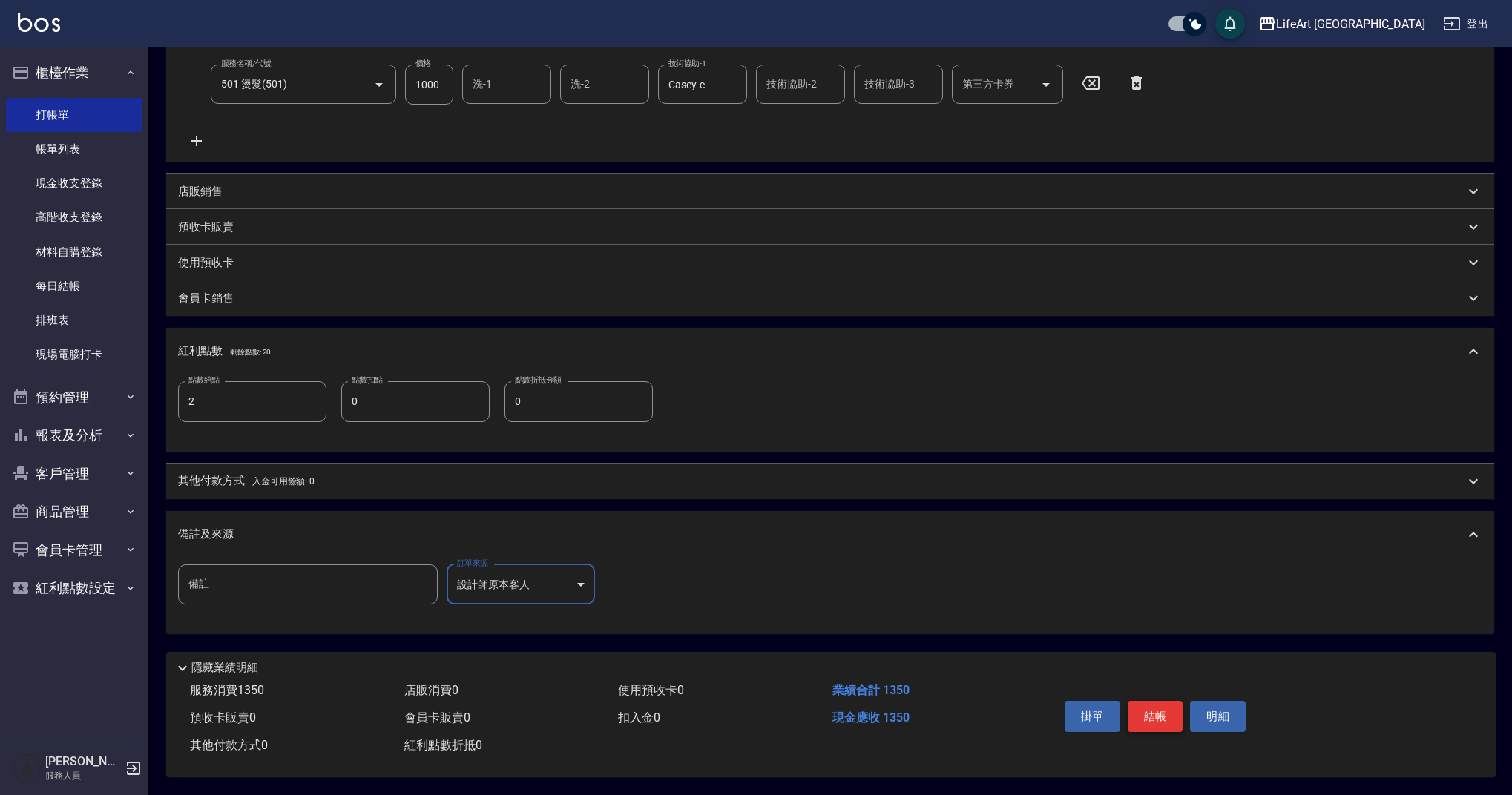
click at [1158, 713] on button "結帳" at bounding box center [1156, 716] width 56 height 31
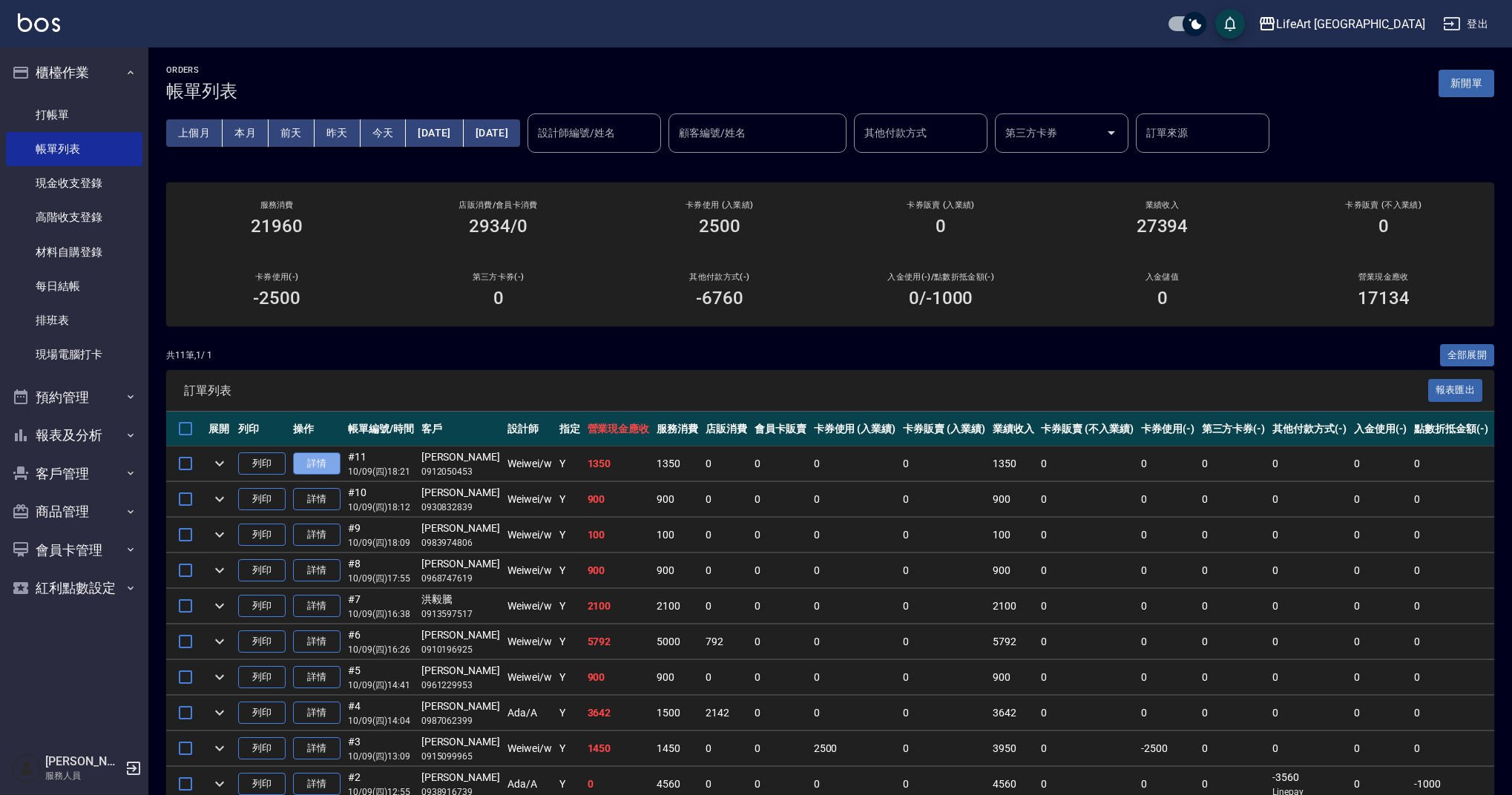
click at [333, 459] on link "詳情" at bounding box center [316, 463] width 47 height 23
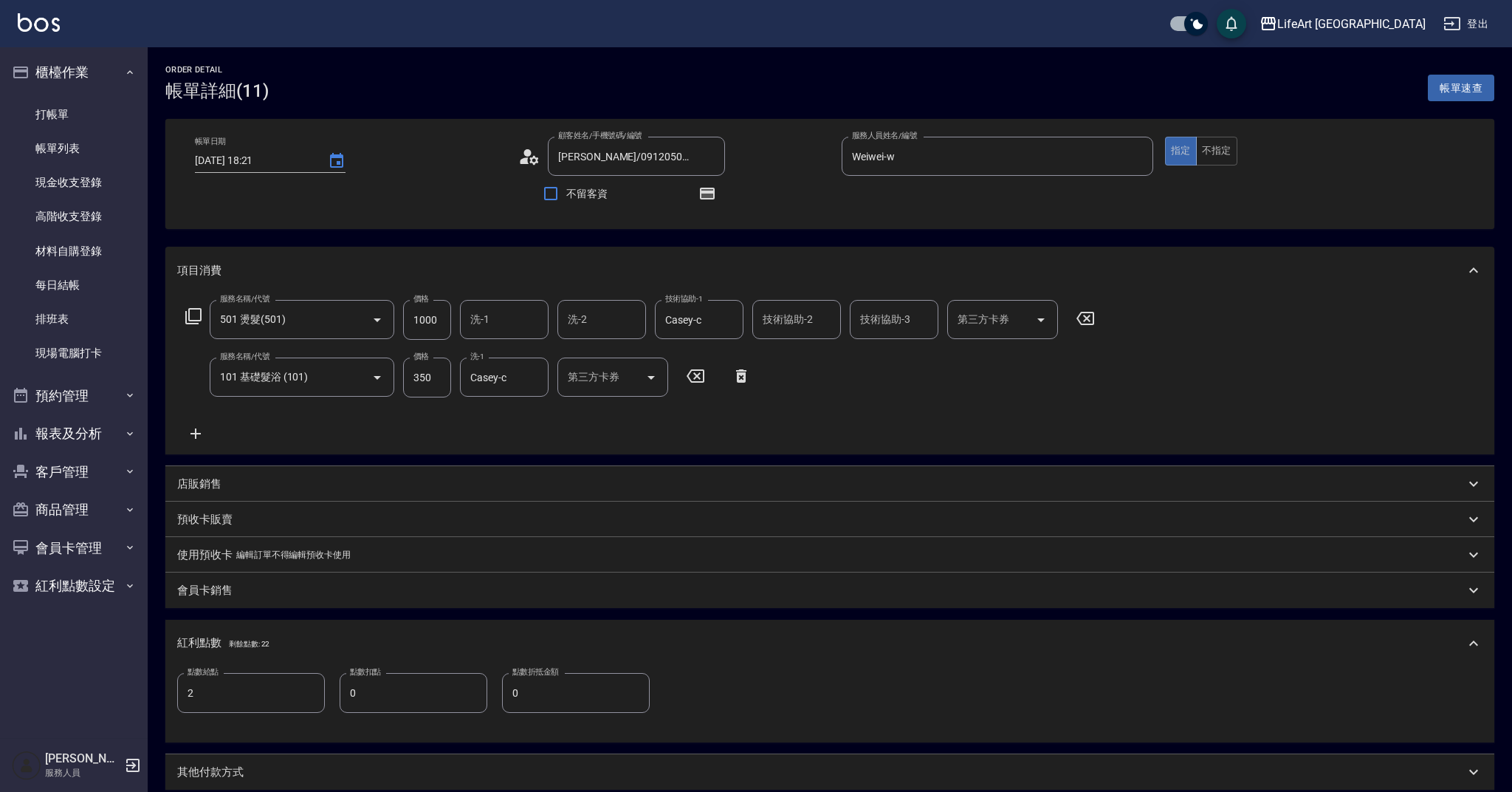
type input "[DATE] 18:21"
type input "[PERSON_NAME]/0912050453/"
type input "Weiwei-w"
type input "2"
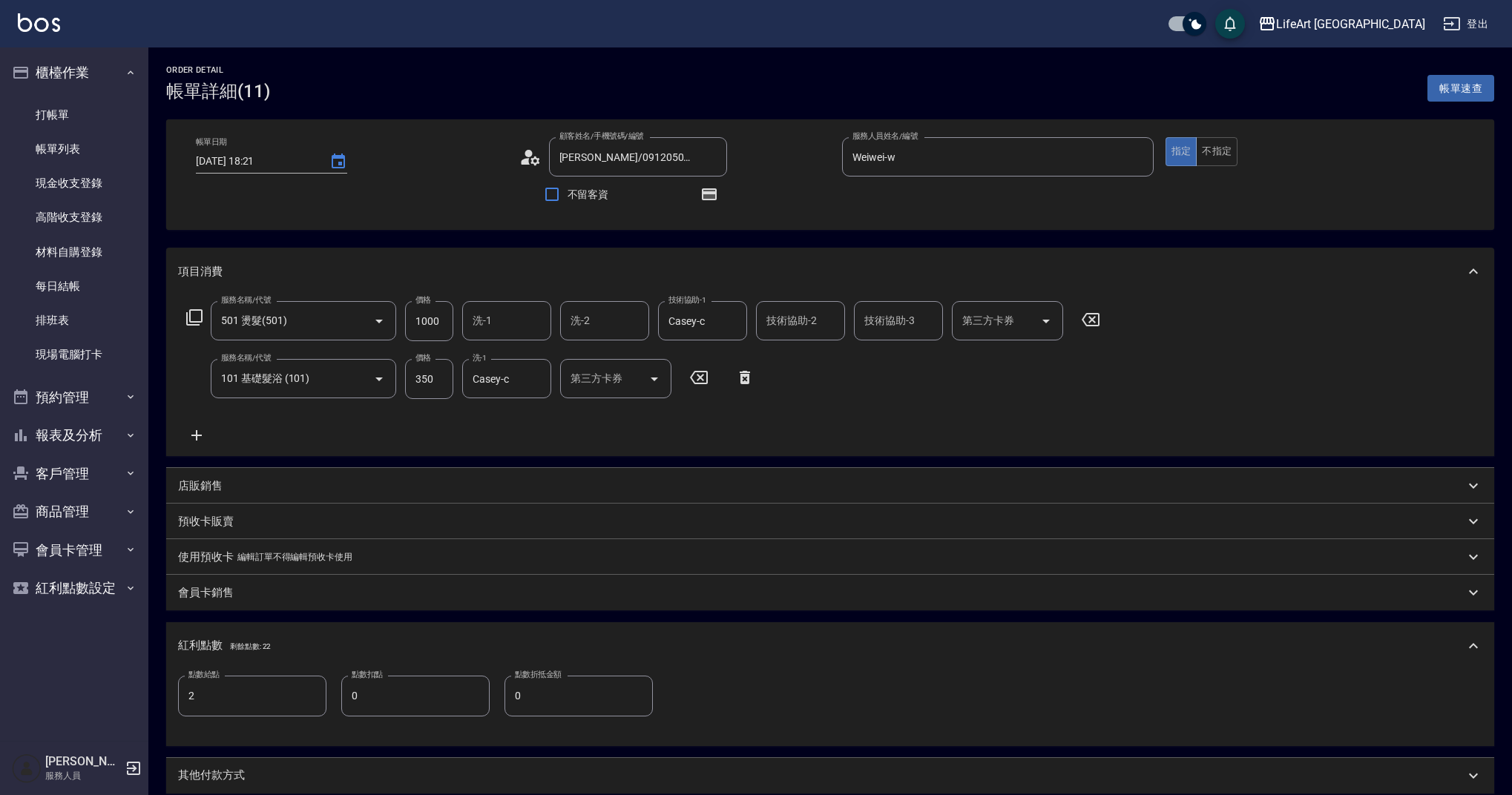
scroll to position [293, 0]
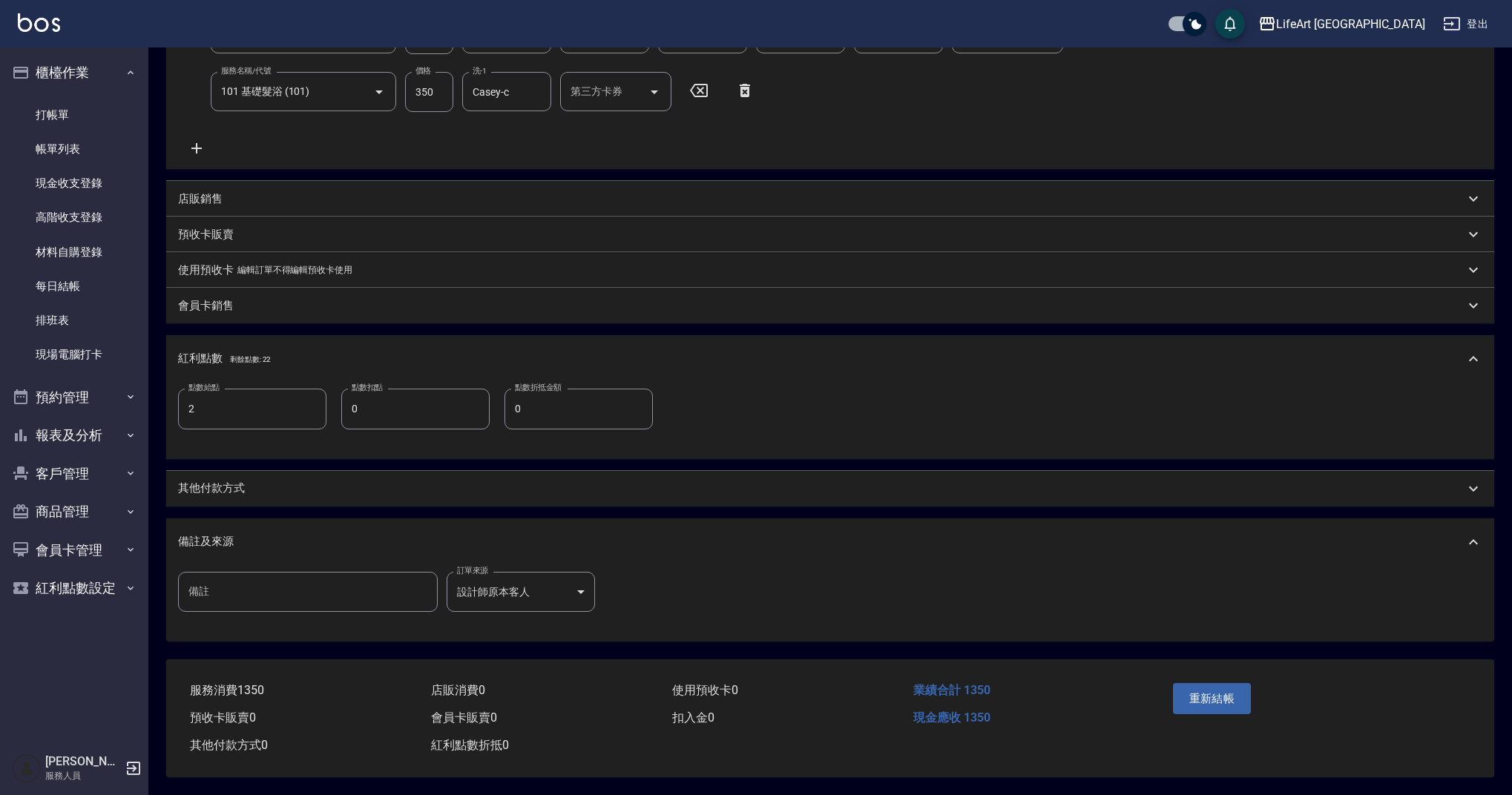
click at [245, 480] on div "其他付款方式" at bounding box center [821, 488] width 1286 height 15
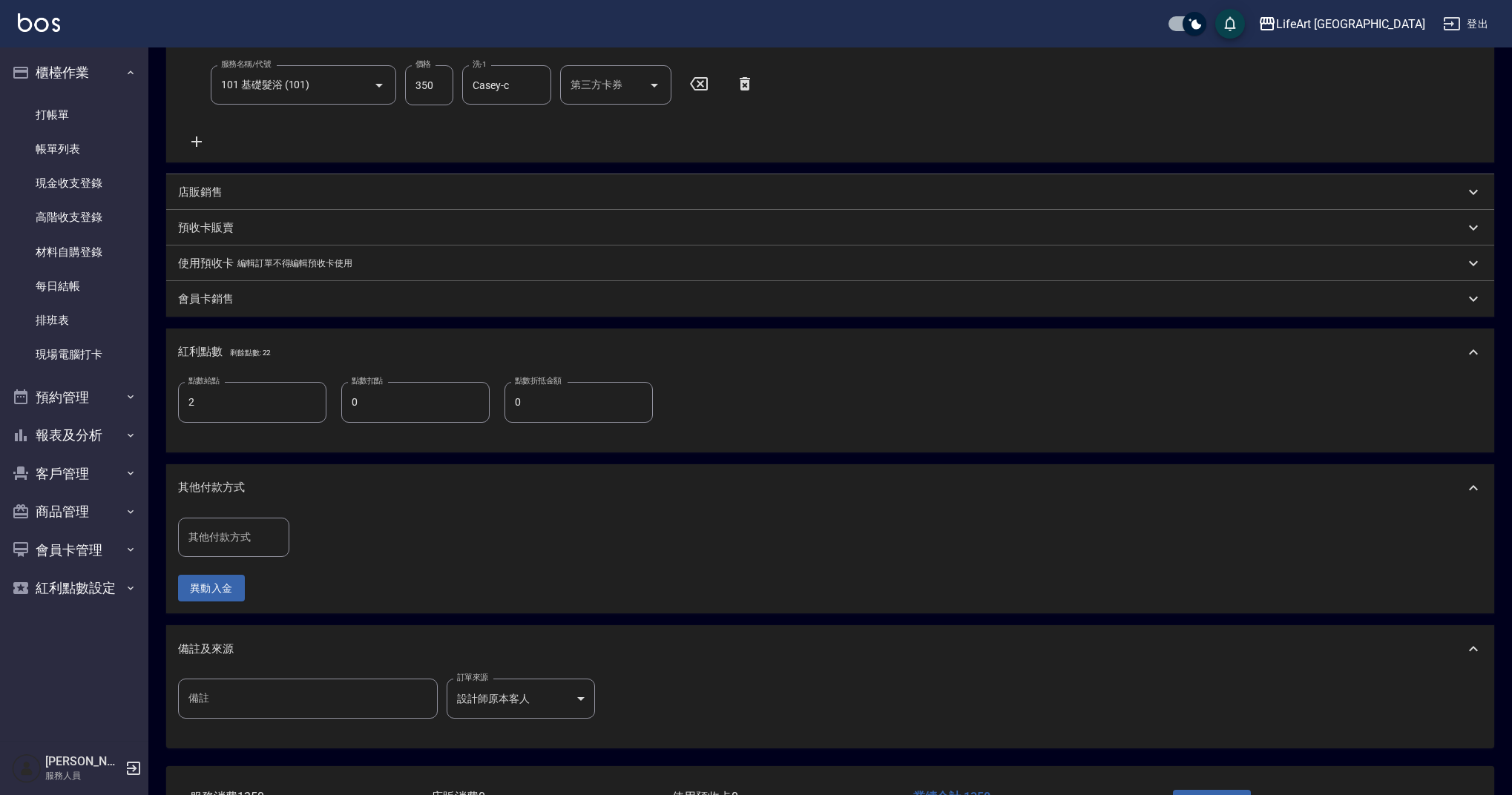
click at [239, 542] on input "其他付款方式" at bounding box center [234, 537] width 98 height 26
click at [241, 571] on span "轉帳" at bounding box center [234, 574] width 112 height 25
type input "轉帳"
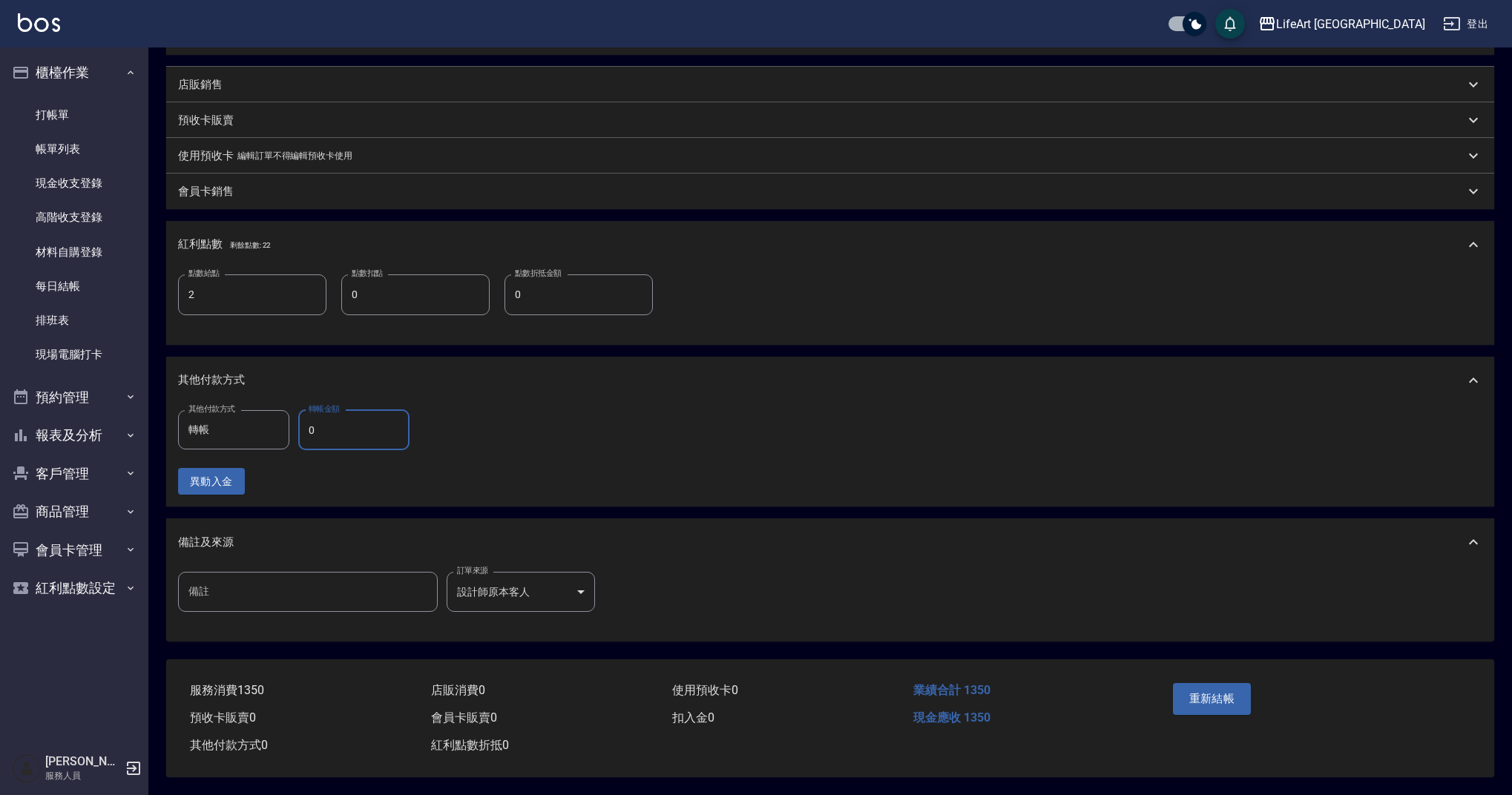
click at [363, 420] on input "0" at bounding box center [354, 430] width 112 height 40
type input "1350"
click at [1207, 694] on button "重新結帳" at bounding box center [1212, 698] width 79 height 31
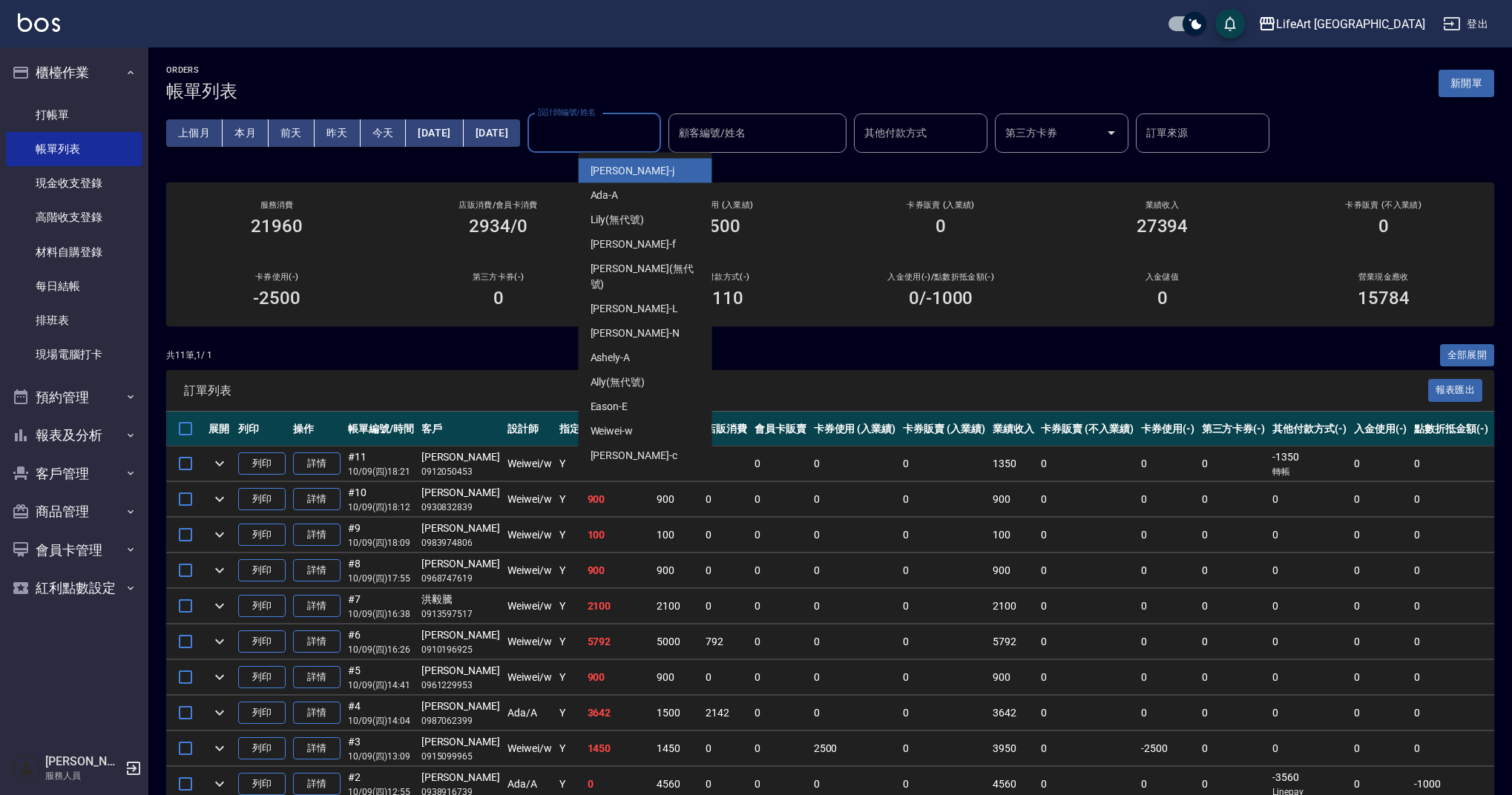
click at [611, 121] on div "設計師編號/姓名 設計師編號/姓名" at bounding box center [594, 133] width 134 height 39
click at [654, 419] on div "Weiwei -w" at bounding box center [646, 430] width 134 height 25
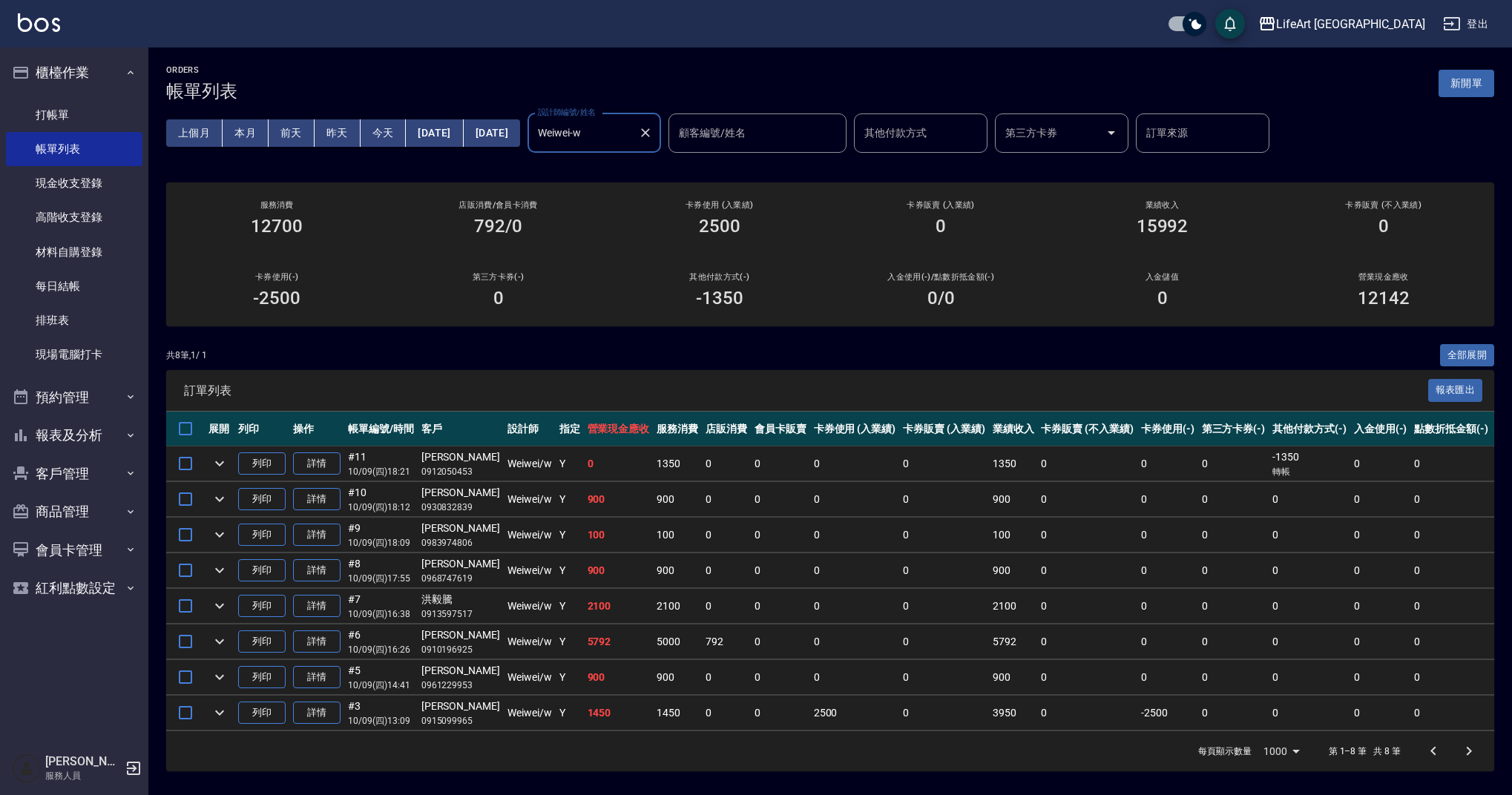
click at [632, 140] on input "Weiwei-w" at bounding box center [583, 133] width 98 height 26
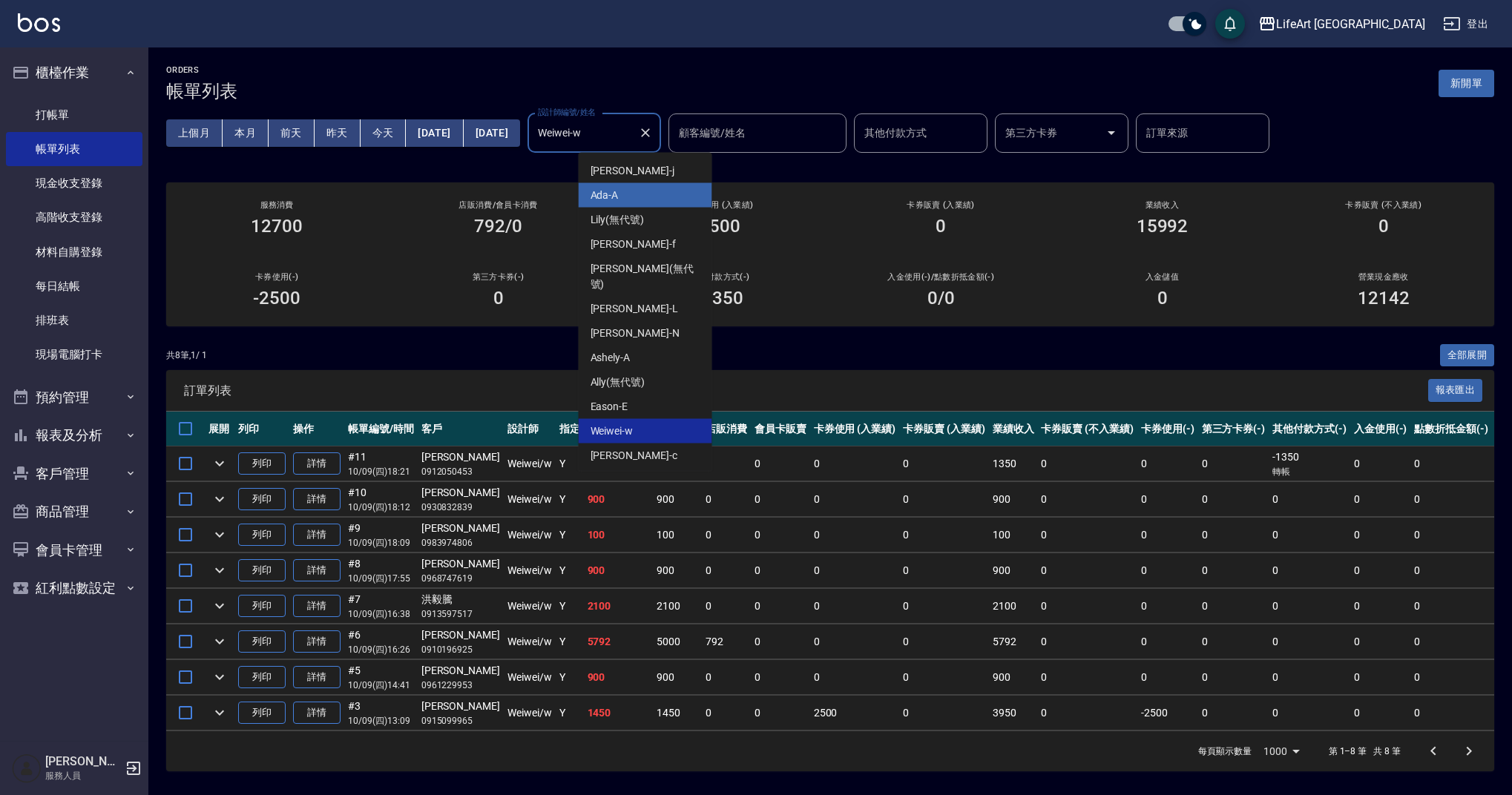
click at [640, 195] on div "Ada -A" at bounding box center [646, 195] width 134 height 25
type input "Ada-A"
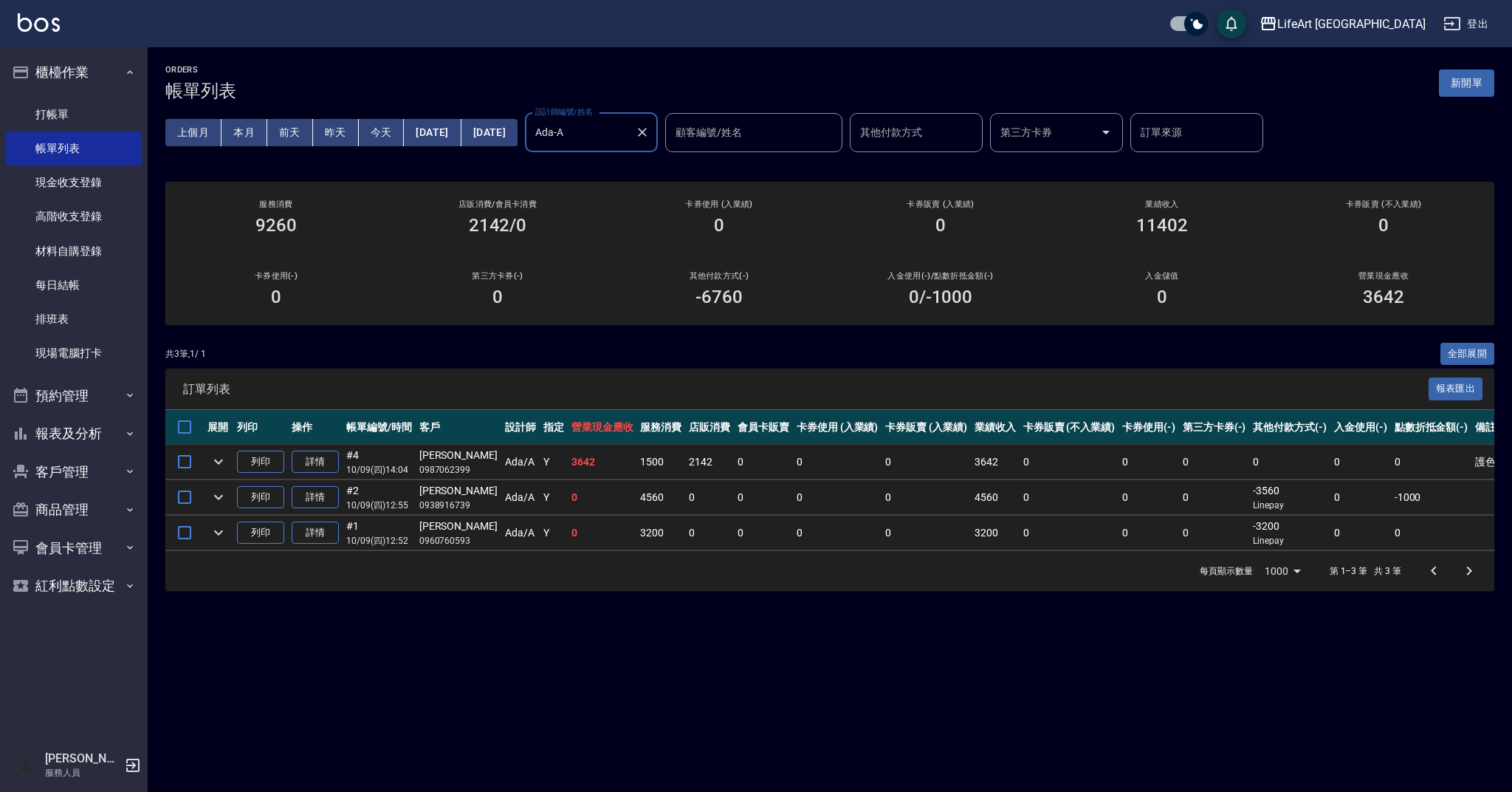
click at [653, 128] on button "Clear" at bounding box center [642, 132] width 21 height 21
